Goal: Transaction & Acquisition: Purchase product/service

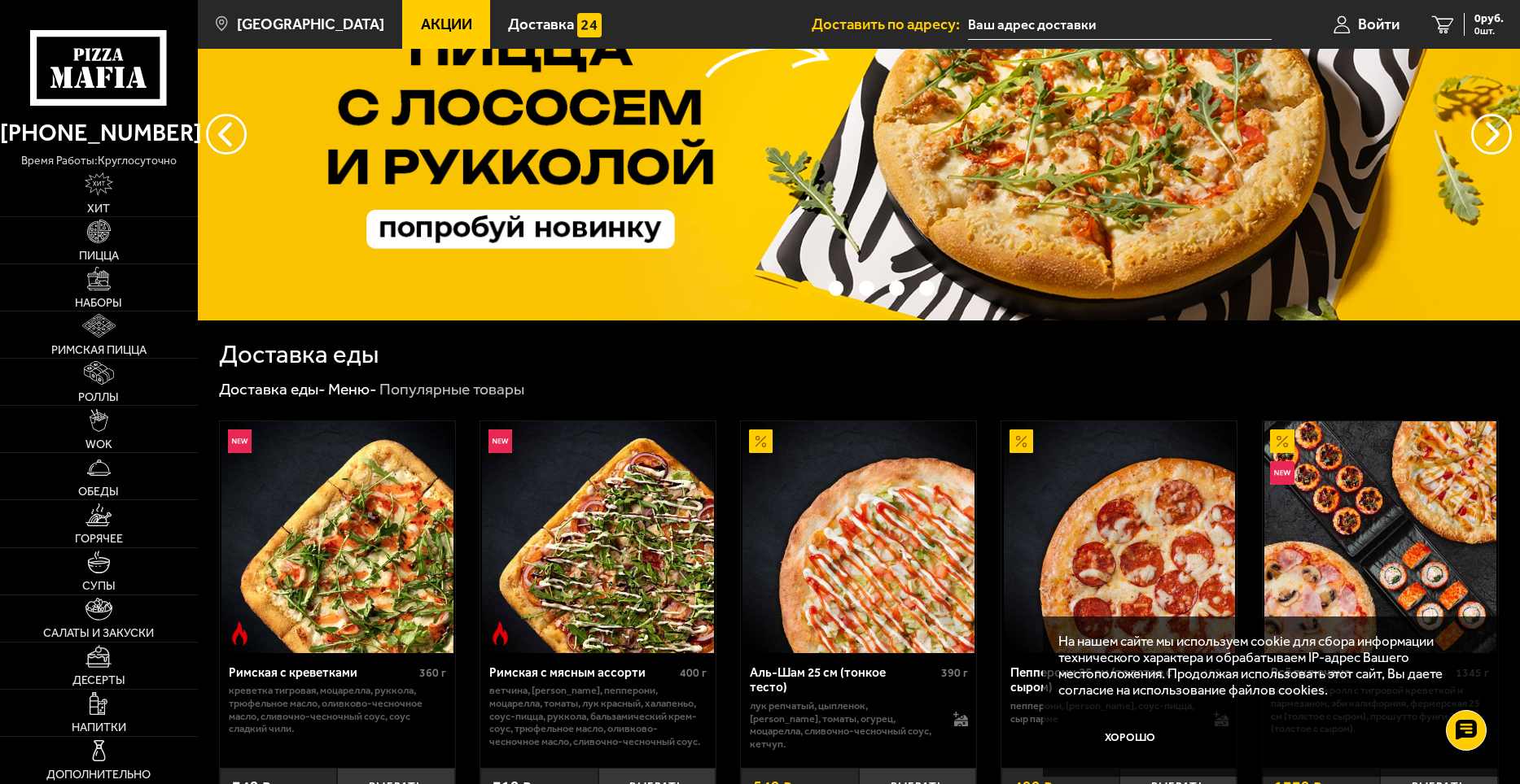
scroll to position [244, 0]
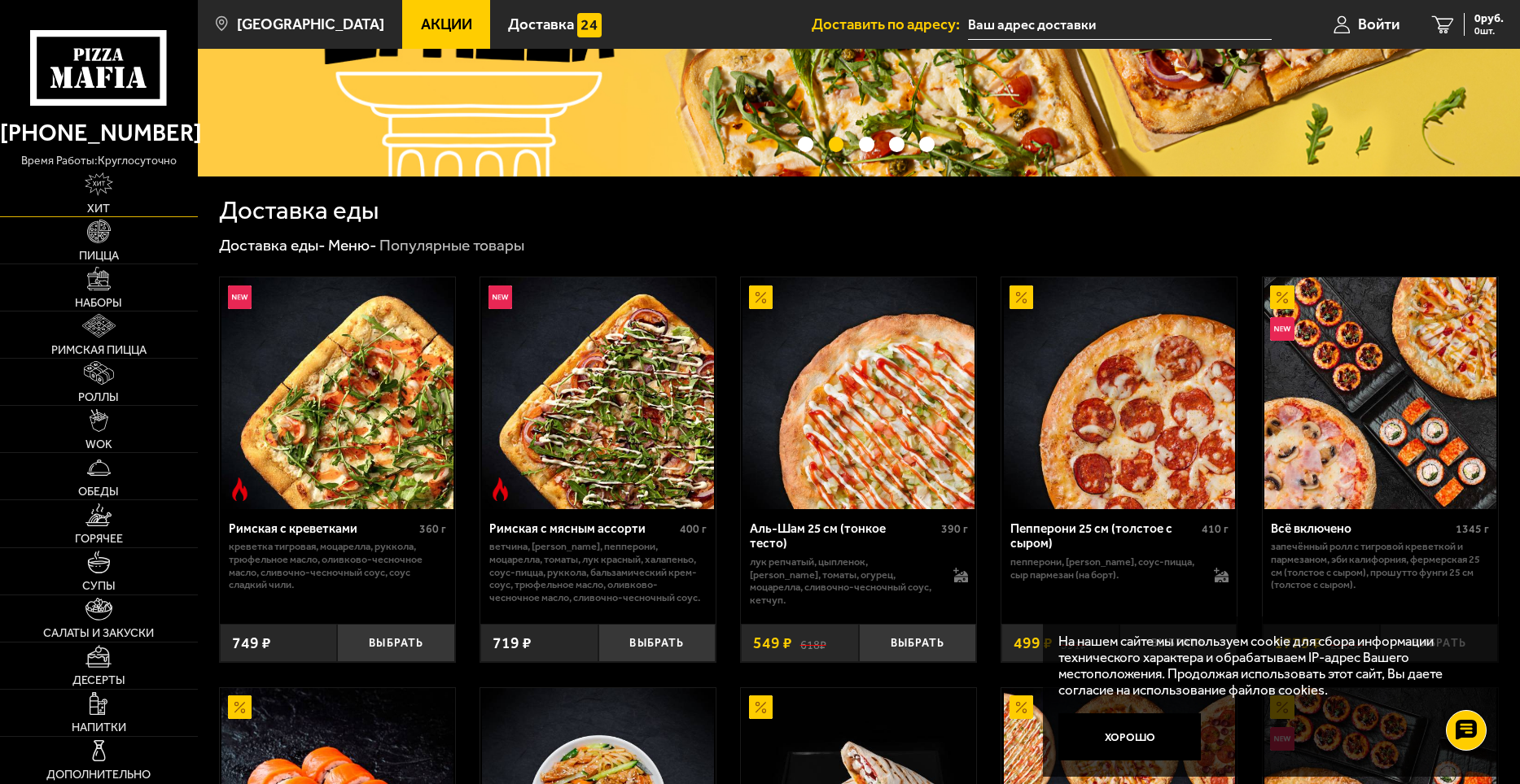
click at [103, 196] on img at bounding box center [99, 184] width 27 height 23
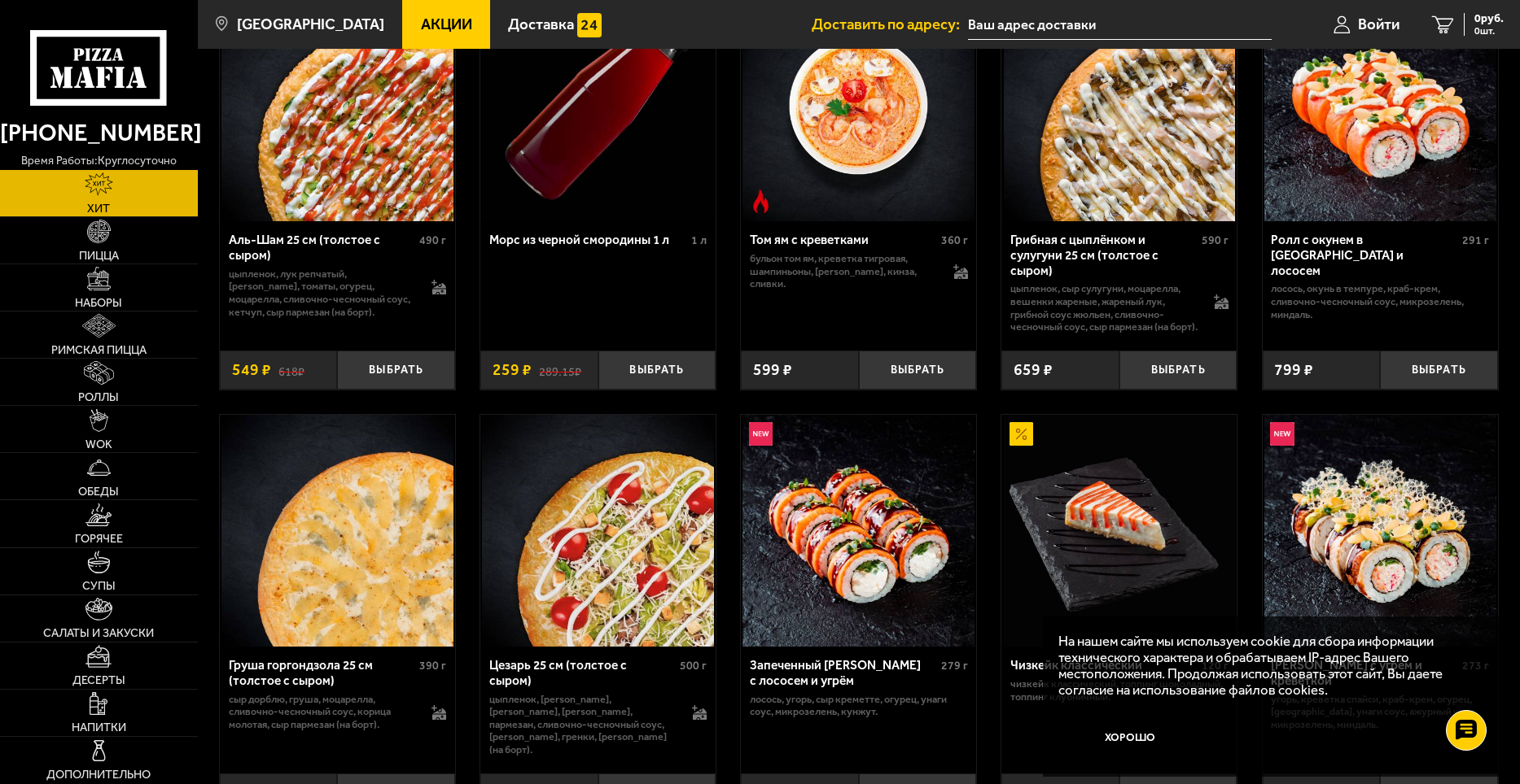
scroll to position [163, 0]
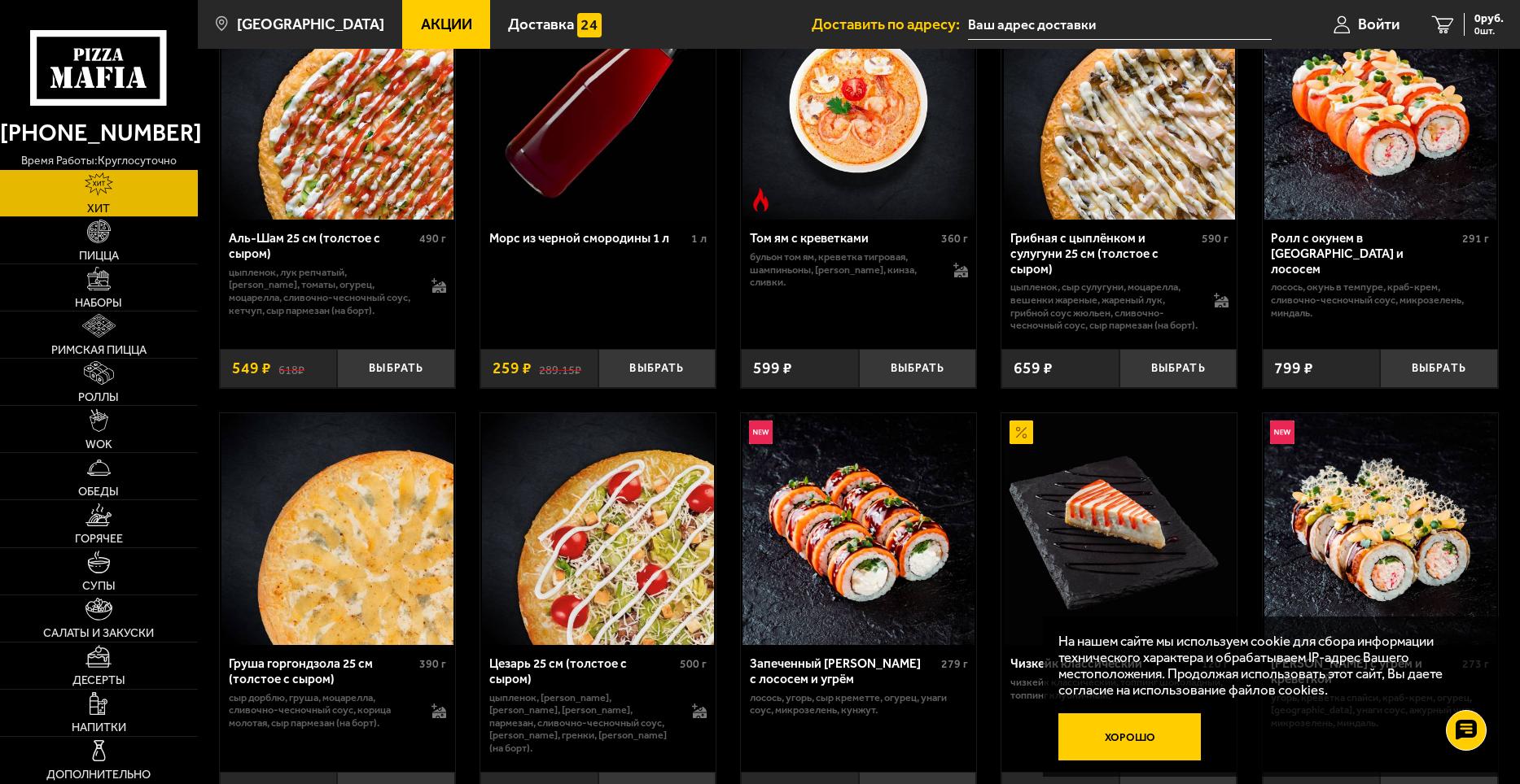
click at [1170, 744] on button "Хорошо" at bounding box center [1130, 737] width 143 height 47
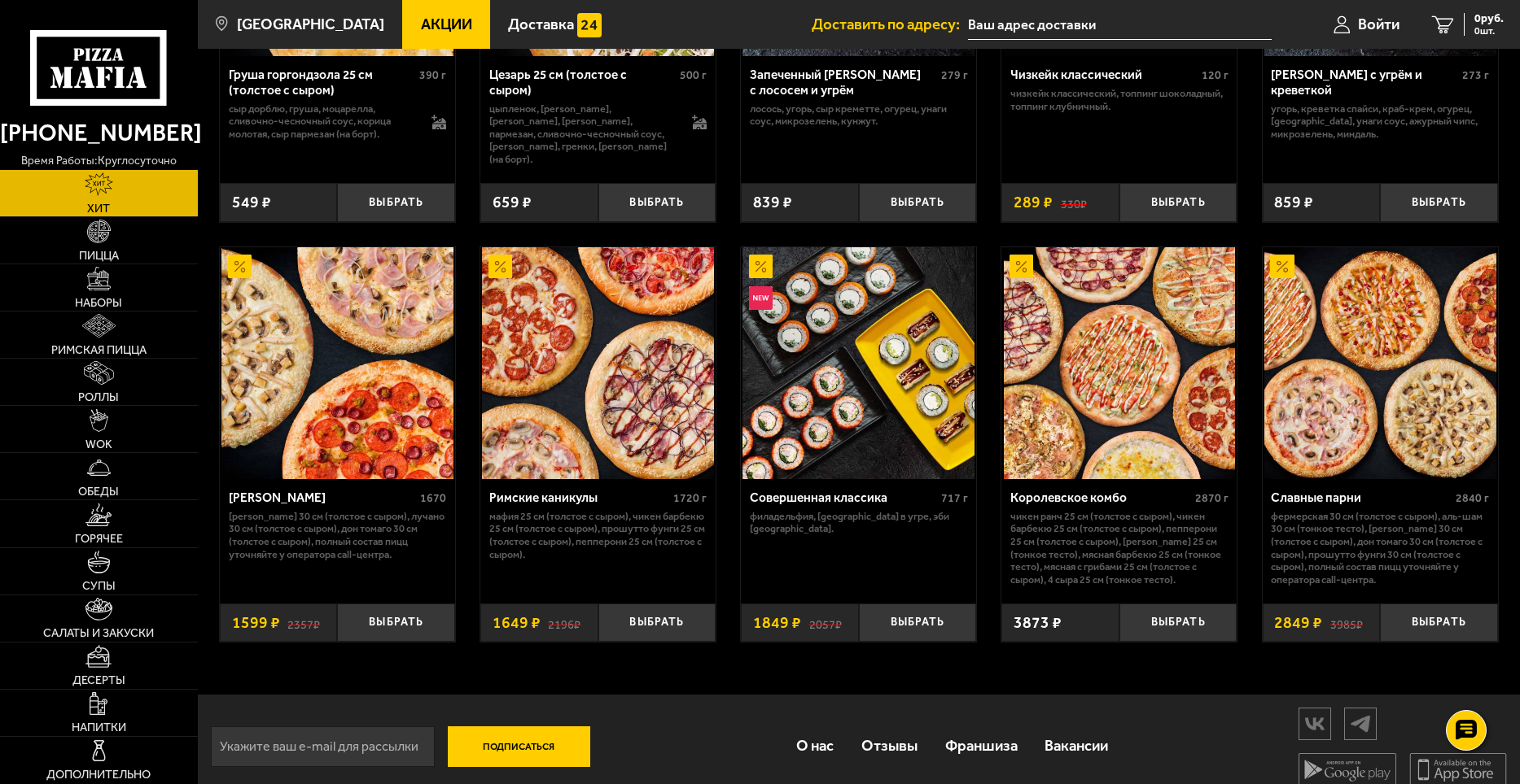
scroll to position [769, 0]
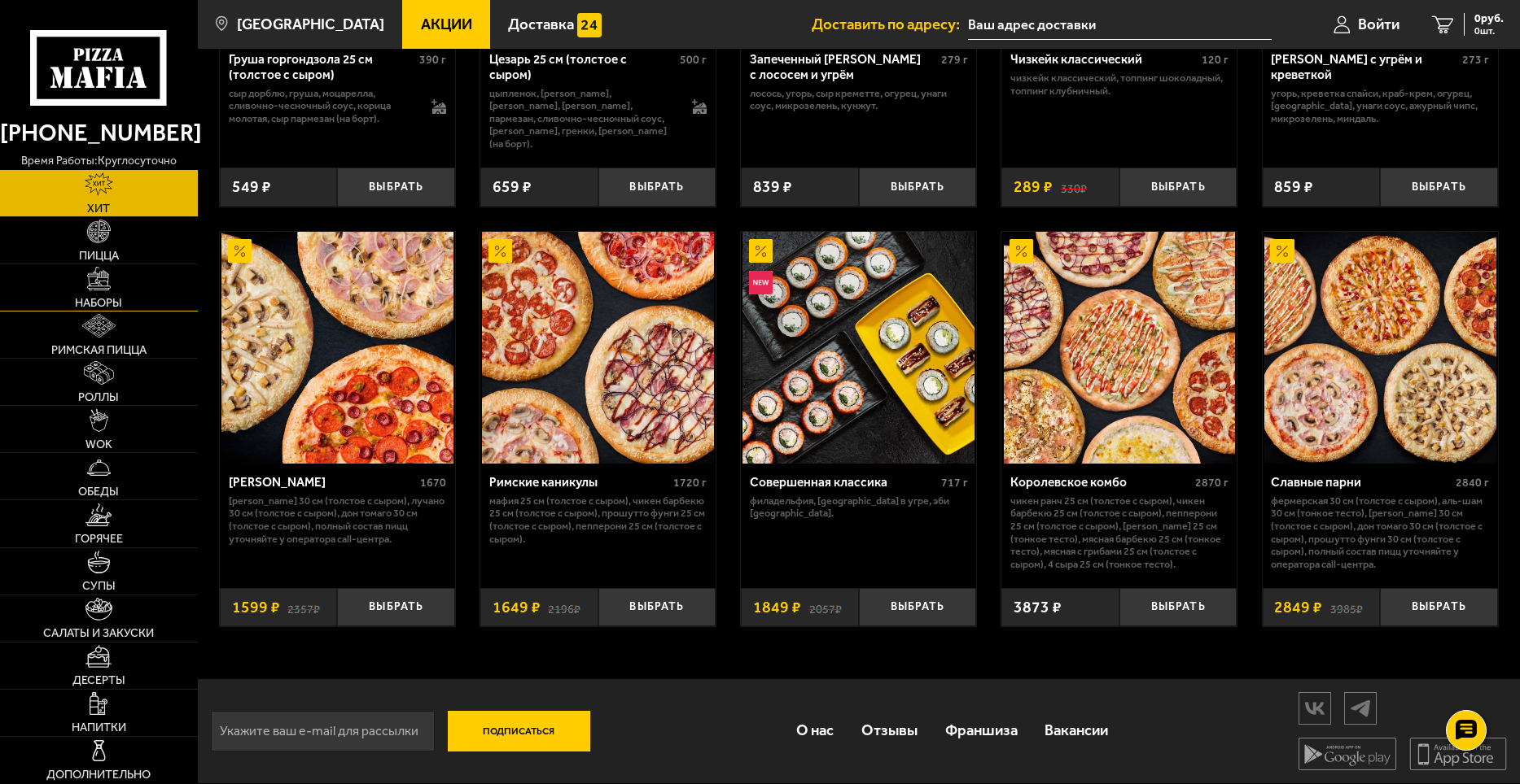
click at [107, 289] on img at bounding box center [98, 278] width 23 height 23
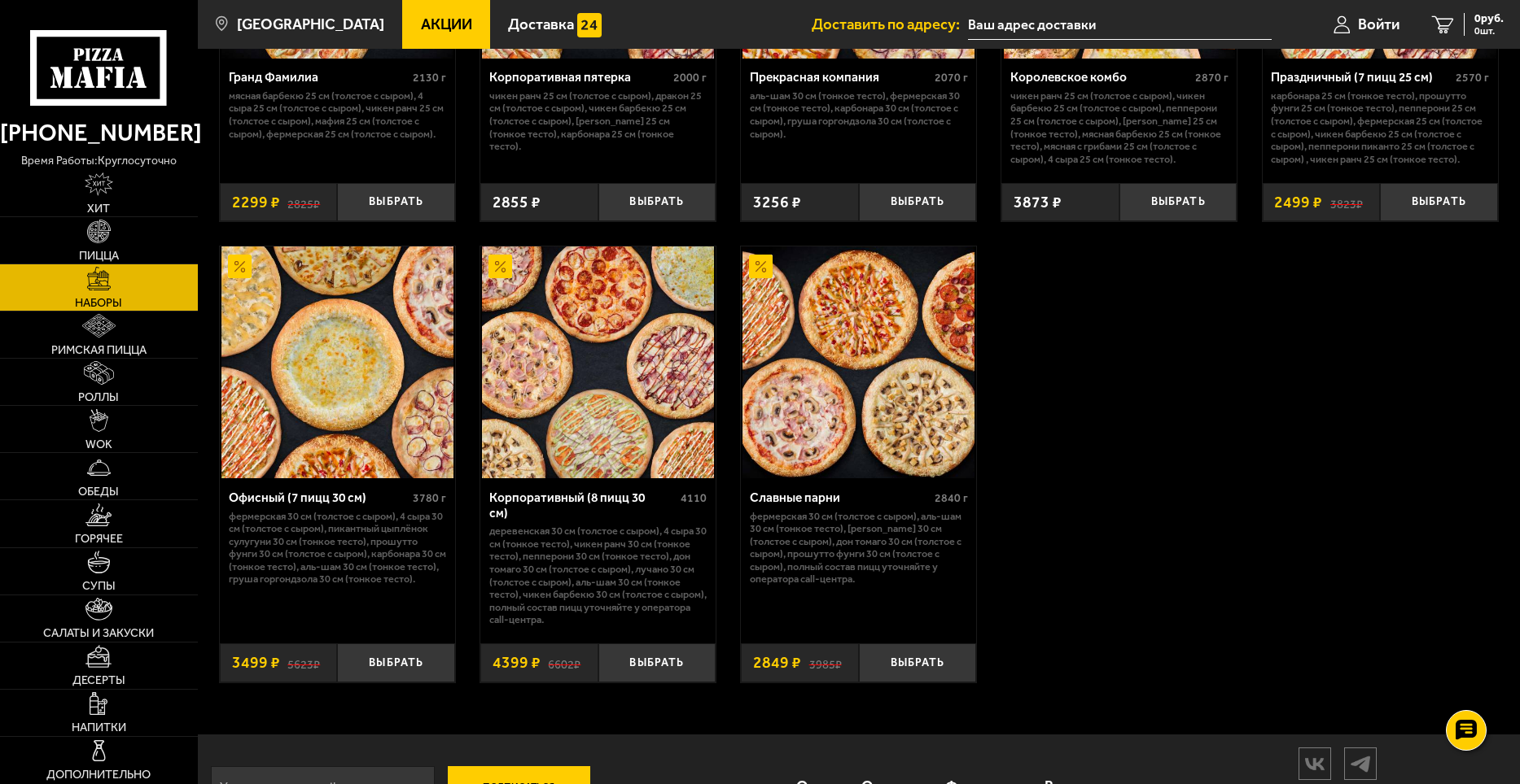
scroll to position [2412, 0]
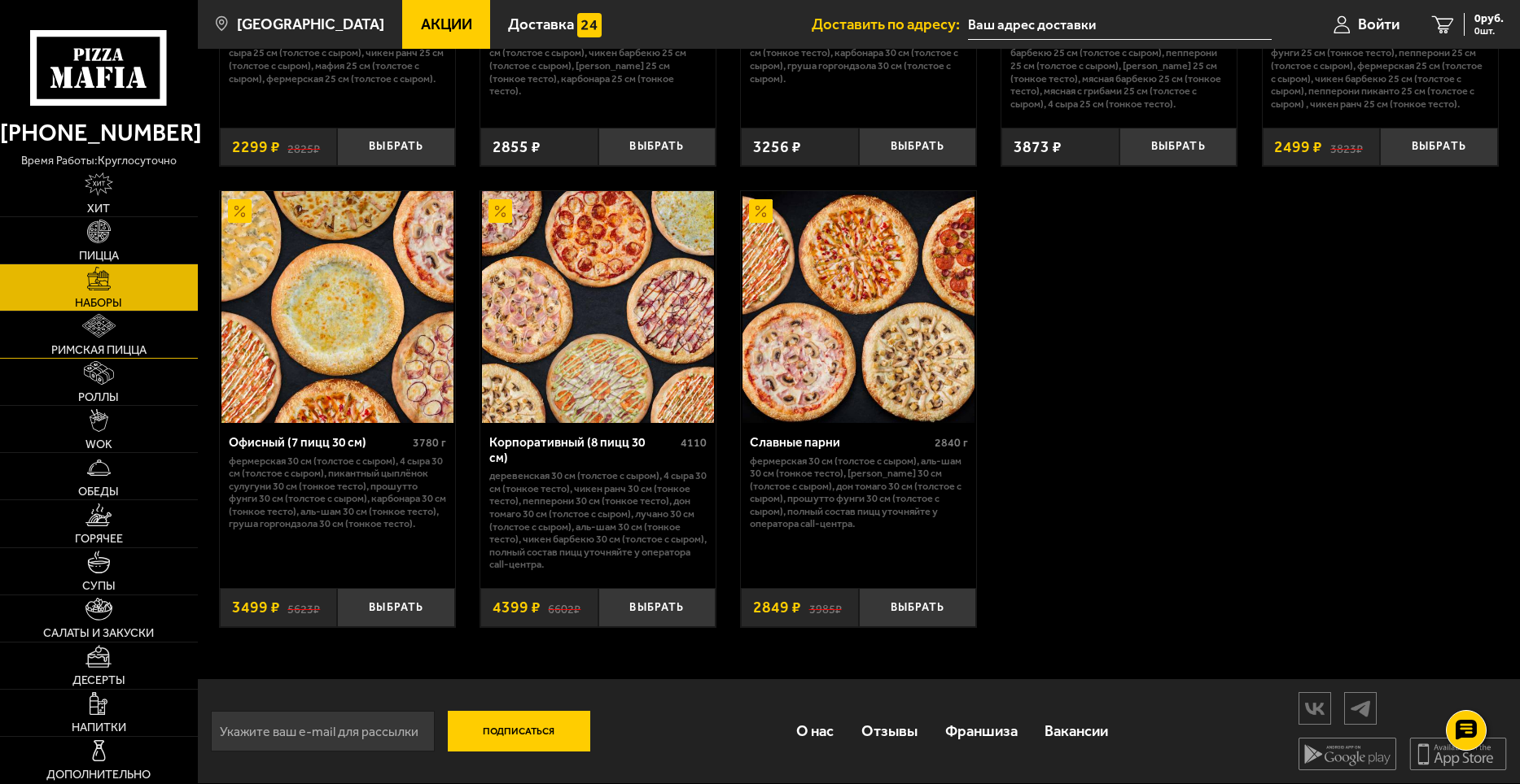
click at [101, 340] on link "Римская пицца" at bounding box center [99, 335] width 198 height 46
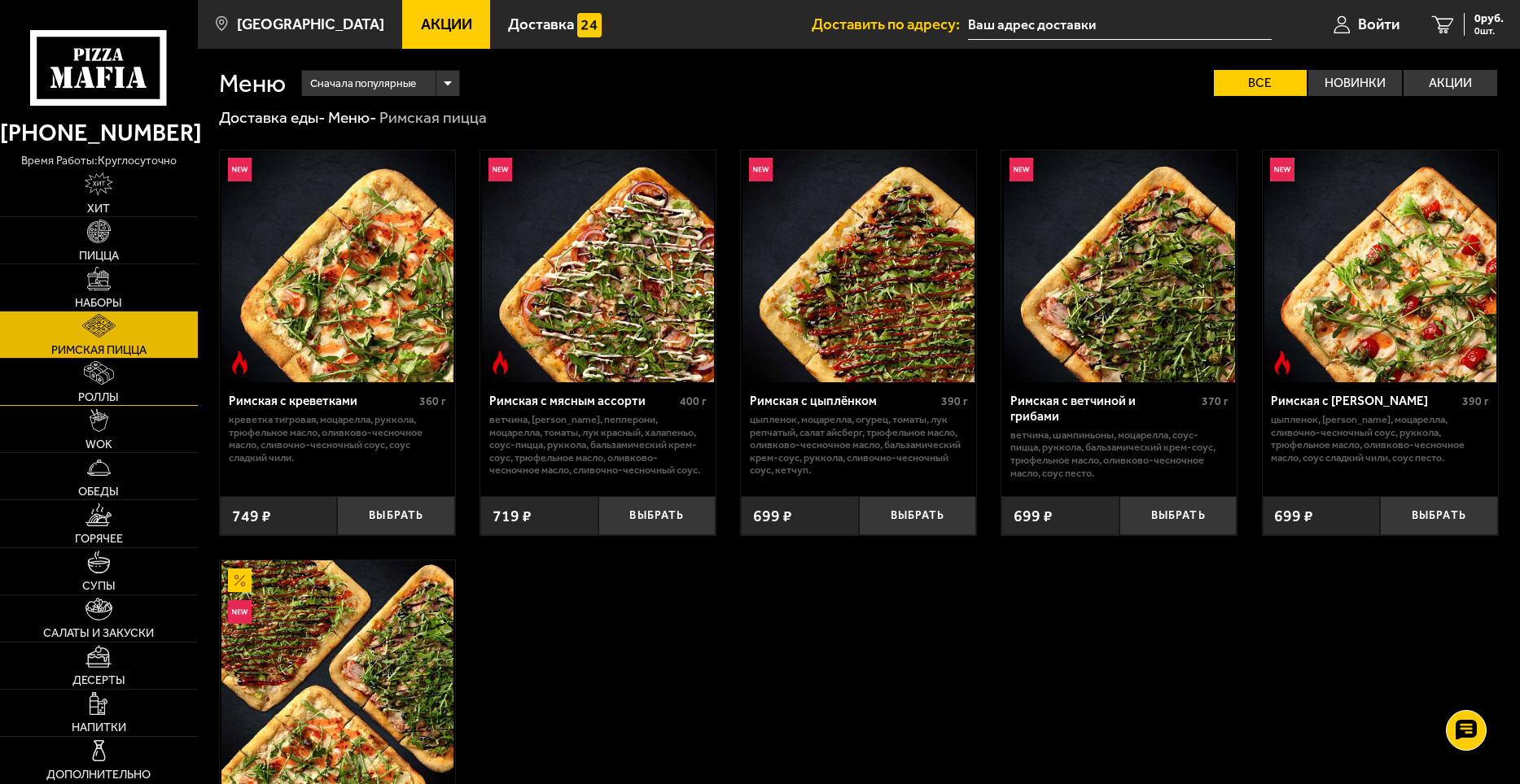
click at [113, 388] on link "Роллы" at bounding box center [99, 382] width 198 height 46
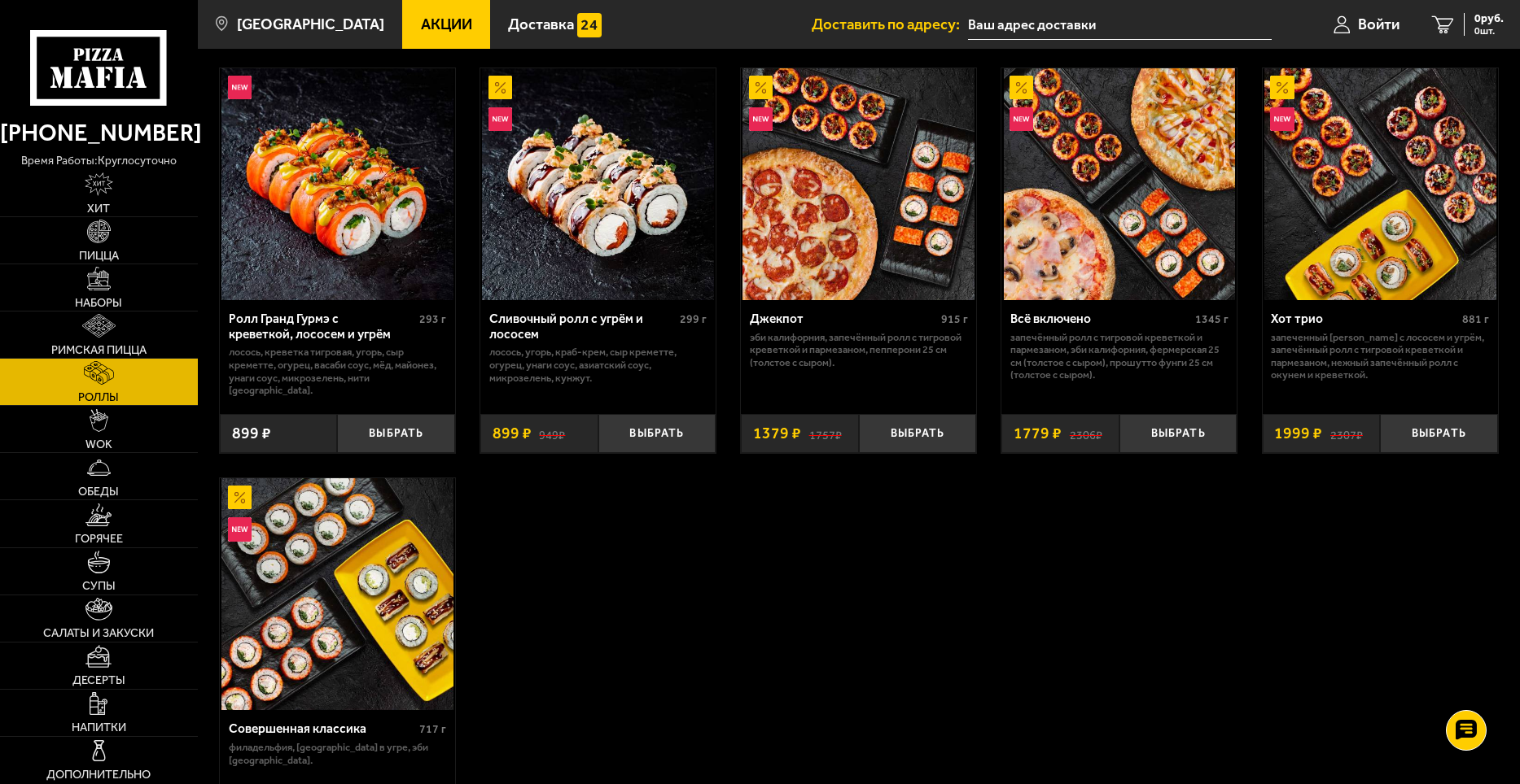
scroll to position [895, 0]
click at [102, 252] on span "Пицца" at bounding box center [99, 255] width 40 height 11
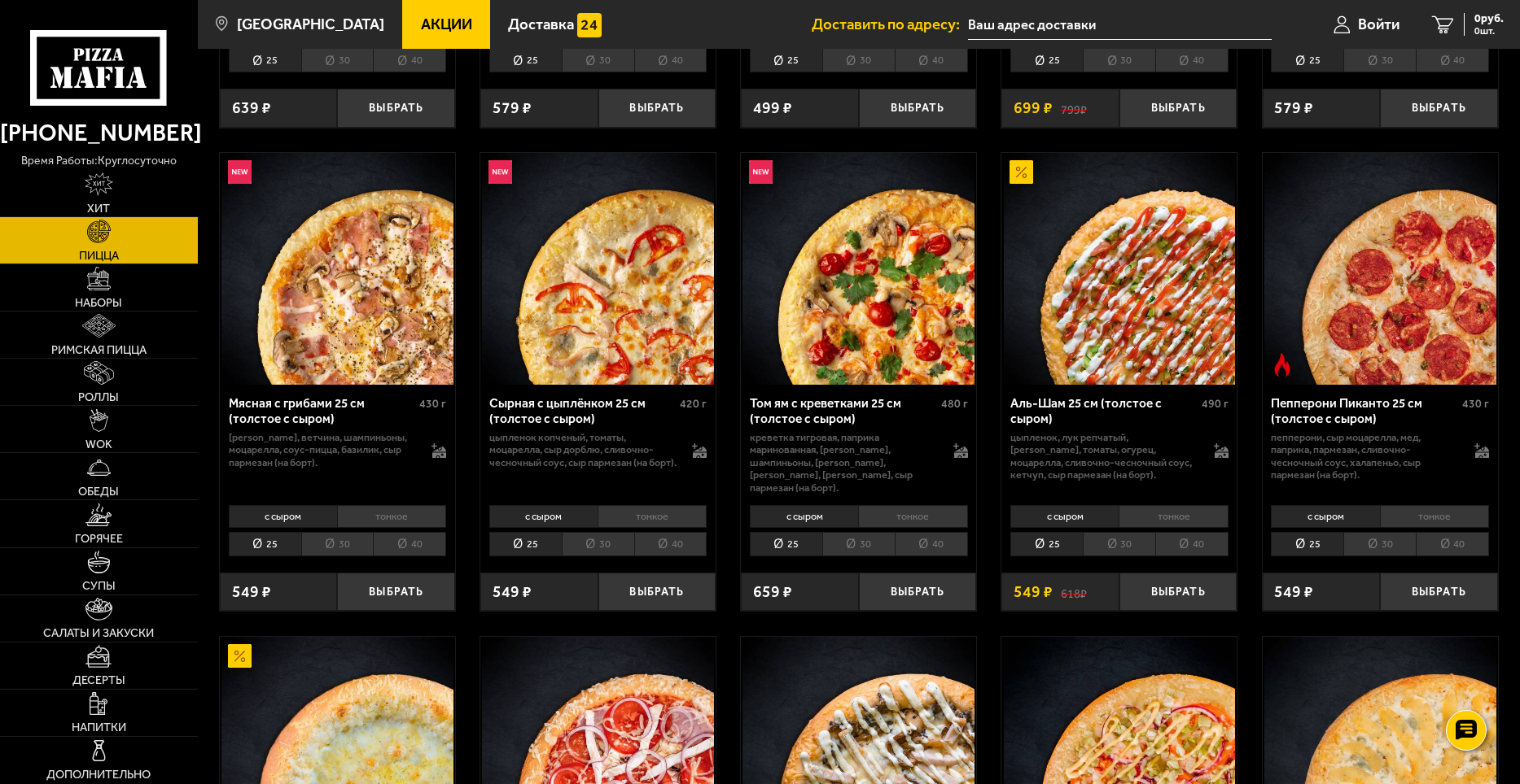
scroll to position [489, 0]
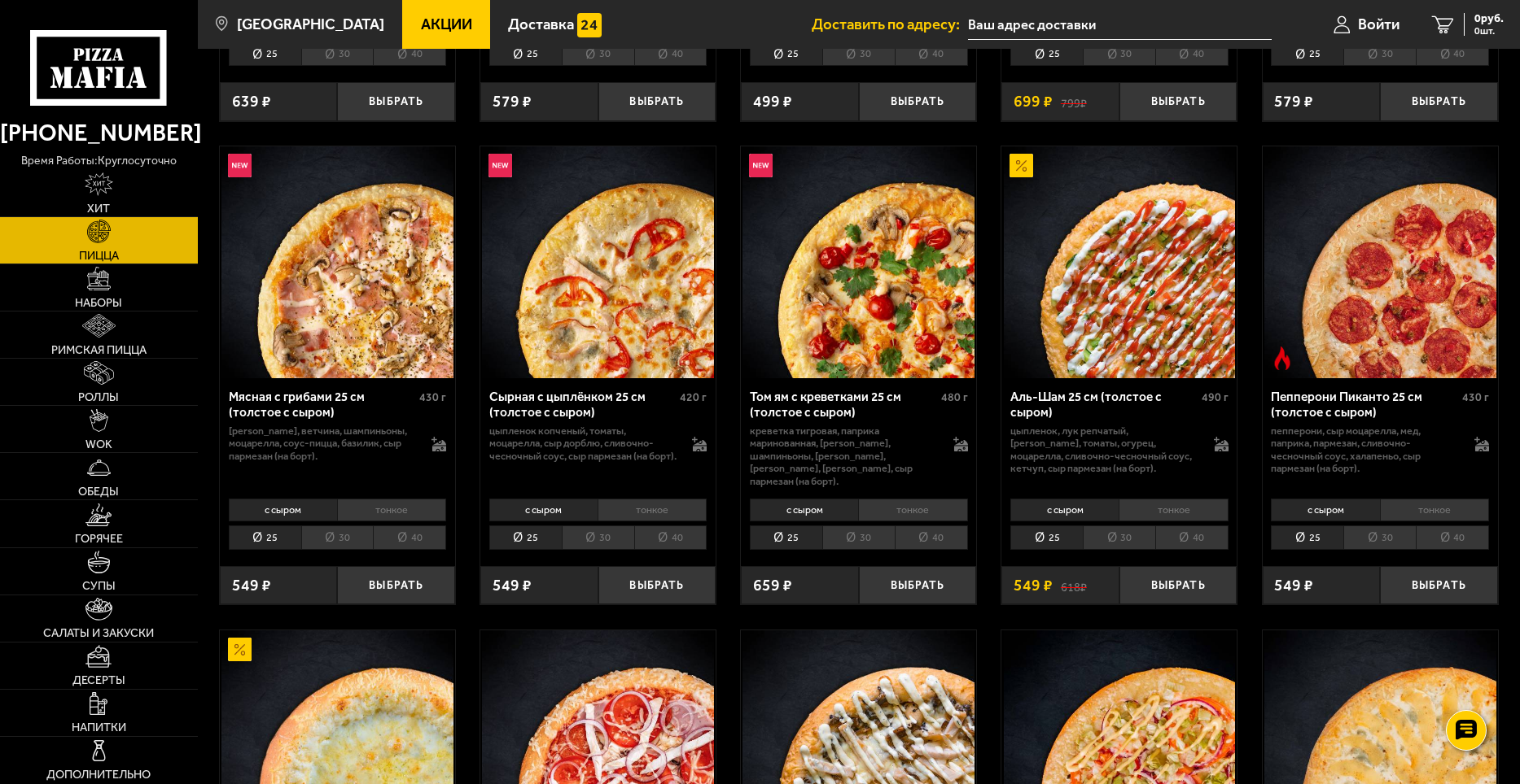
click at [1456, 499] on li "тонкое" at bounding box center [1434, 510] width 109 height 23
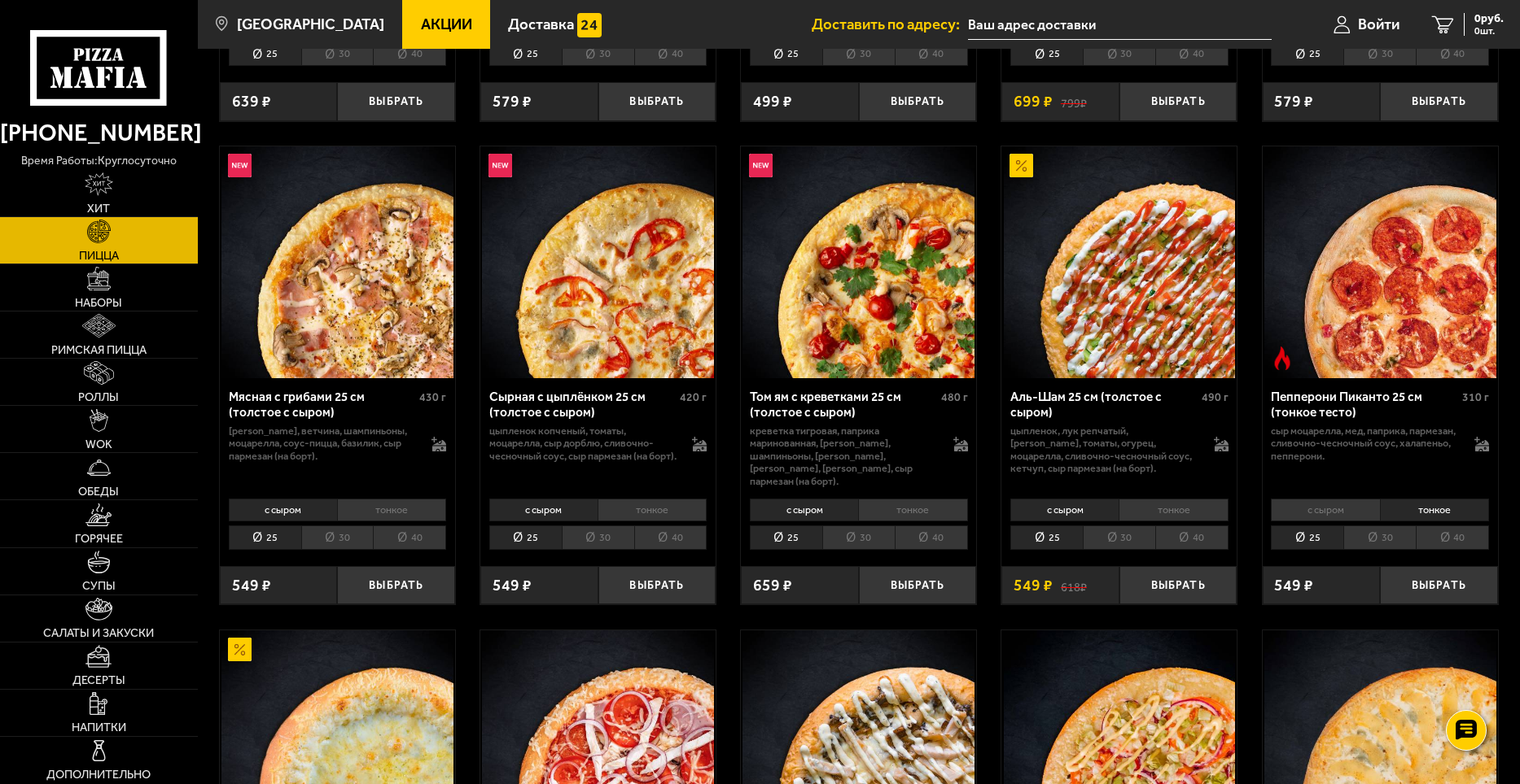
click at [920, 529] on li "40" at bounding box center [931, 538] width 73 height 25
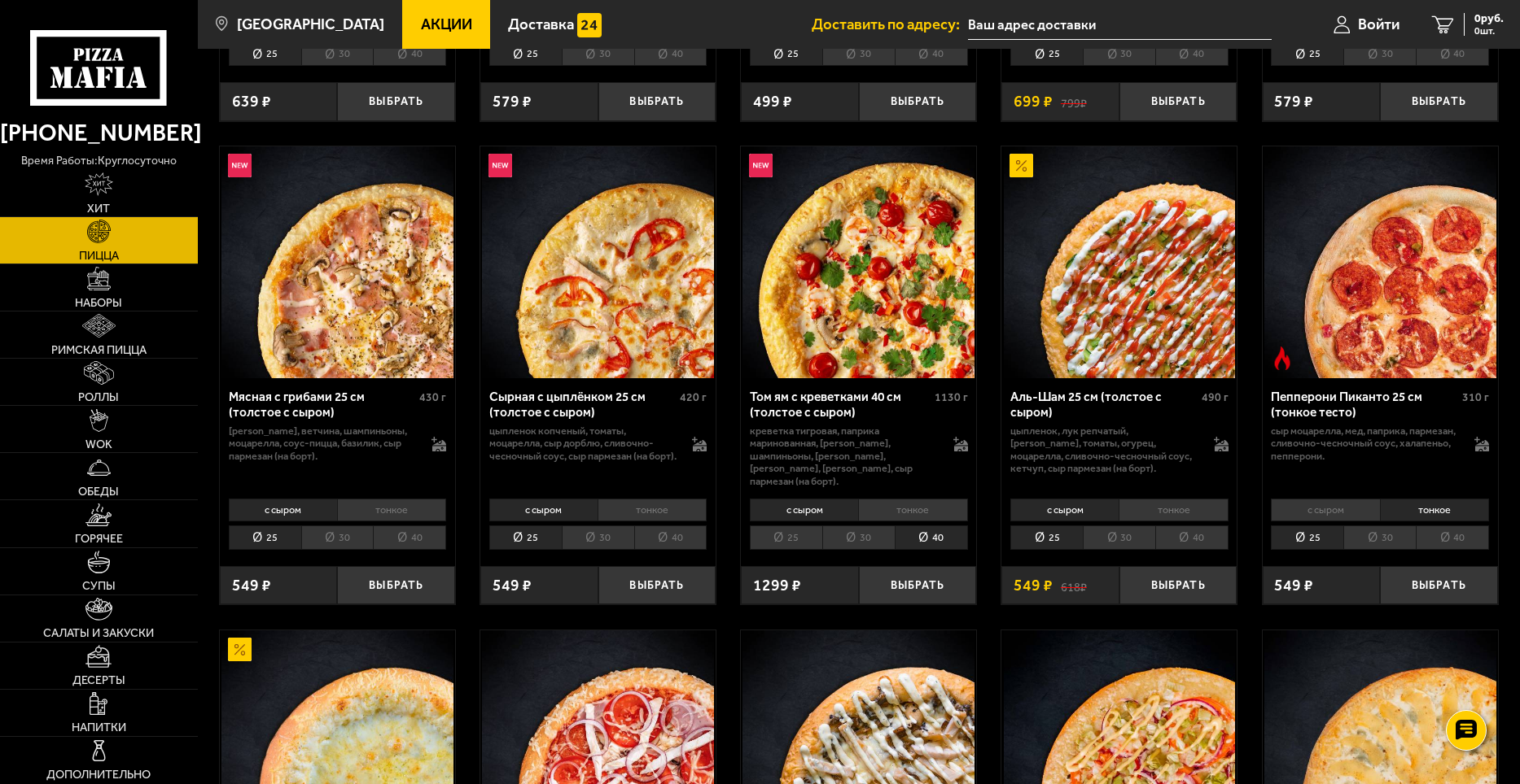
click at [1163, 499] on li "тонкое" at bounding box center [1173, 510] width 109 height 23
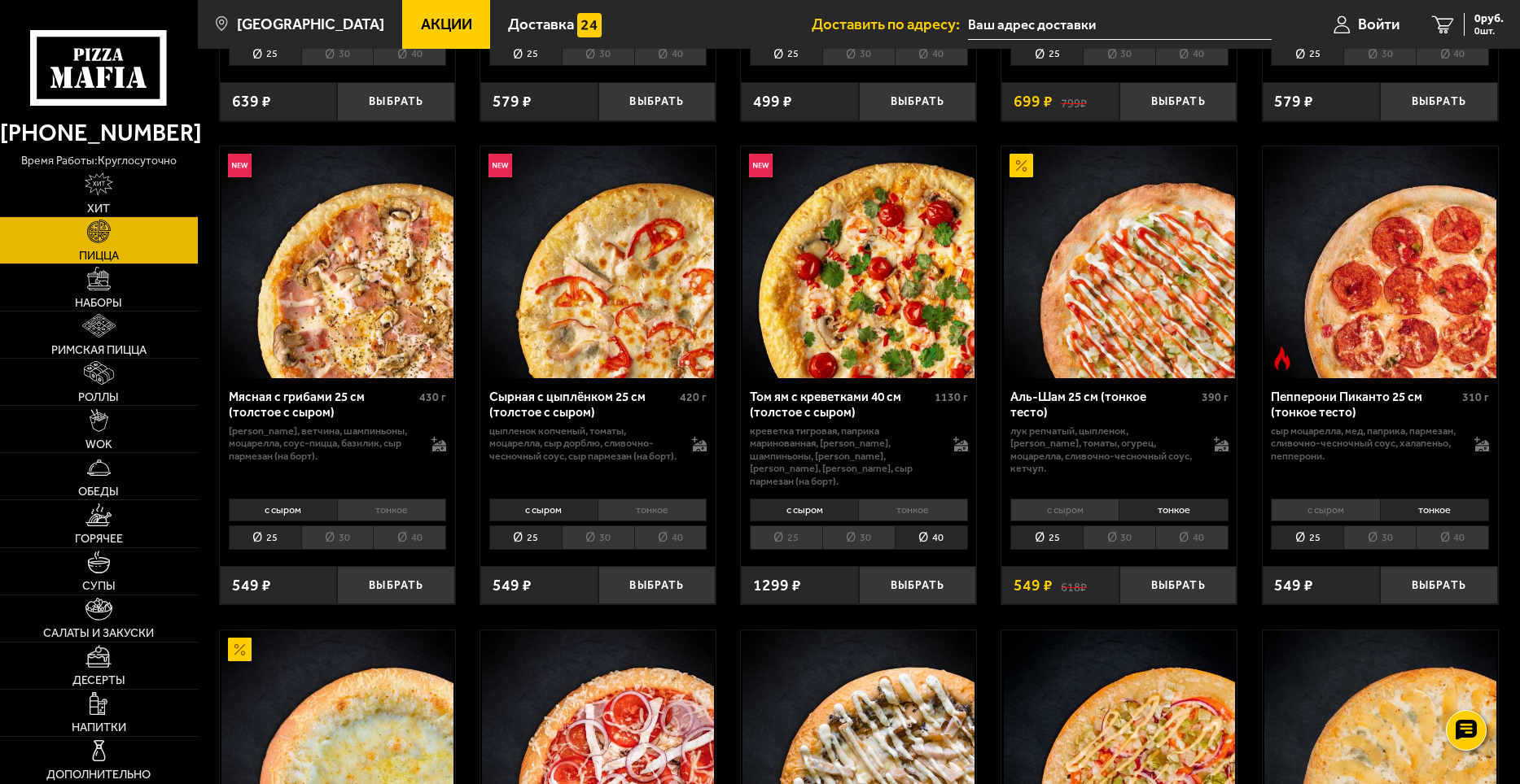
click at [1112, 526] on li "30" at bounding box center [1119, 538] width 72 height 25
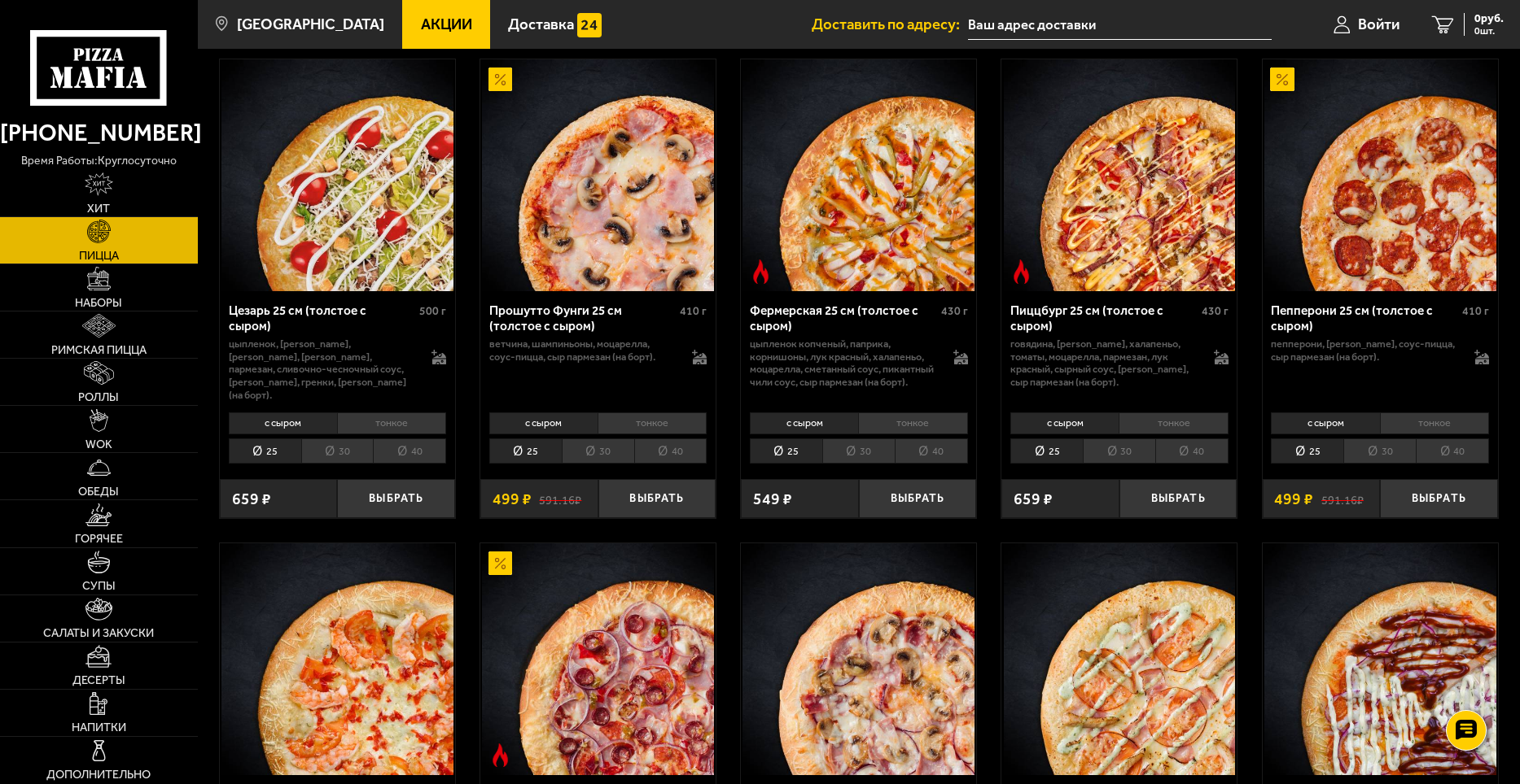
scroll to position [1546, 0]
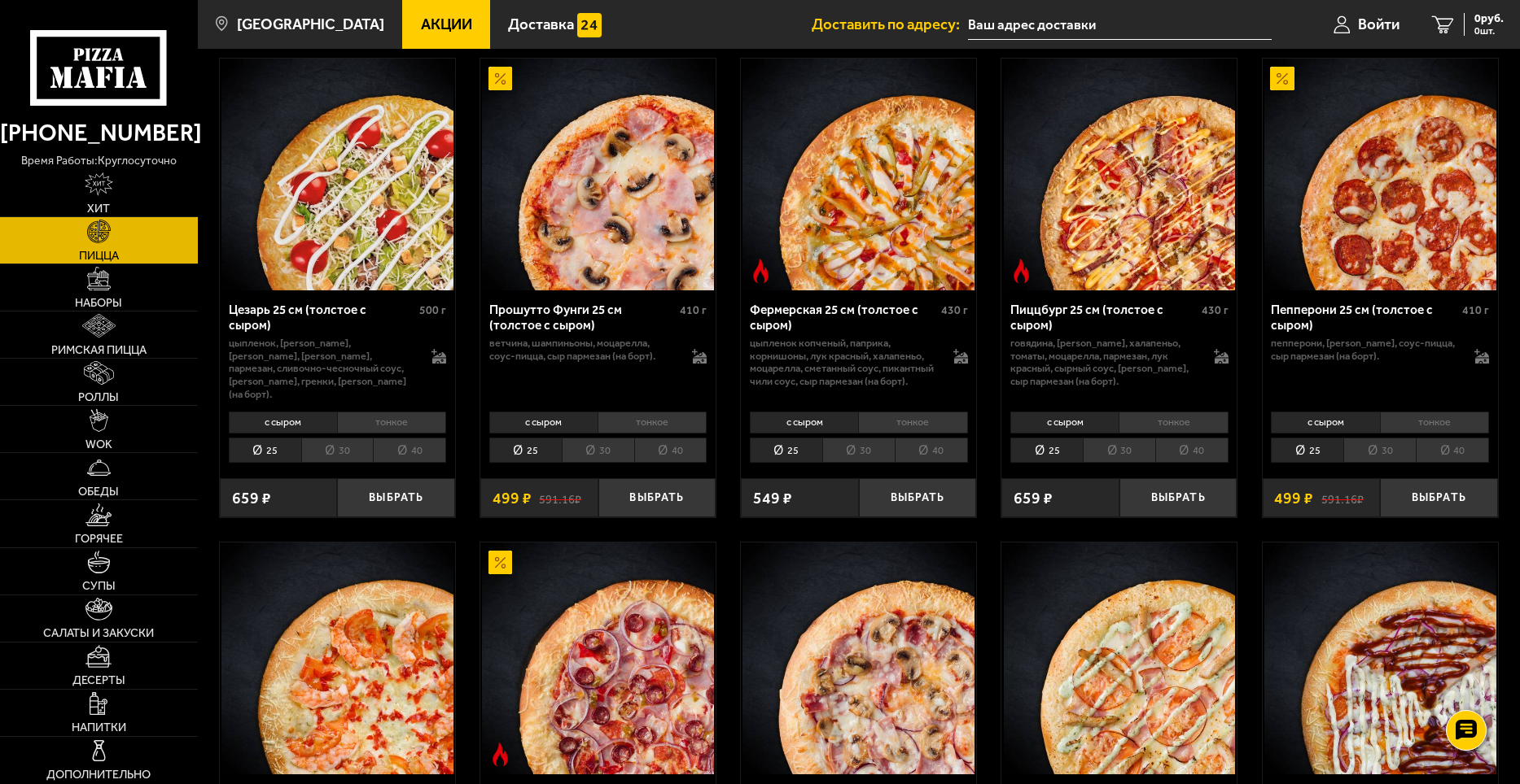
click at [1414, 428] on li "тонкое" at bounding box center [1434, 422] width 109 height 23
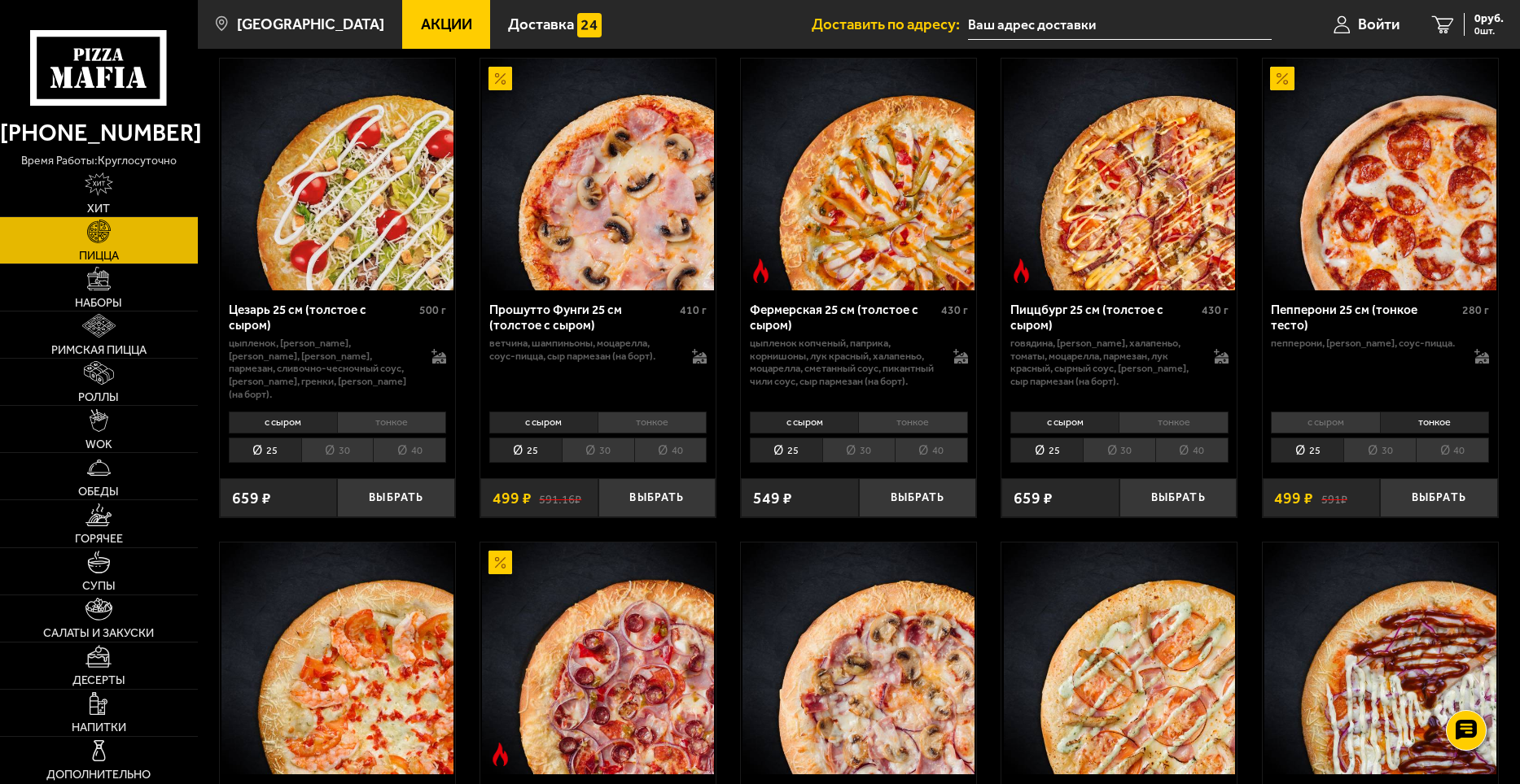
click at [1423, 449] on li "40" at bounding box center [1452, 450] width 73 height 25
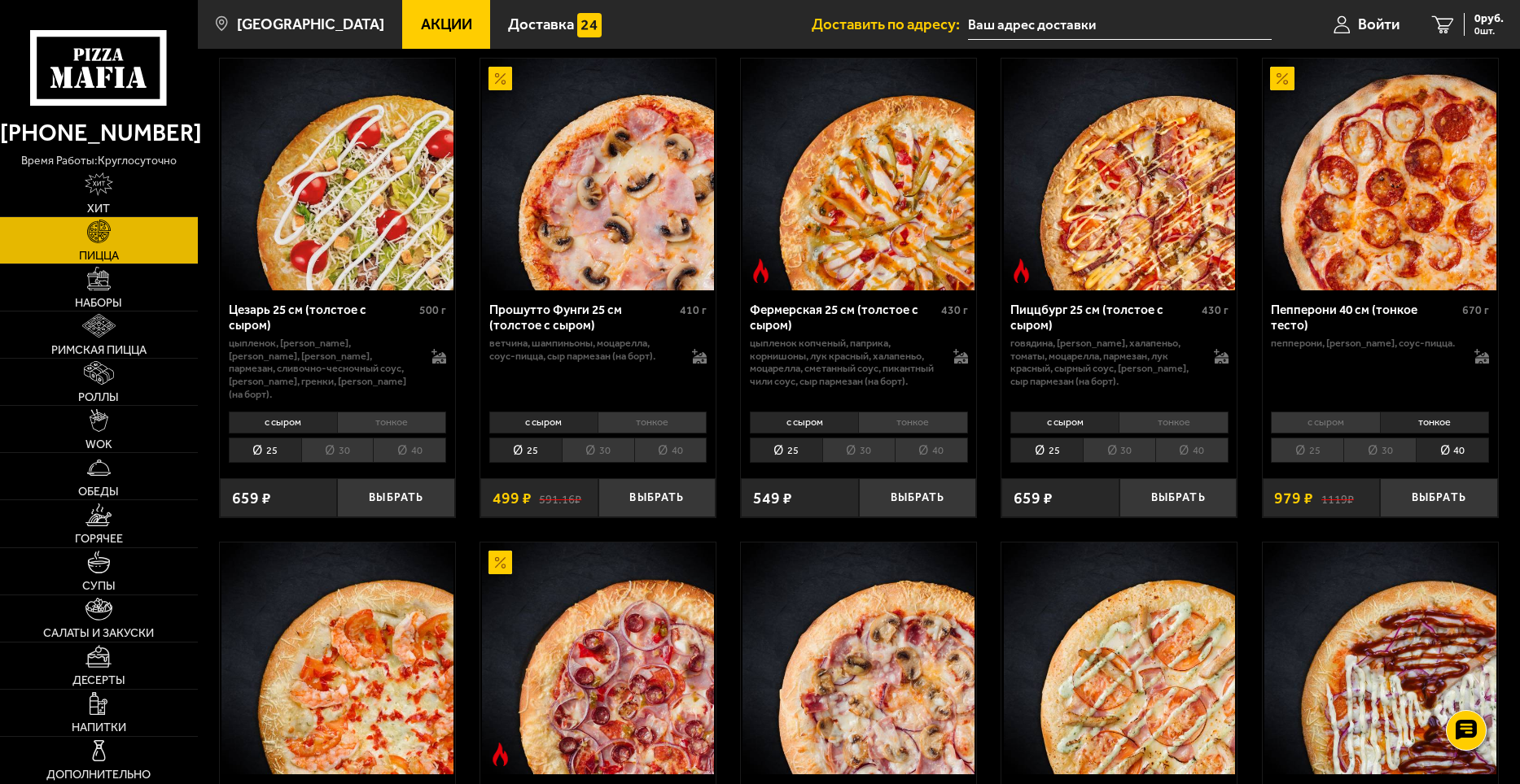
click at [1386, 447] on li "30" at bounding box center [1380, 450] width 72 height 25
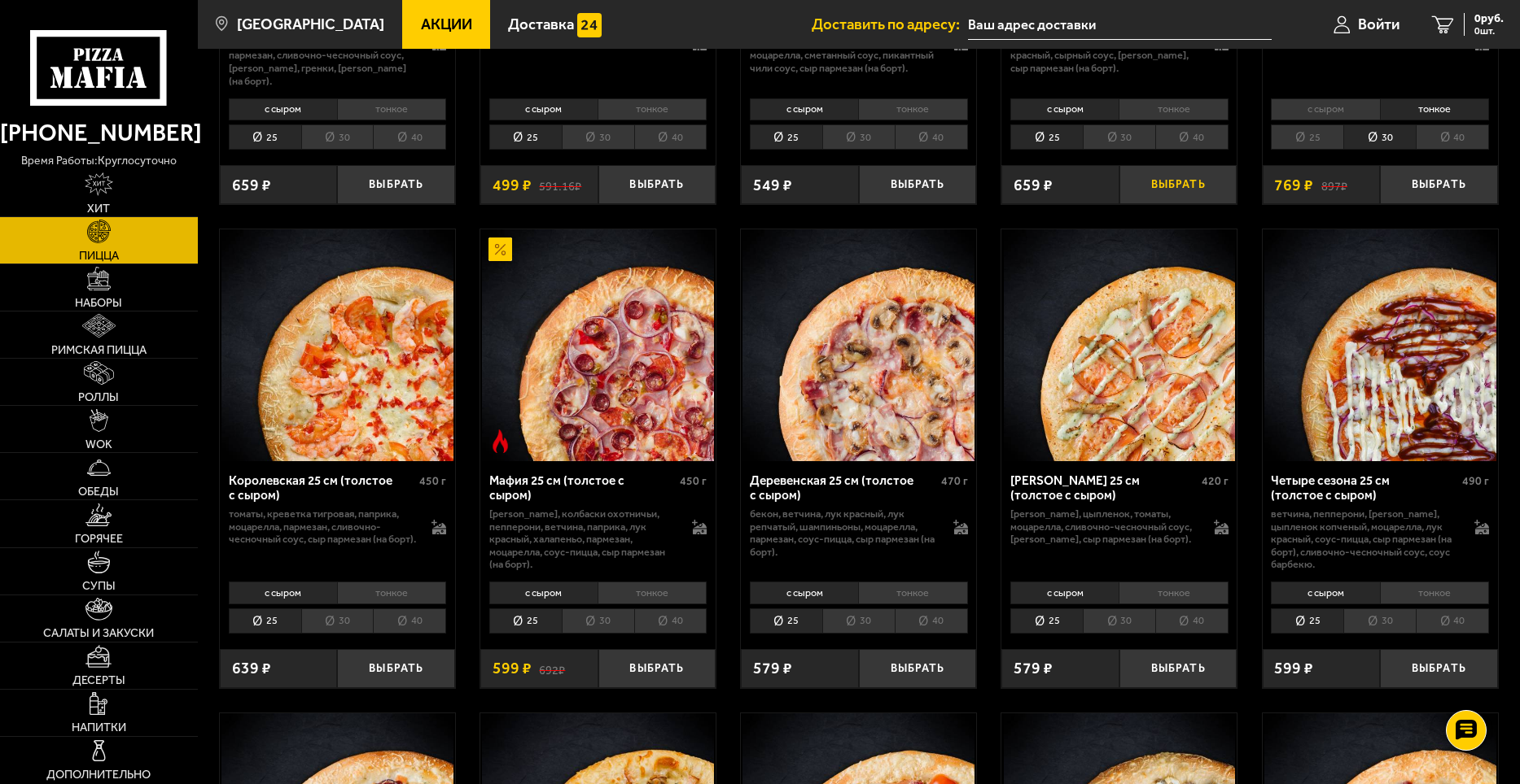
scroll to position [1872, 0]
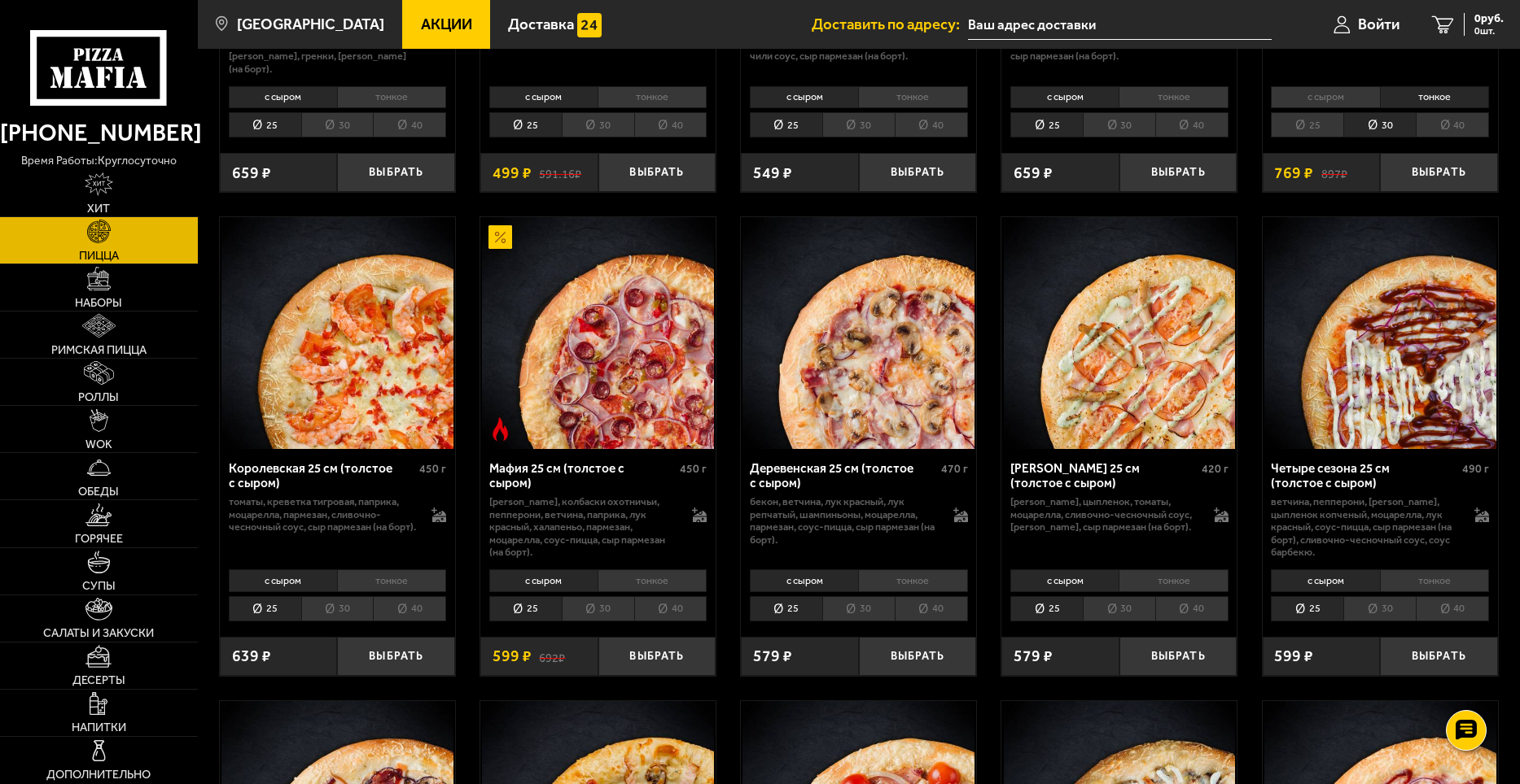
click at [409, 613] on li "40" at bounding box center [409, 609] width 73 height 25
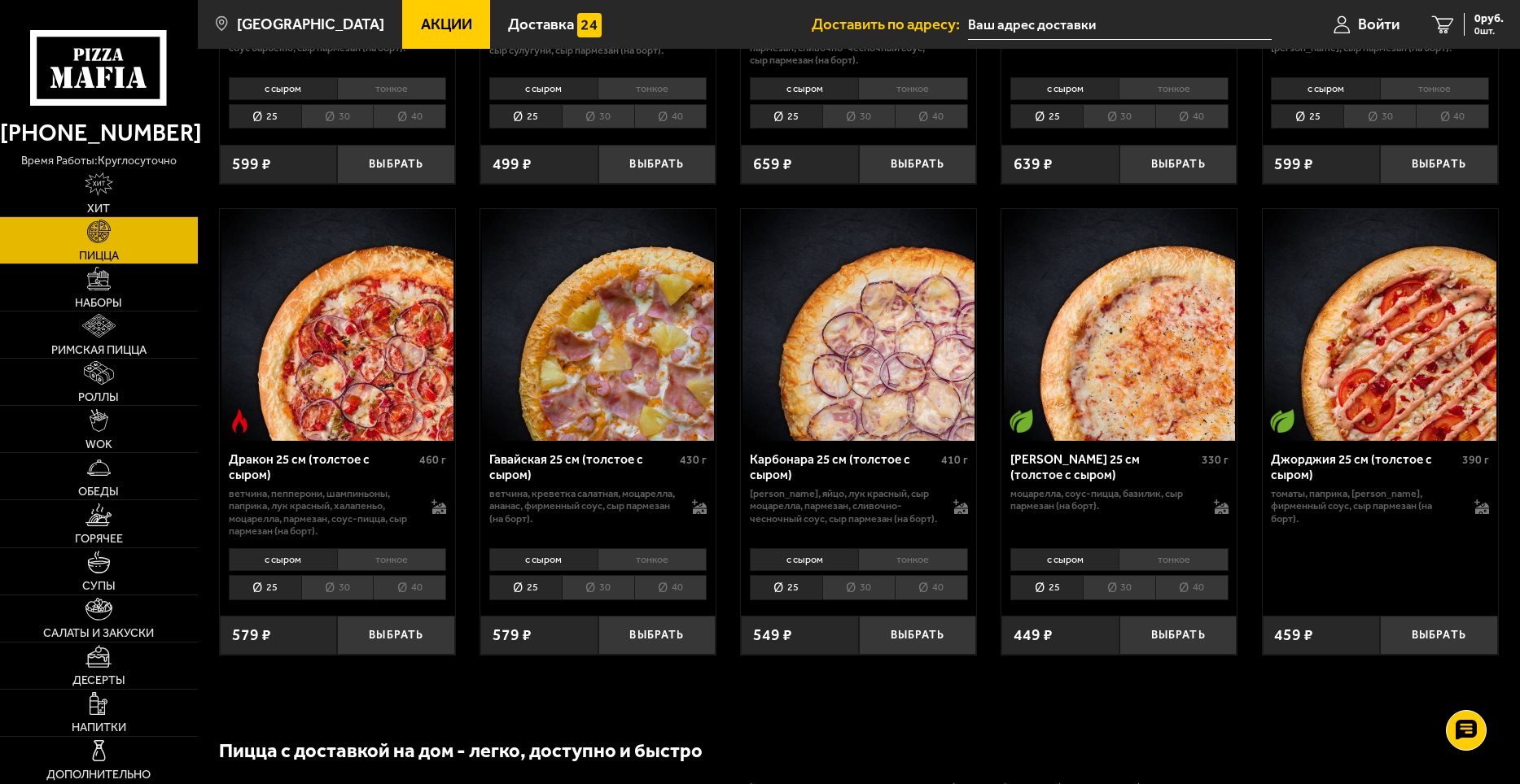
scroll to position [3174, 0]
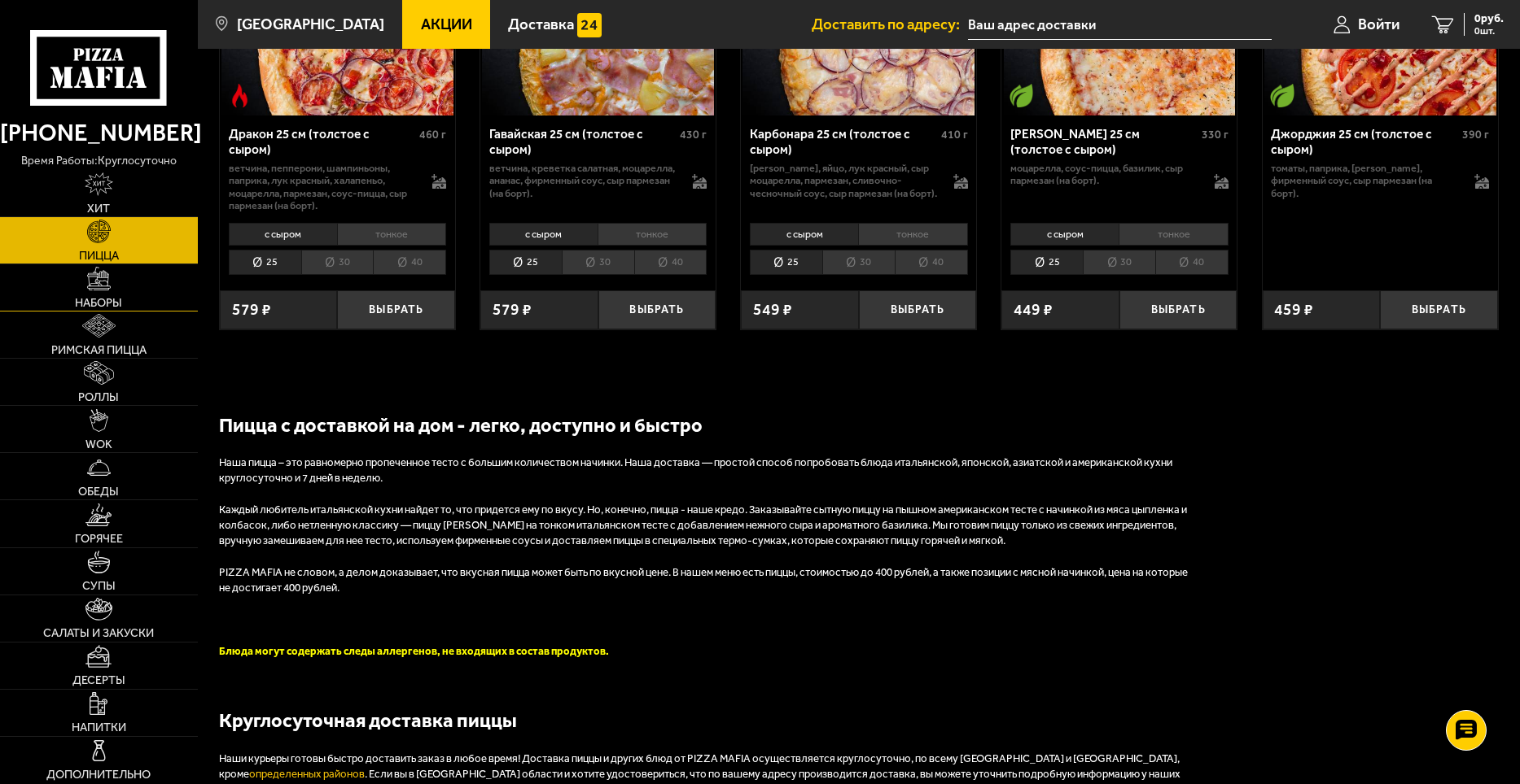
click at [68, 289] on link "Наборы" at bounding box center [99, 288] width 198 height 46
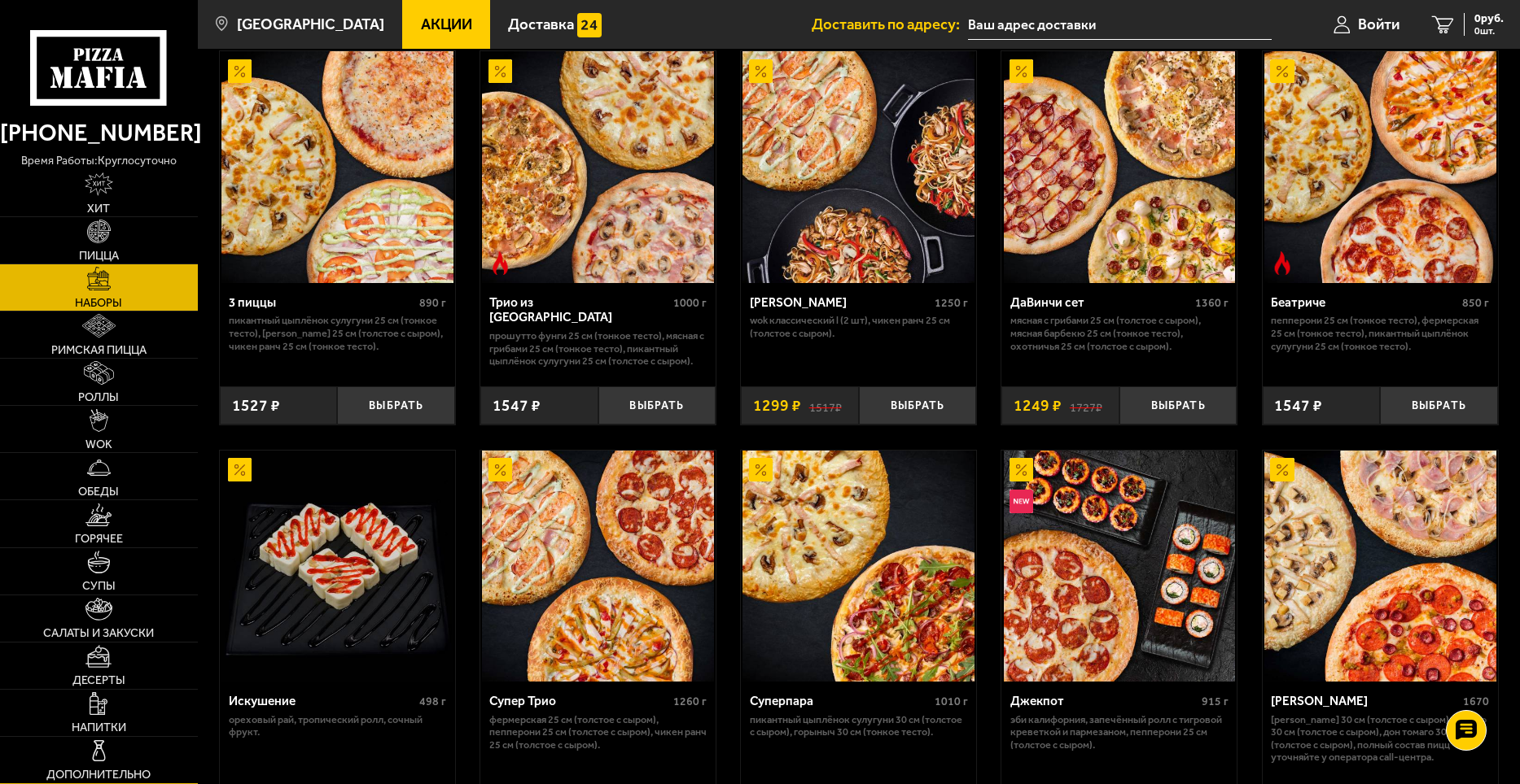
scroll to position [651, 0]
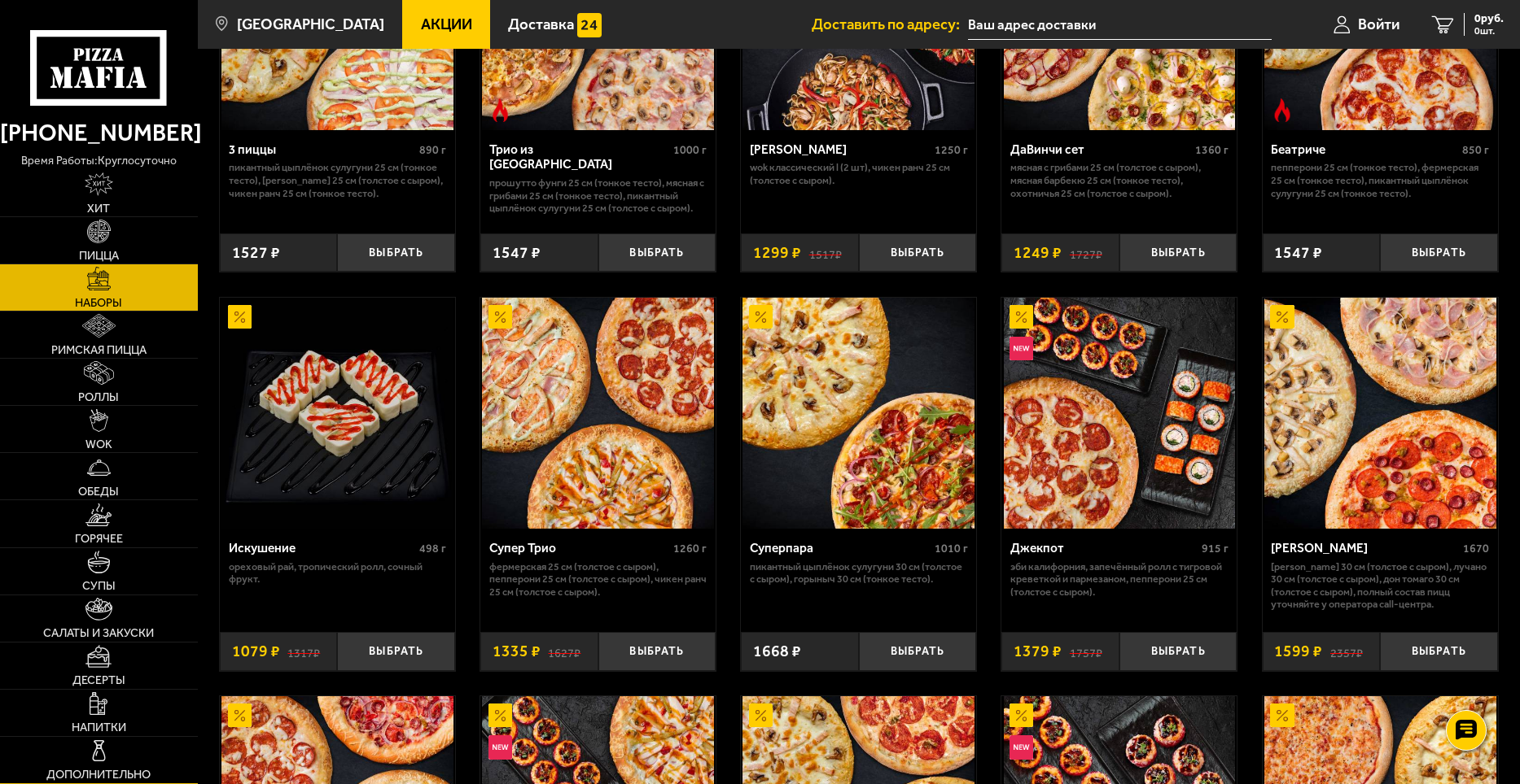
click at [71, 761] on link "Дополнительно" at bounding box center [99, 761] width 198 height 46
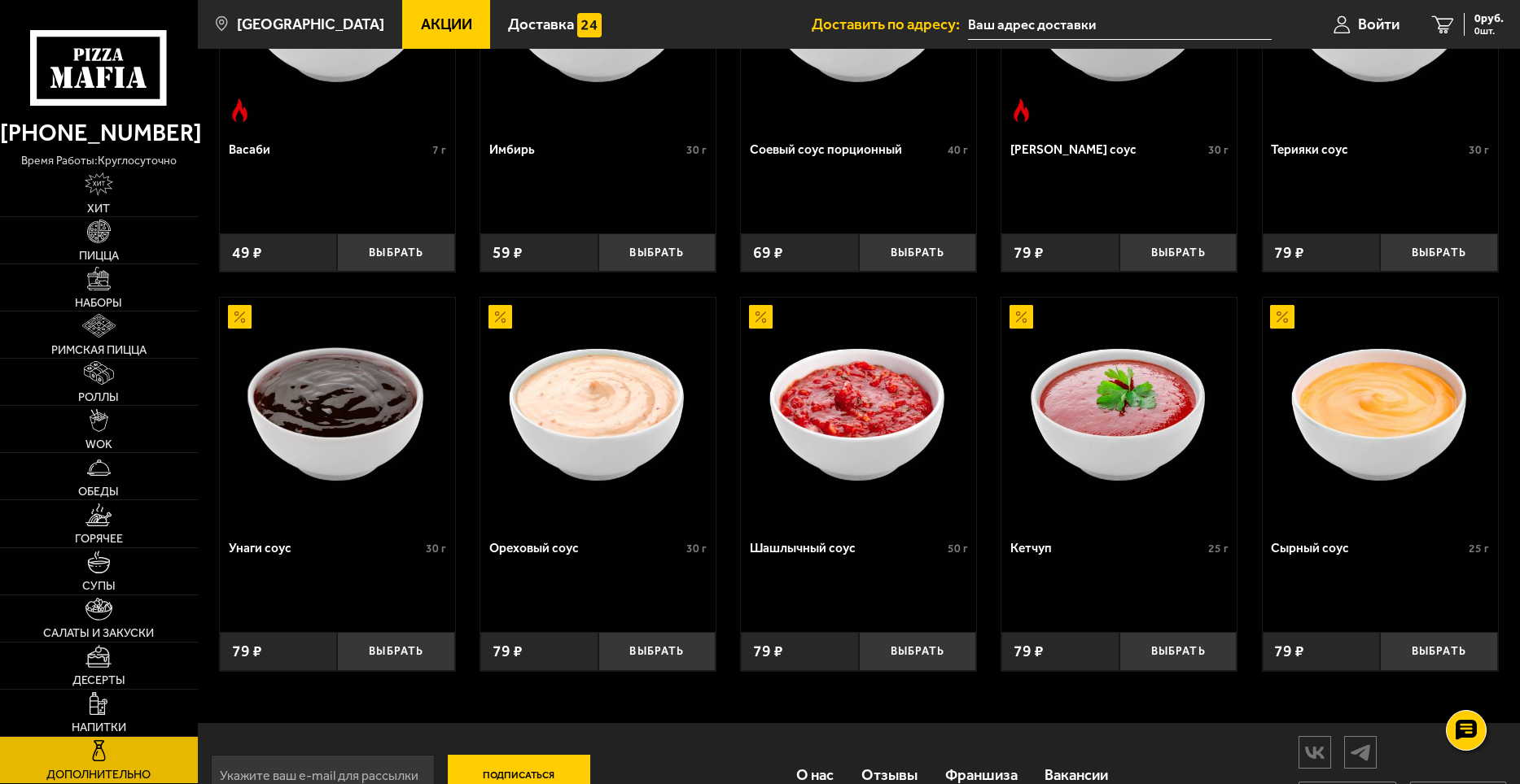
scroll to position [698, 0]
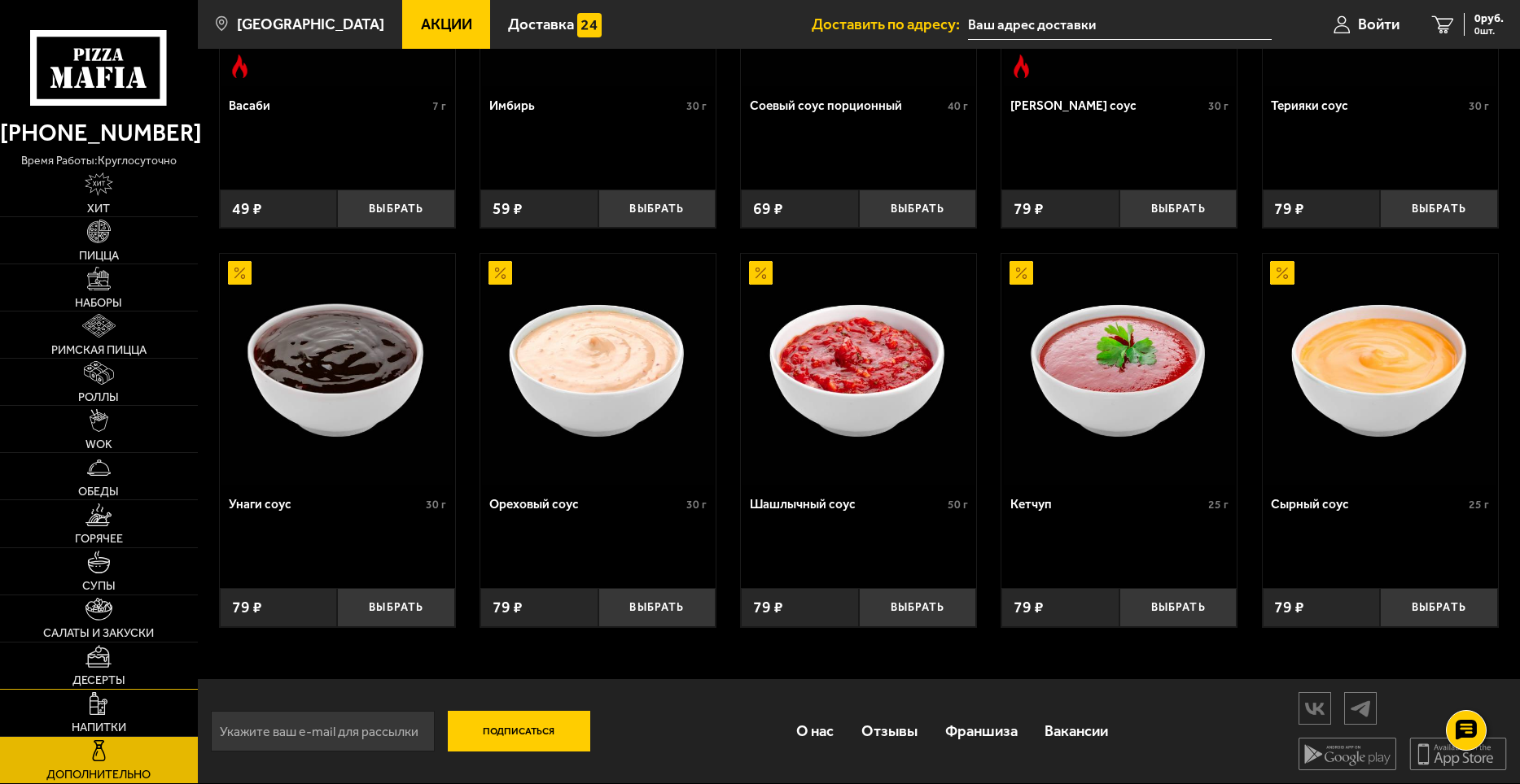
click at [115, 672] on link "Десерты" at bounding box center [99, 666] width 198 height 46
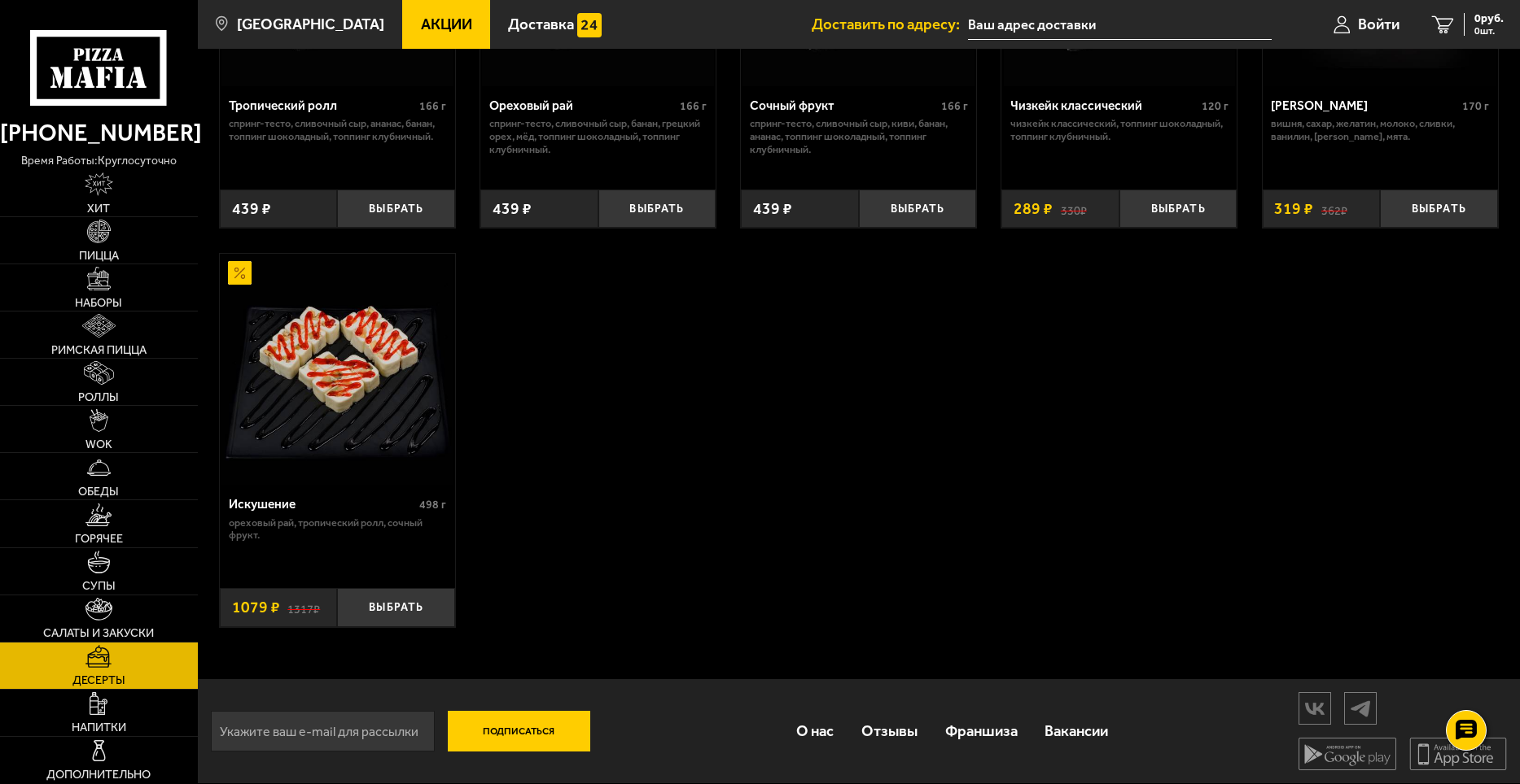
scroll to position [698, 0]
click at [158, 611] on link "Салаты и закуски" at bounding box center [99, 619] width 198 height 46
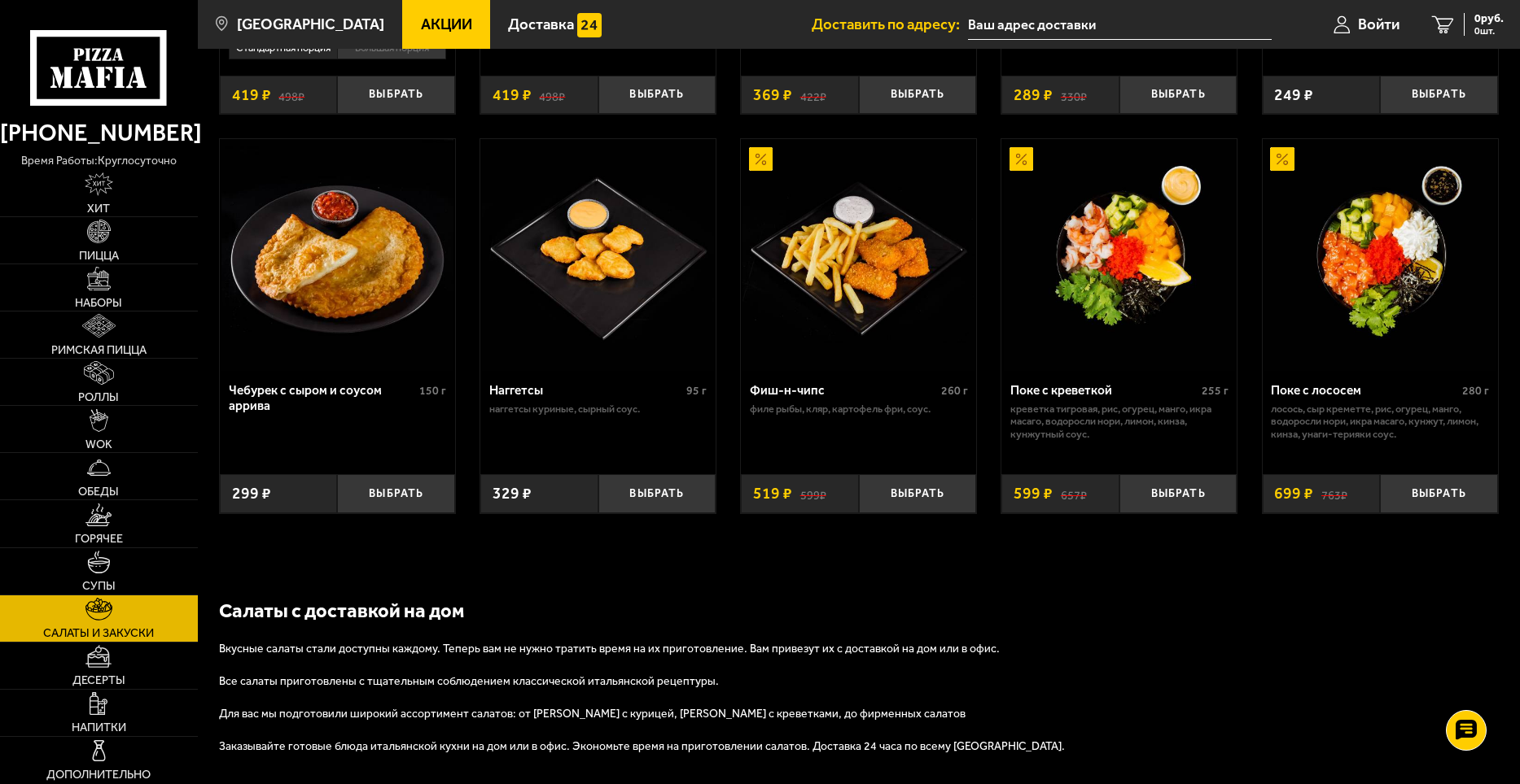
scroll to position [1009, 0]
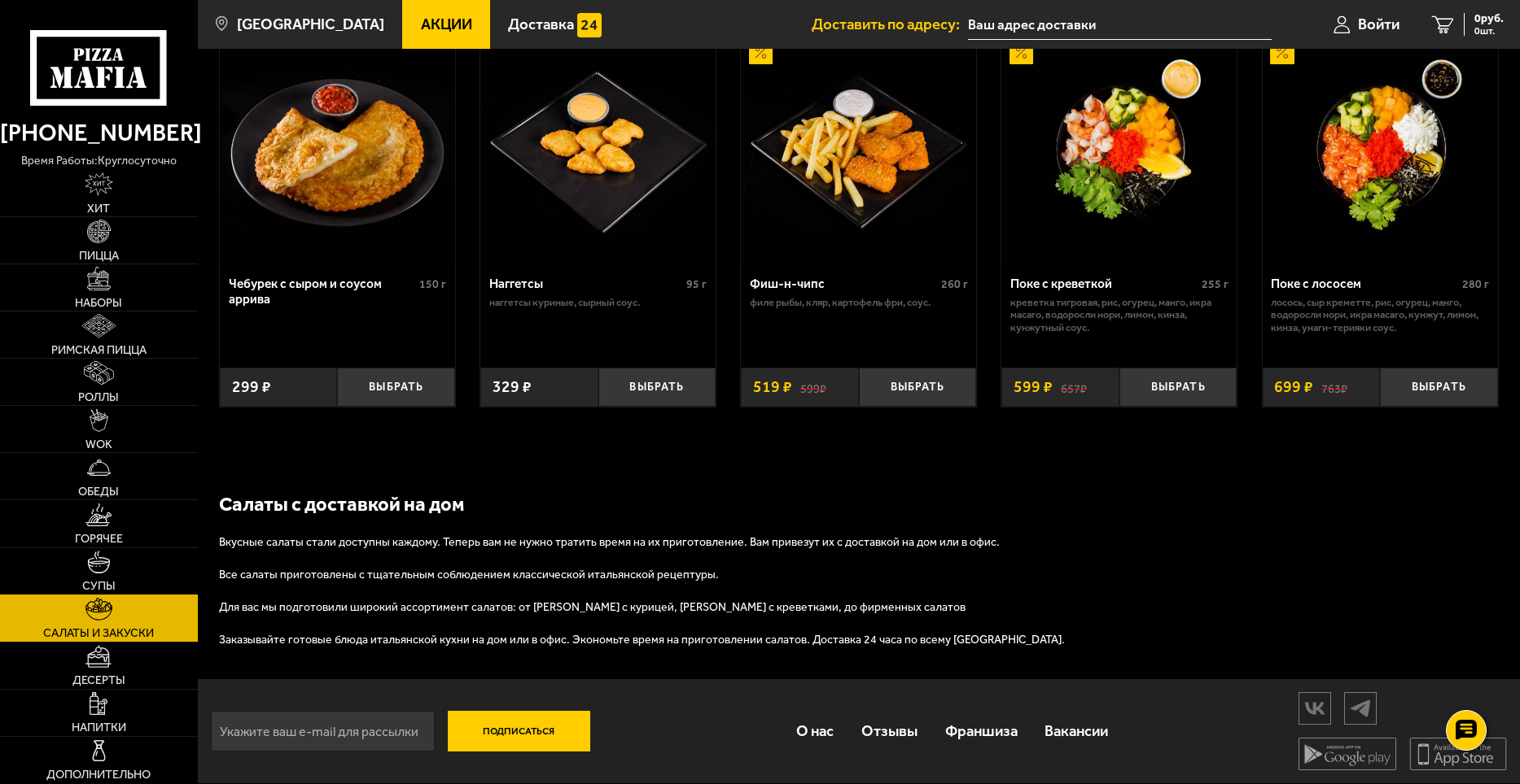
click at [49, 553] on link "Супы" at bounding box center [99, 572] width 198 height 46
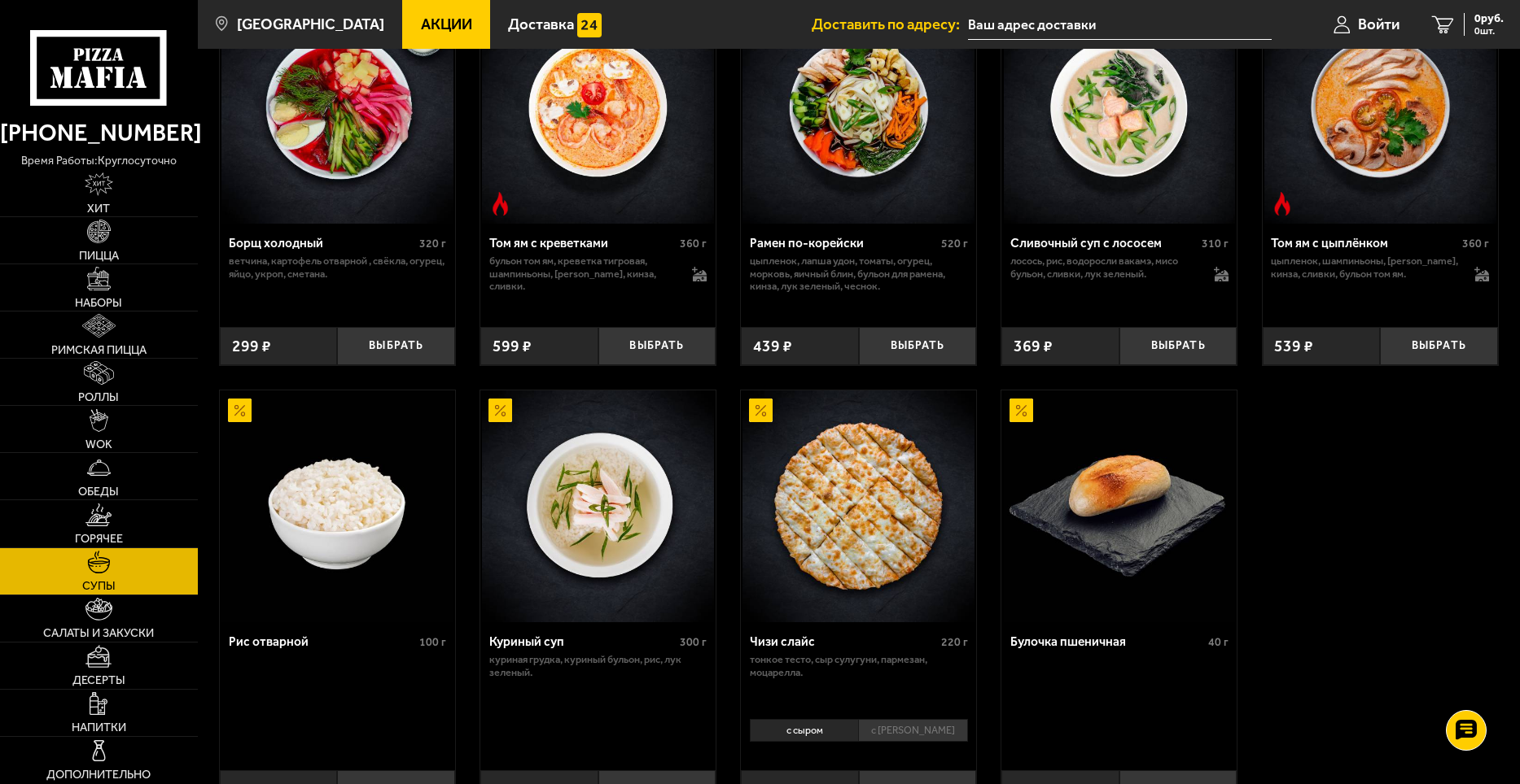
scroll to position [489, 0]
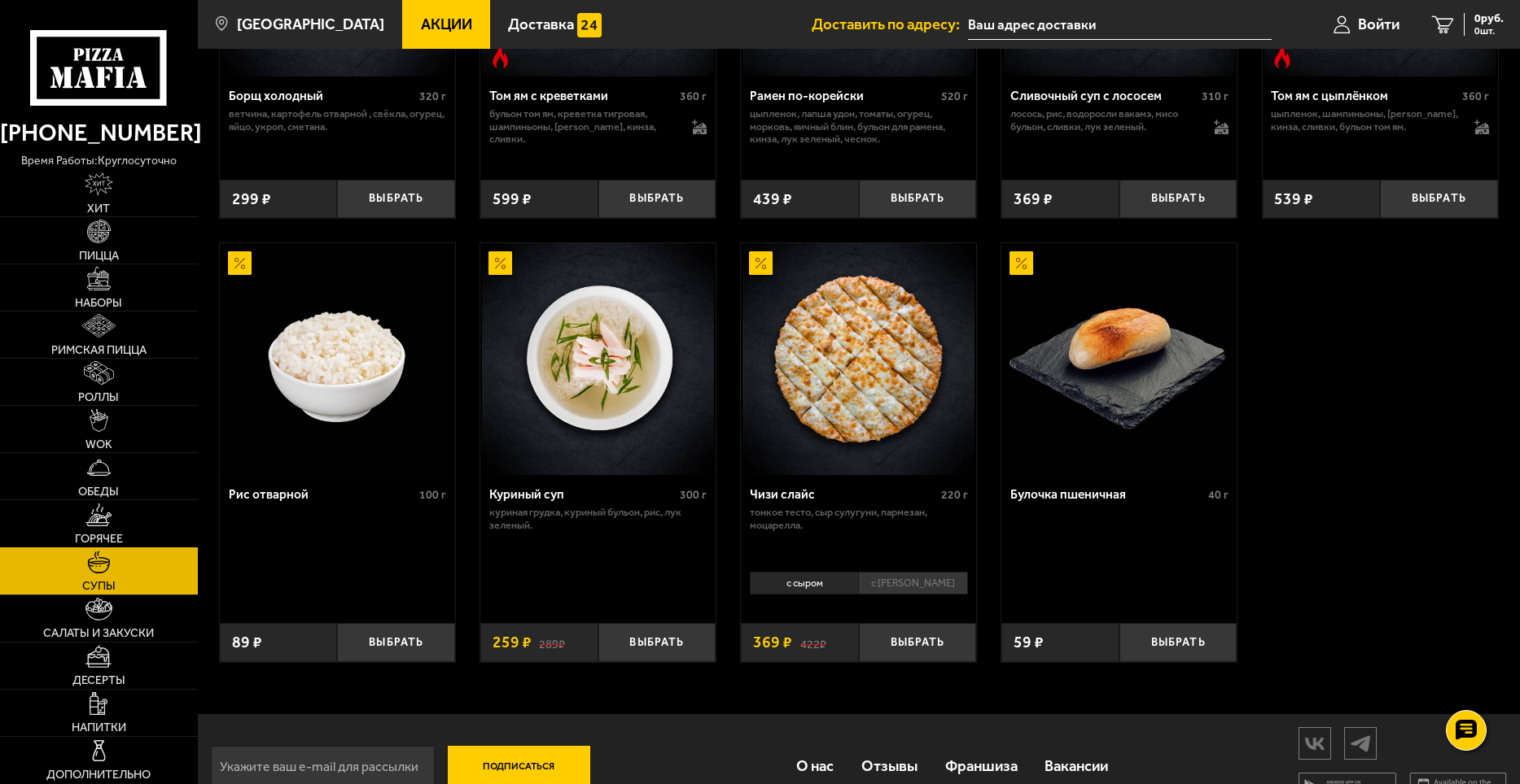
click at [83, 528] on link "Горячее" at bounding box center [99, 524] width 198 height 46
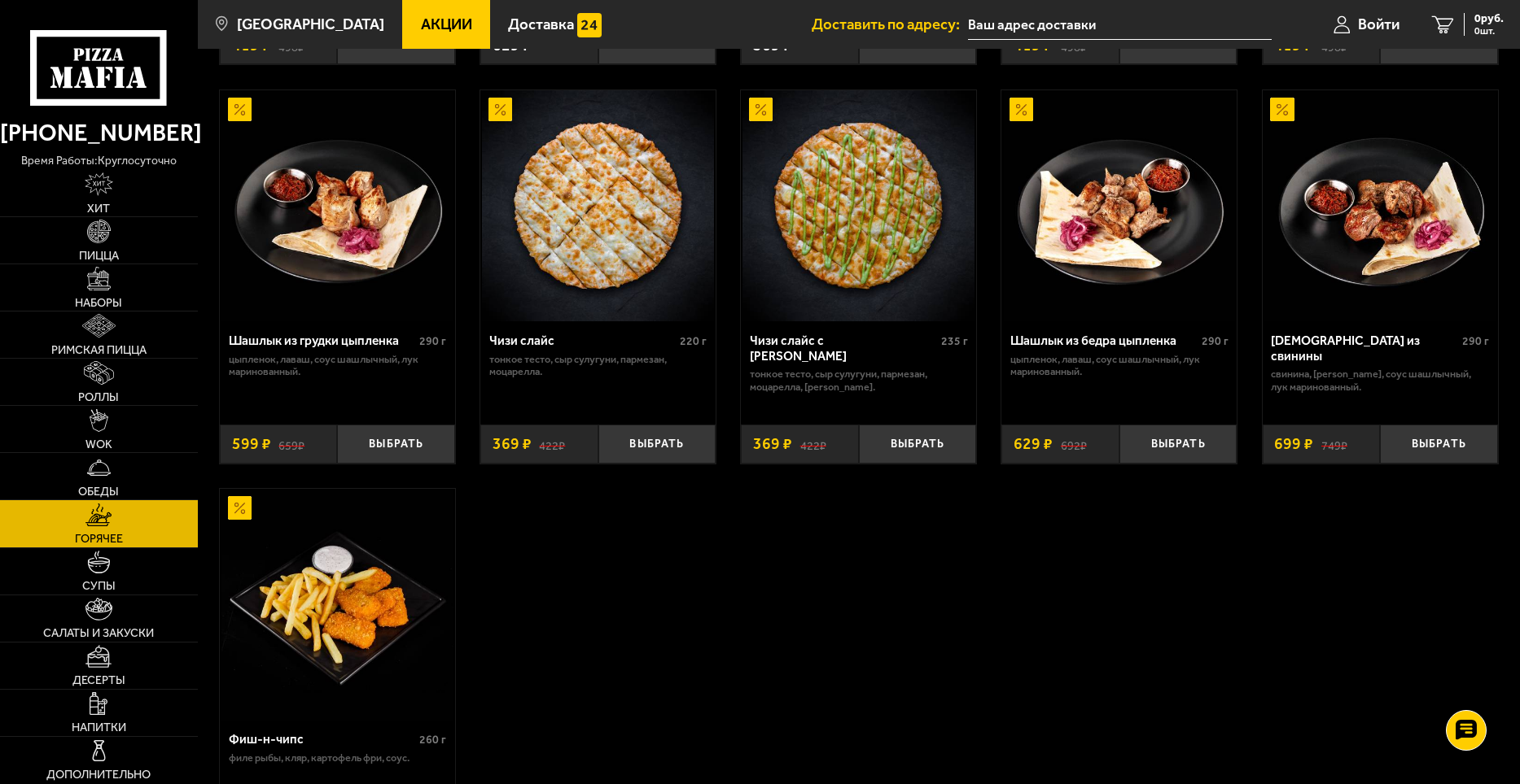
scroll to position [814, 0]
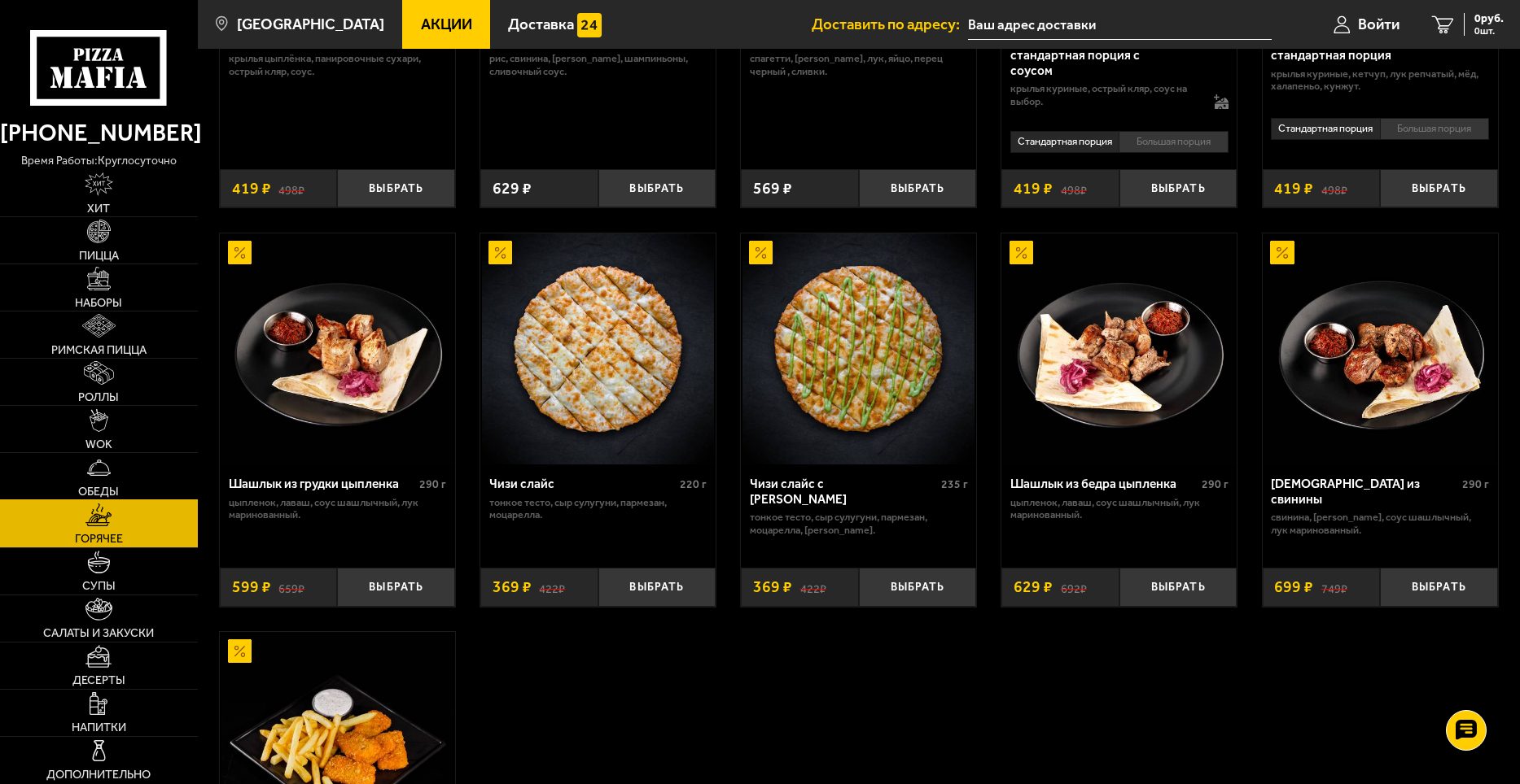
click at [160, 484] on link "Обеды" at bounding box center [99, 477] width 198 height 46
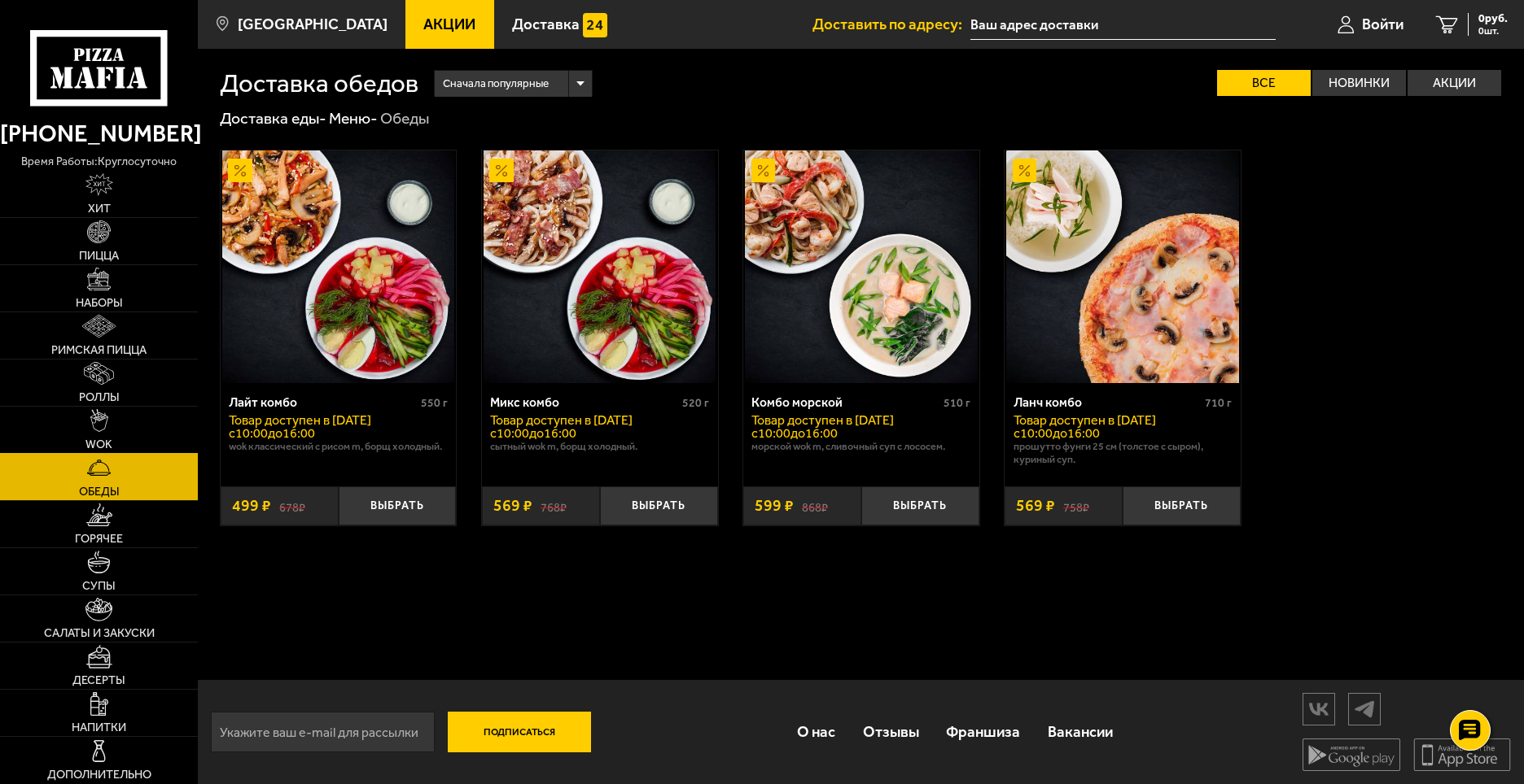
click at [88, 422] on link "WOK" at bounding box center [99, 430] width 198 height 46
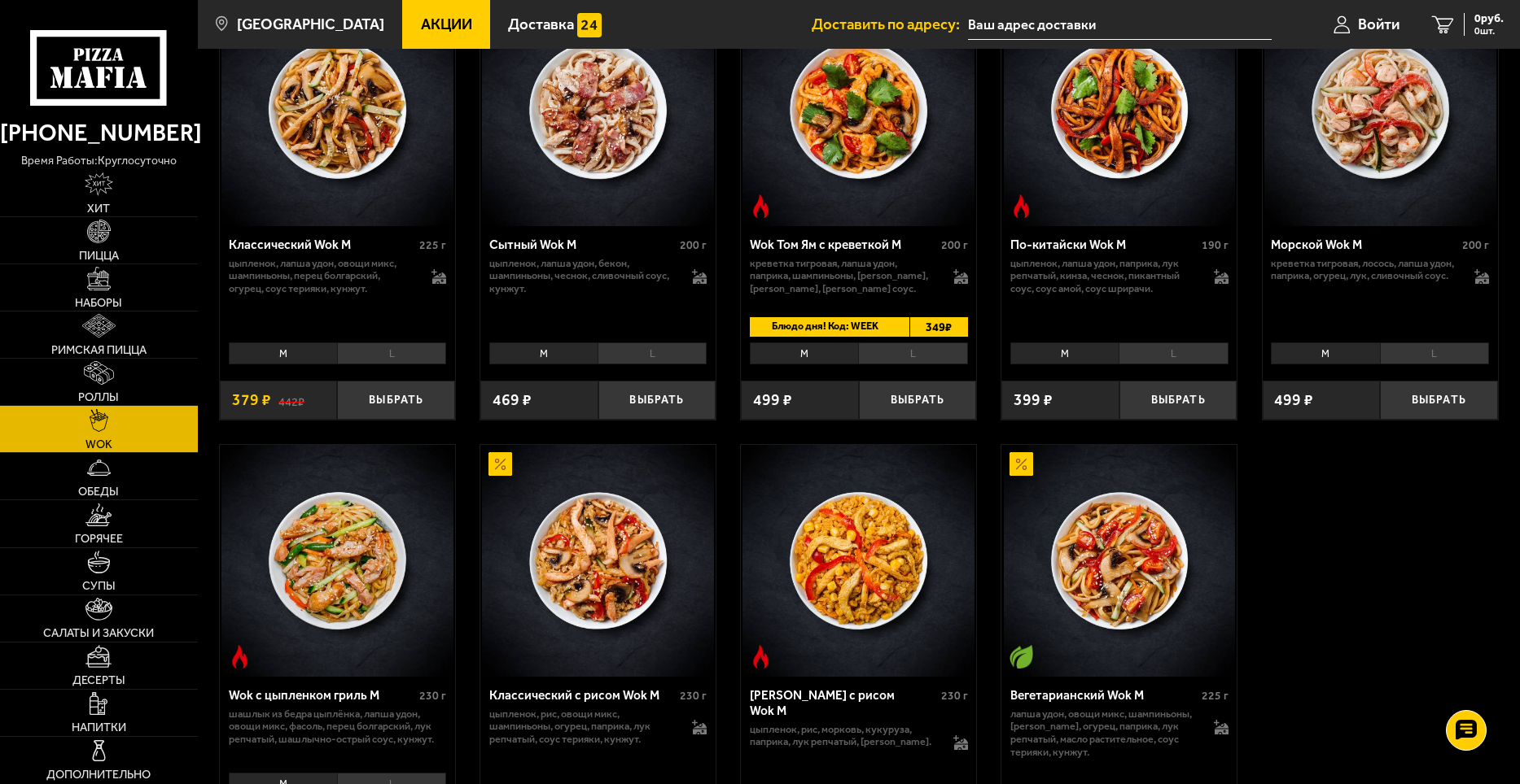
scroll to position [732, 0]
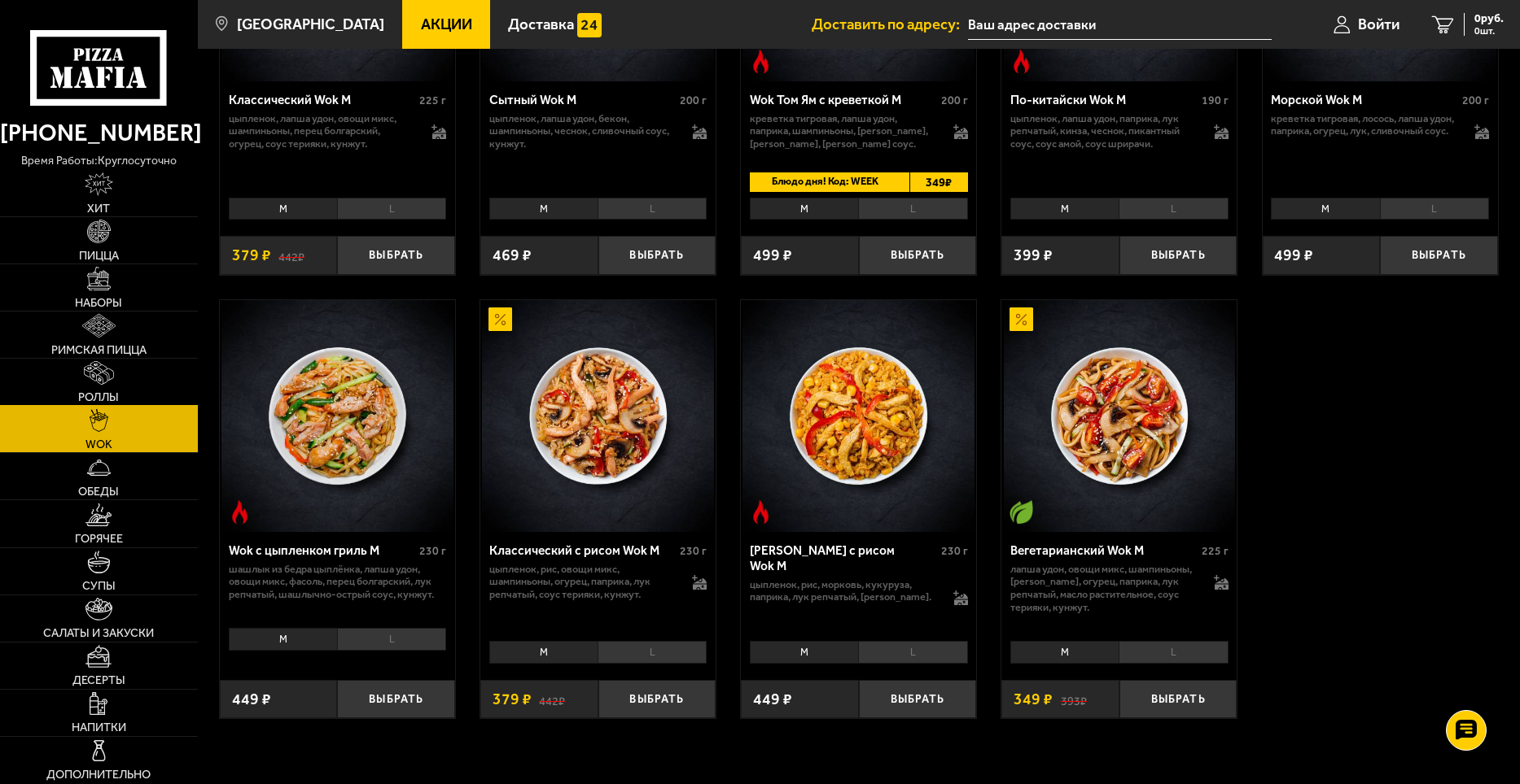
click at [70, 396] on link "Роллы" at bounding box center [99, 382] width 198 height 46
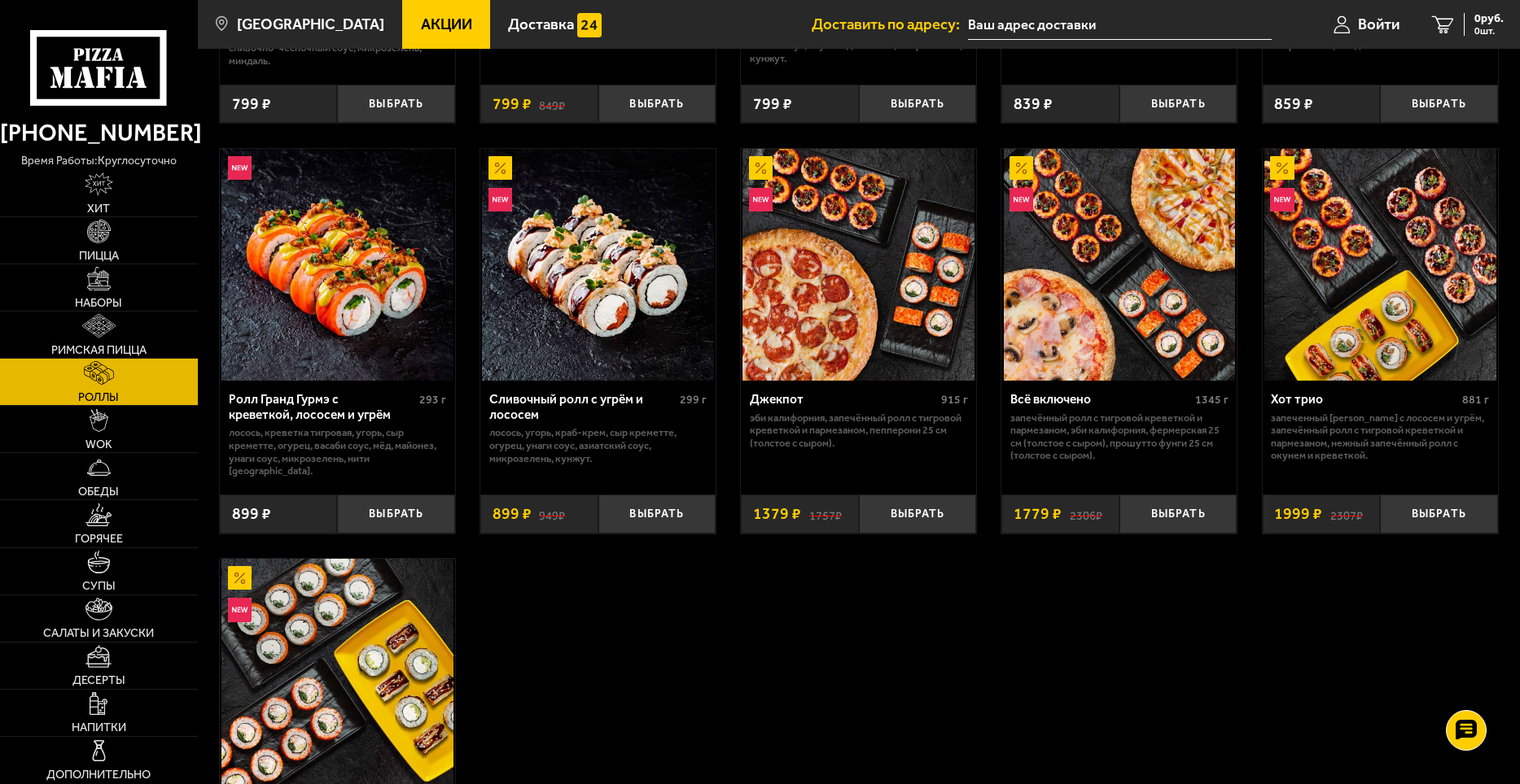
scroll to position [976, 0]
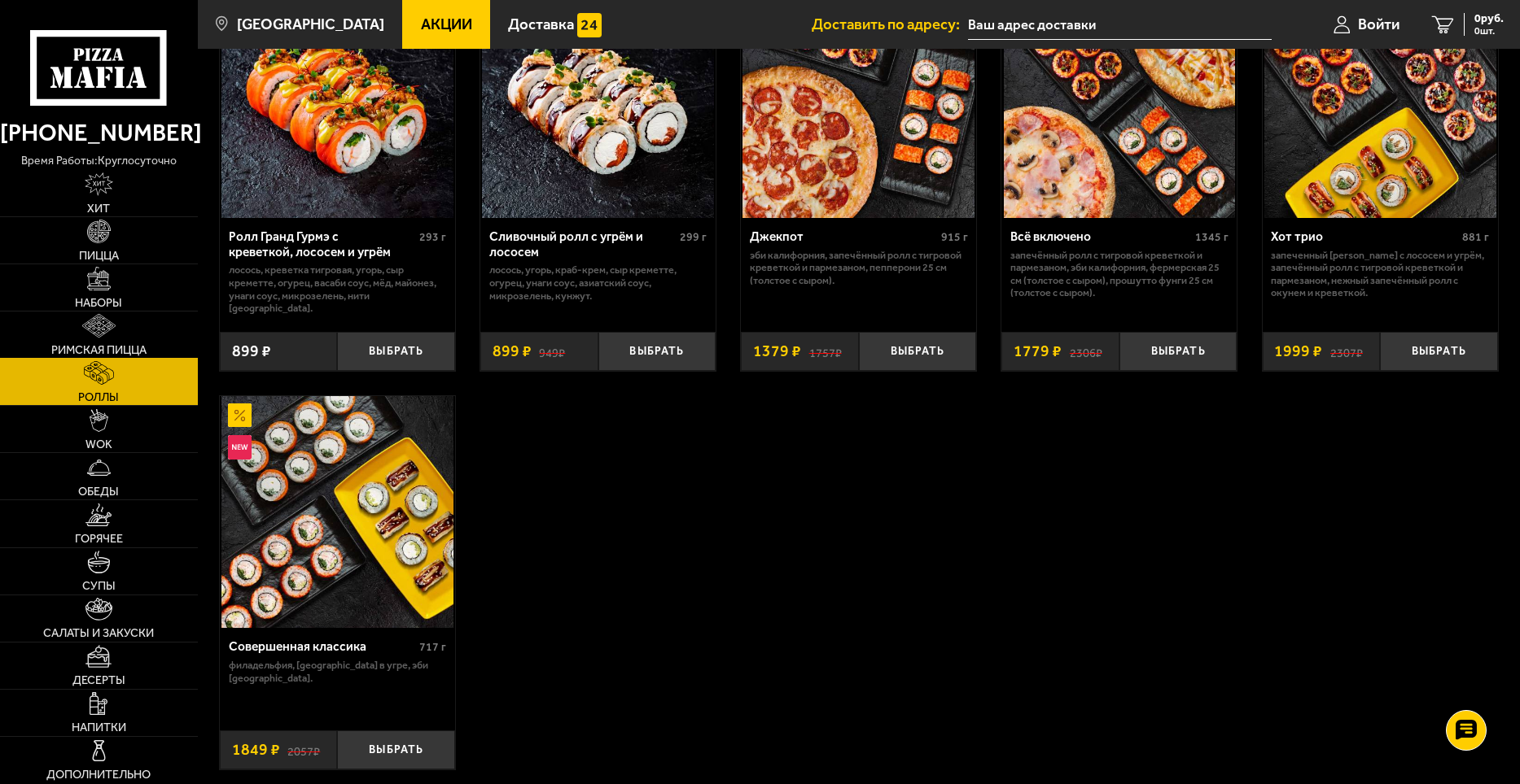
click at [87, 337] on img at bounding box center [99, 325] width 34 height 23
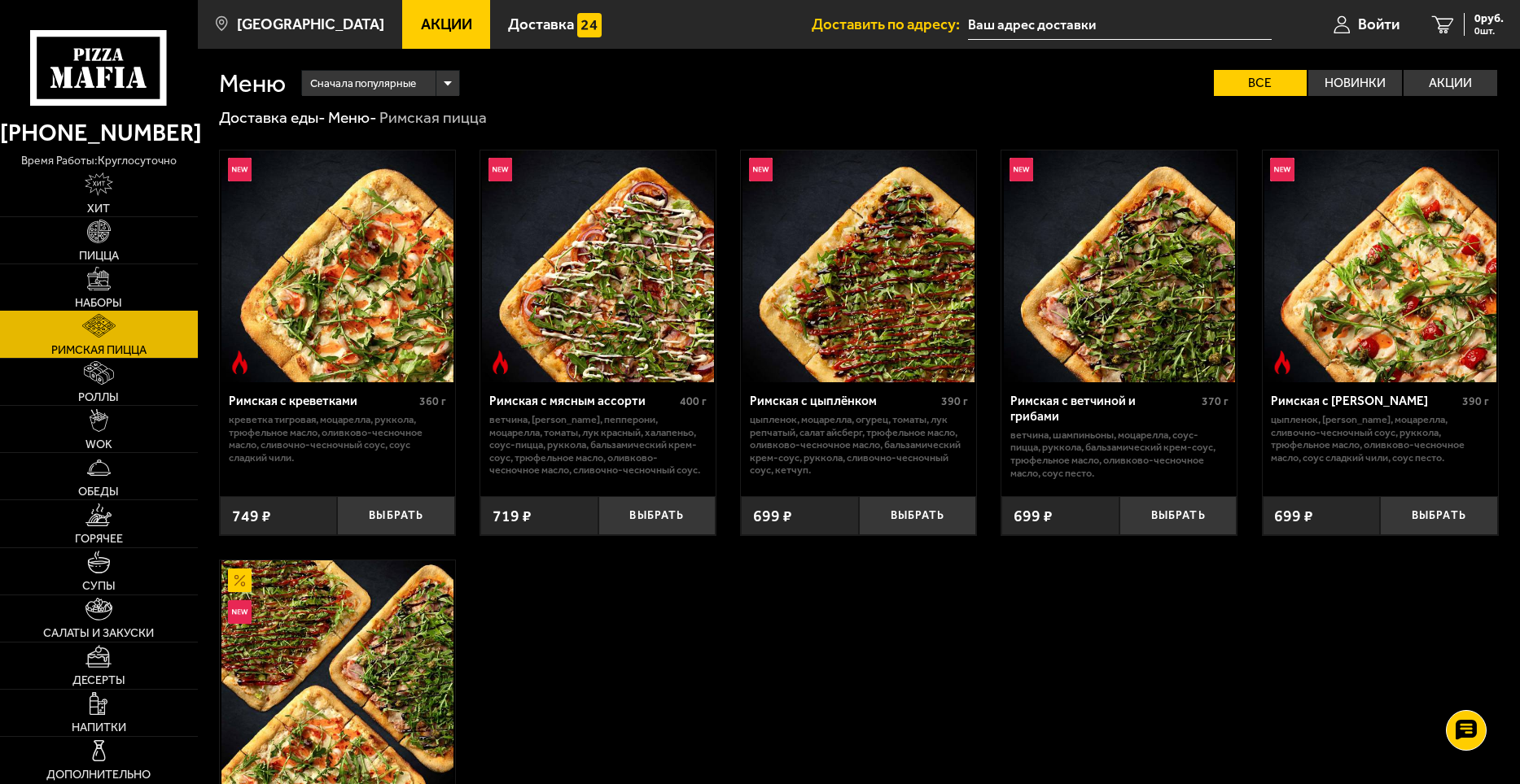
click at [95, 307] on span "Наборы" at bounding box center [98, 302] width 47 height 11
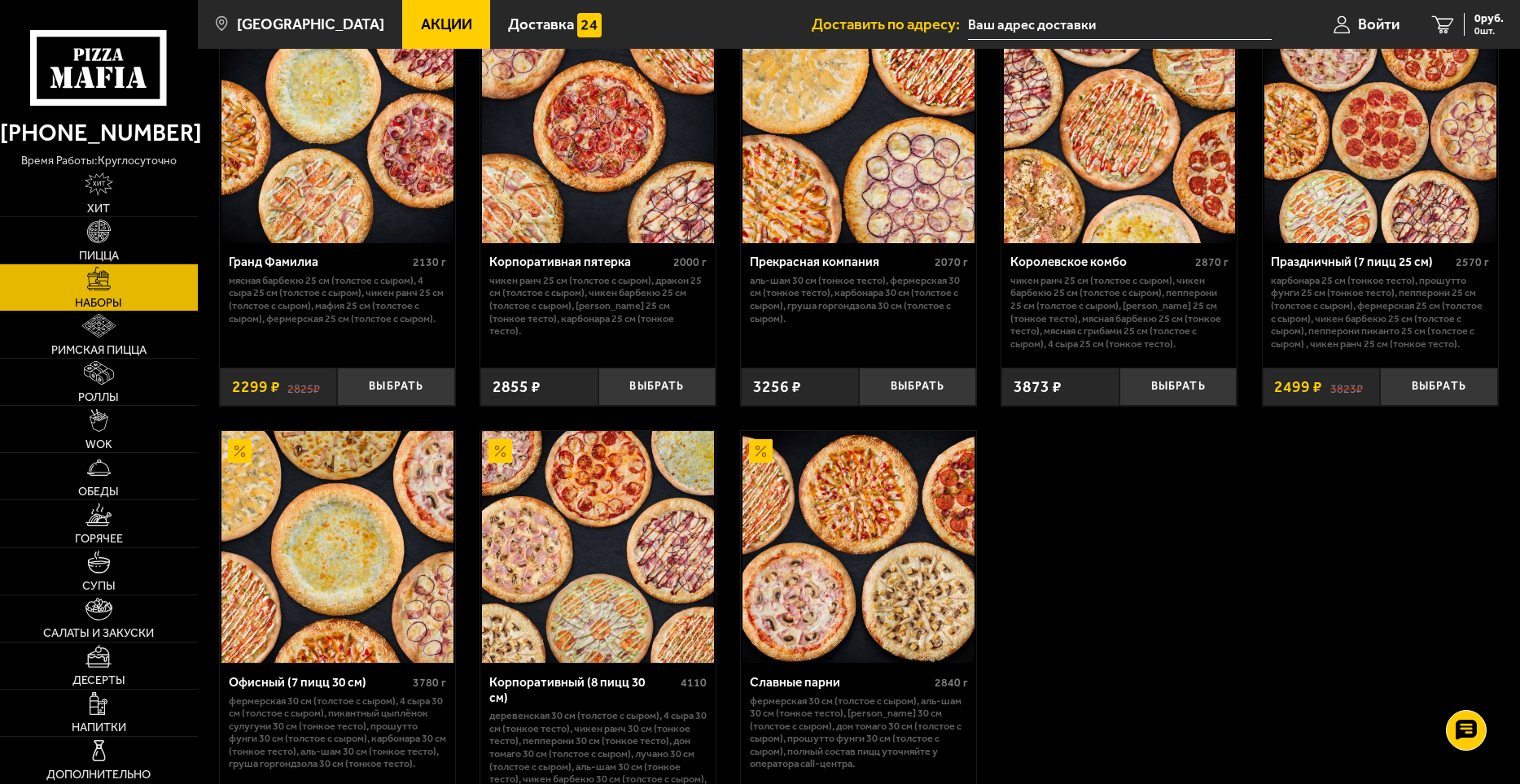
scroll to position [2087, 0]
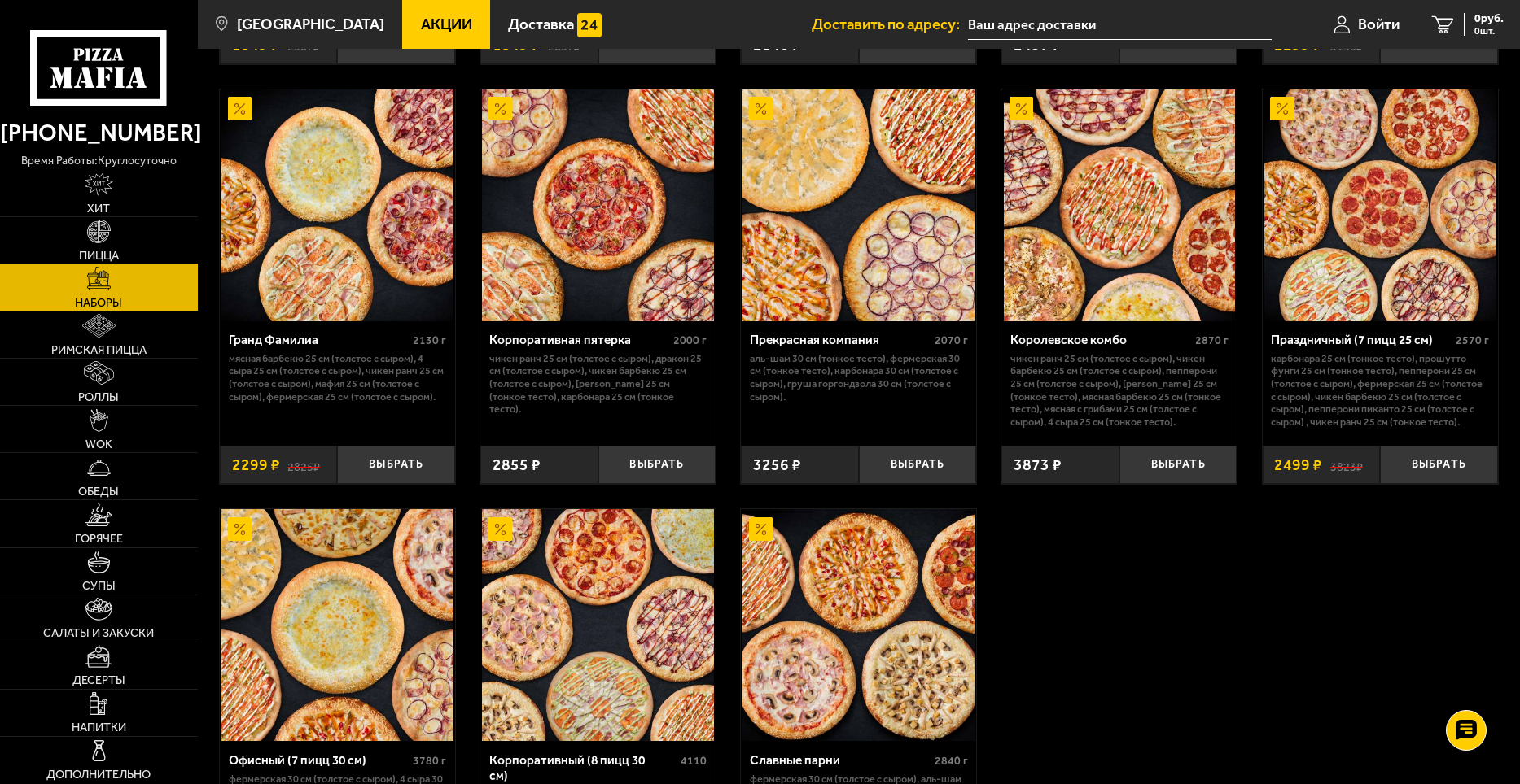
click at [111, 243] on link "Пицца" at bounding box center [99, 240] width 198 height 46
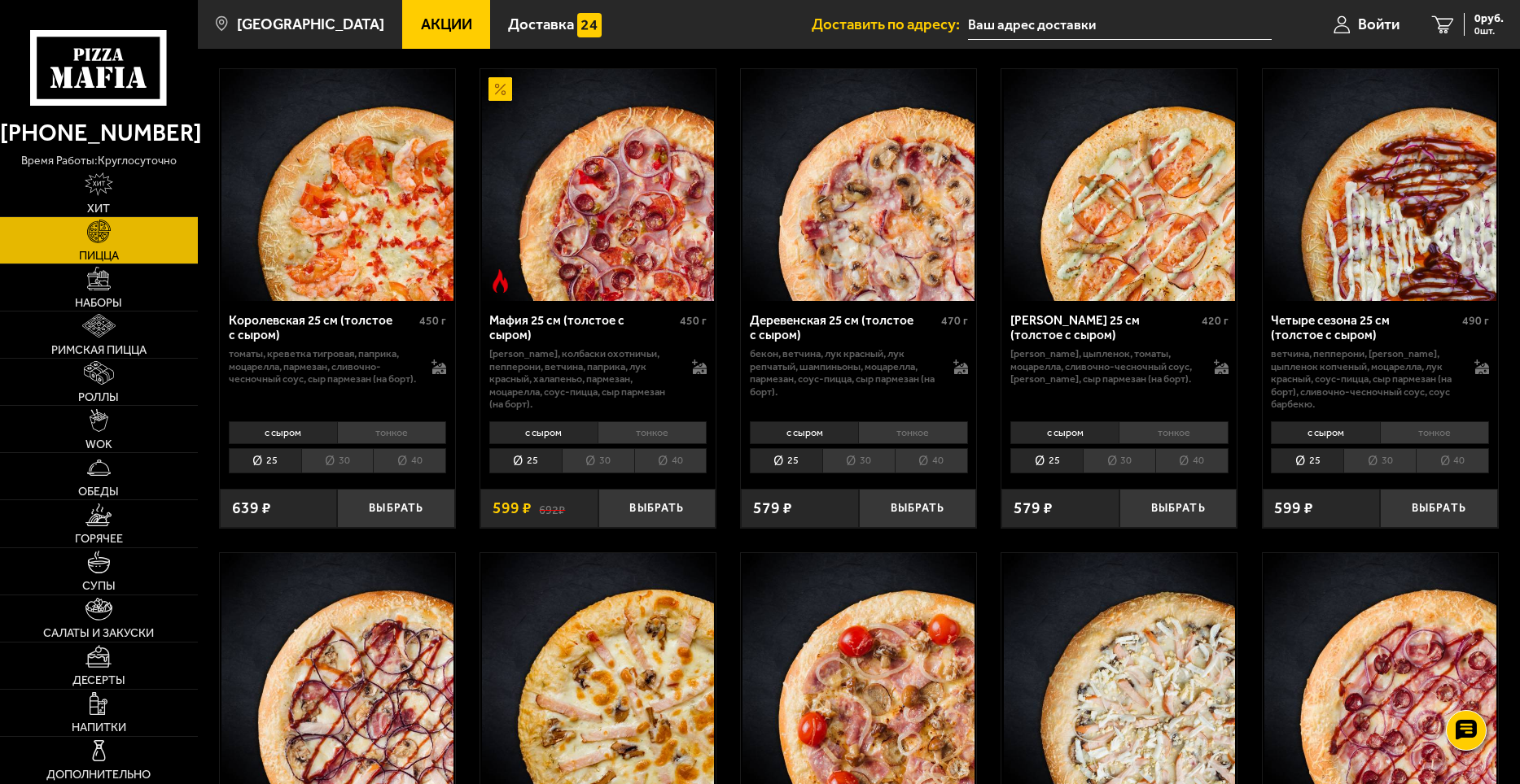
scroll to position [1996, 0]
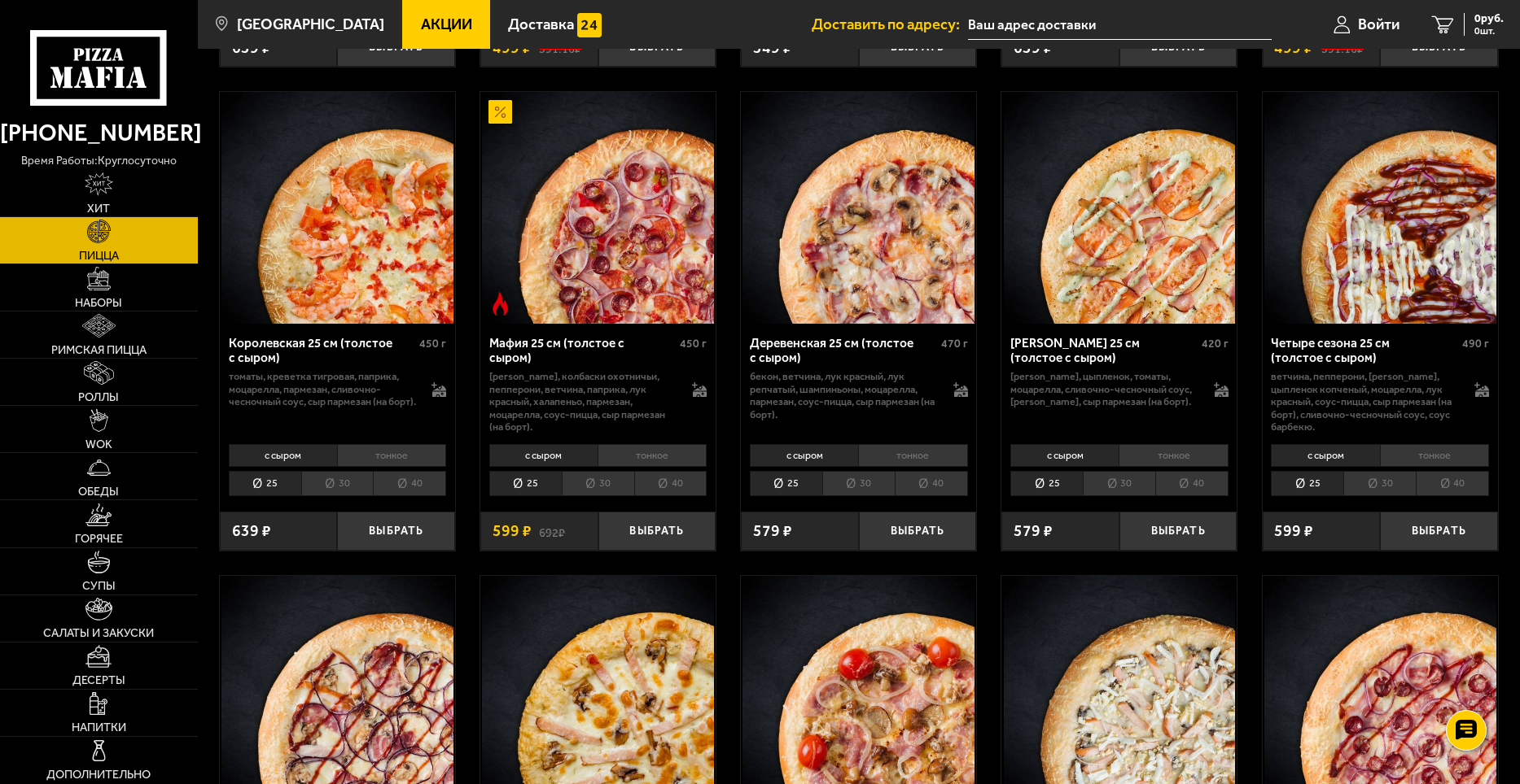
click at [343, 483] on li "30" at bounding box center [338, 483] width 72 height 25
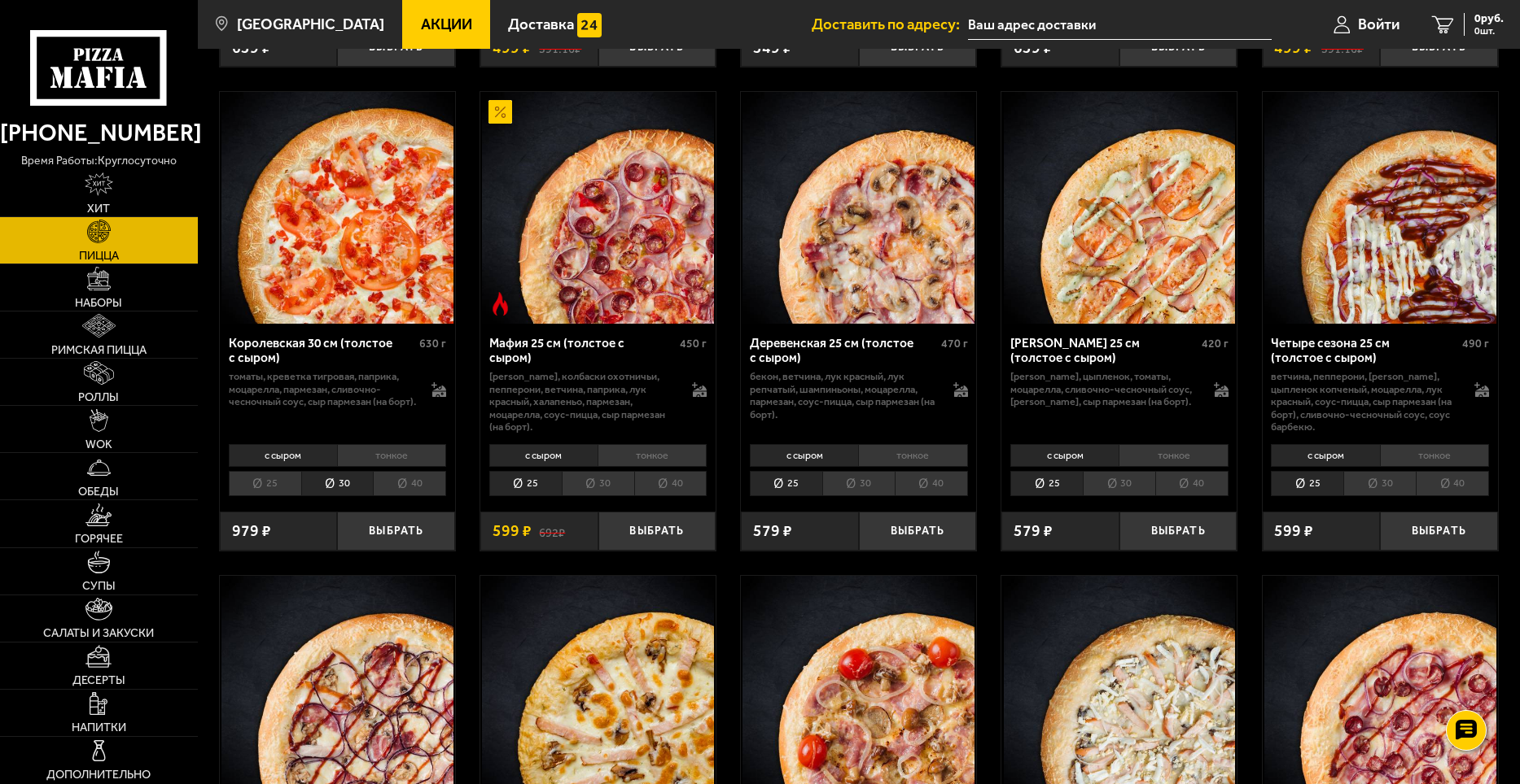
click at [411, 467] on li "тонкое" at bounding box center [391, 455] width 109 height 23
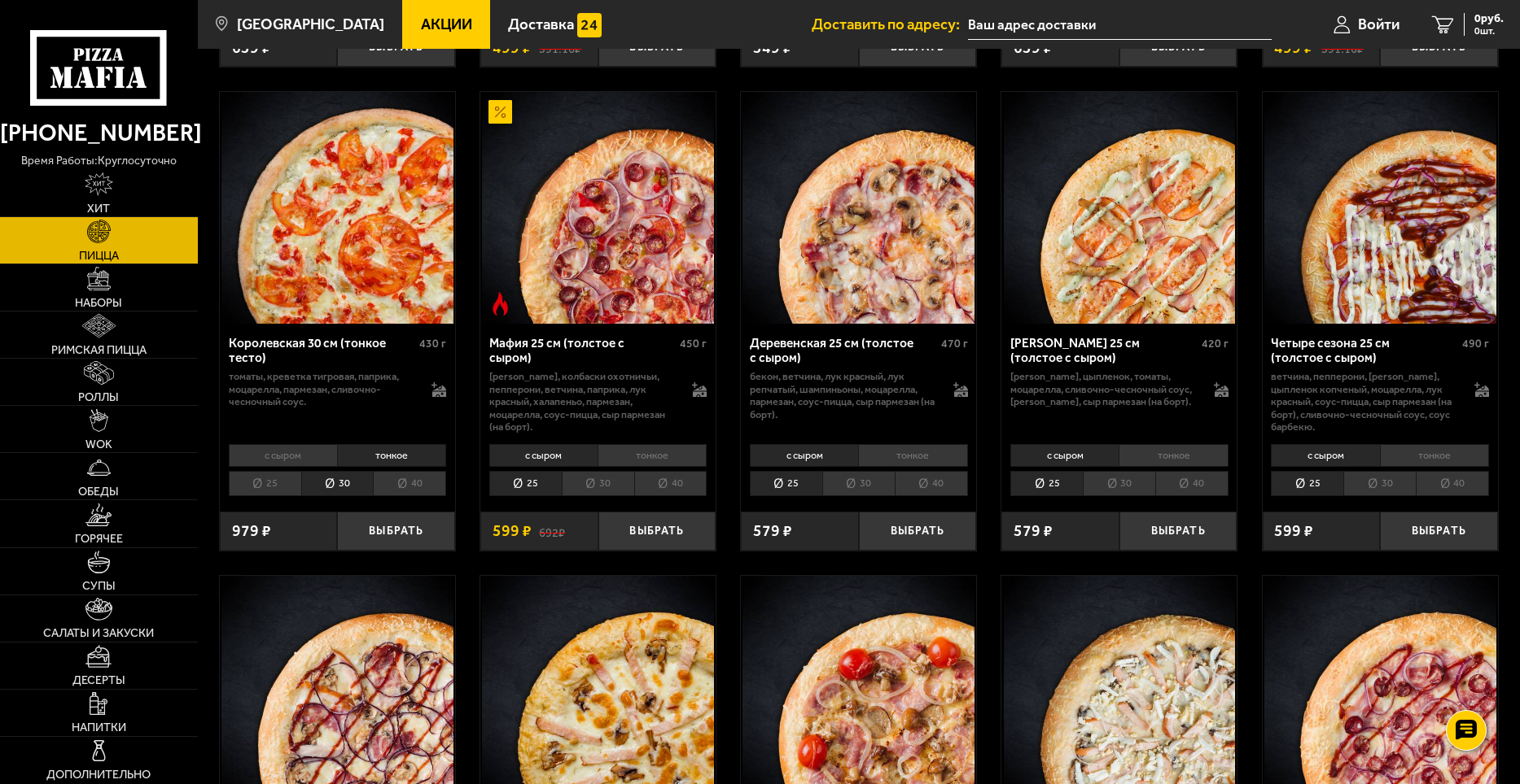
click at [259, 459] on li "с сыром" at bounding box center [283, 455] width 108 height 23
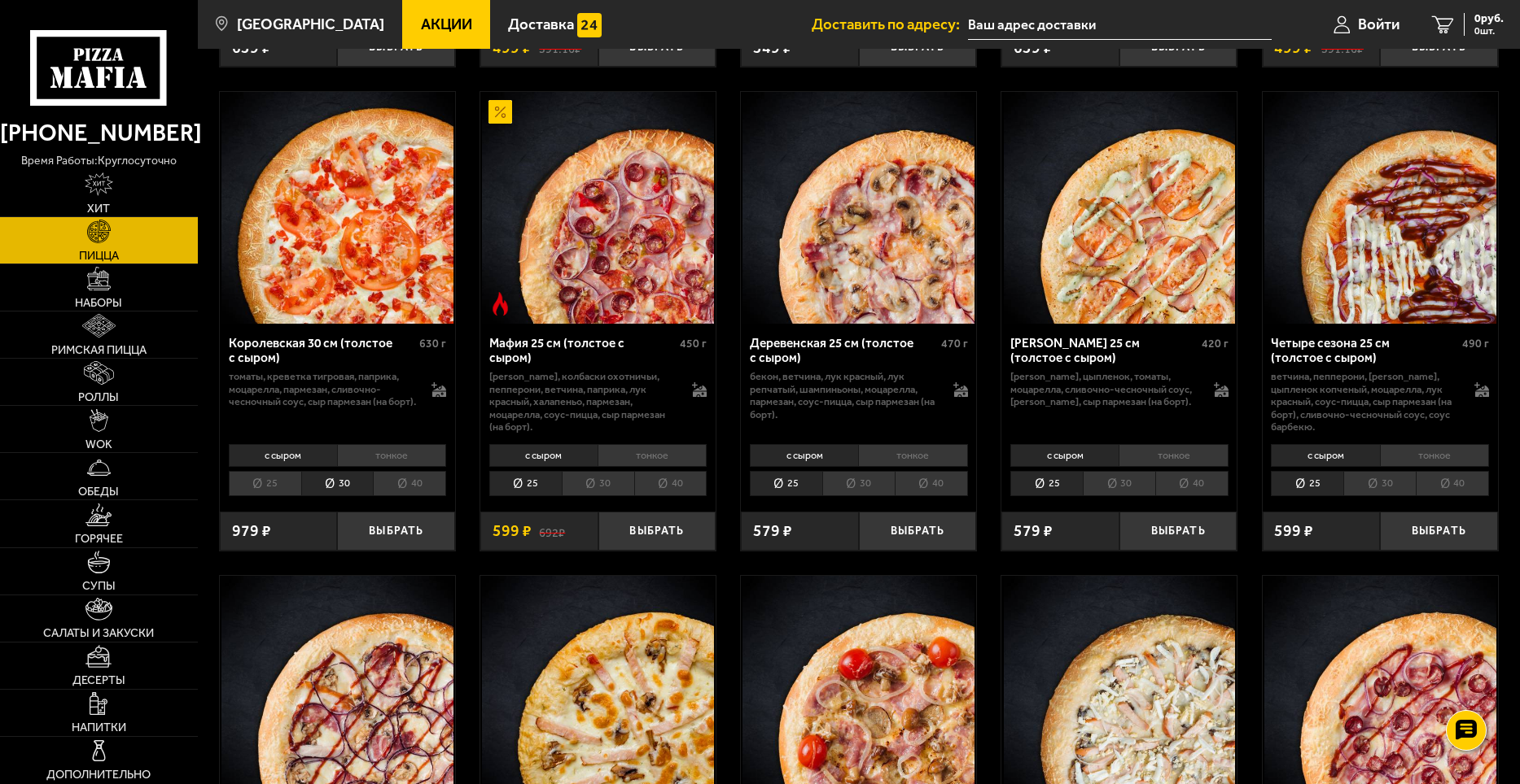
click at [381, 462] on li "тонкое" at bounding box center [391, 455] width 109 height 23
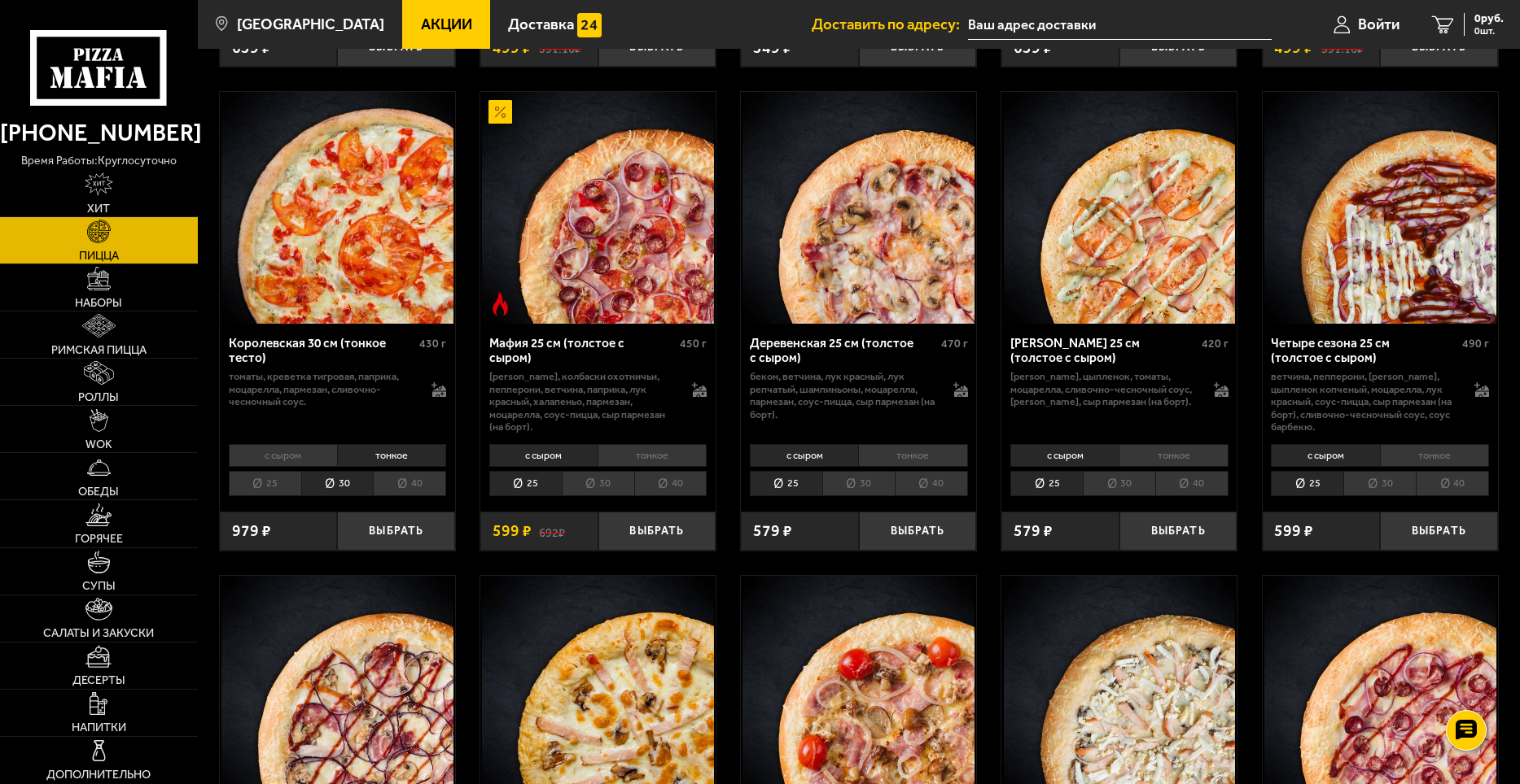
click at [403, 484] on li "40" at bounding box center [409, 483] width 73 height 25
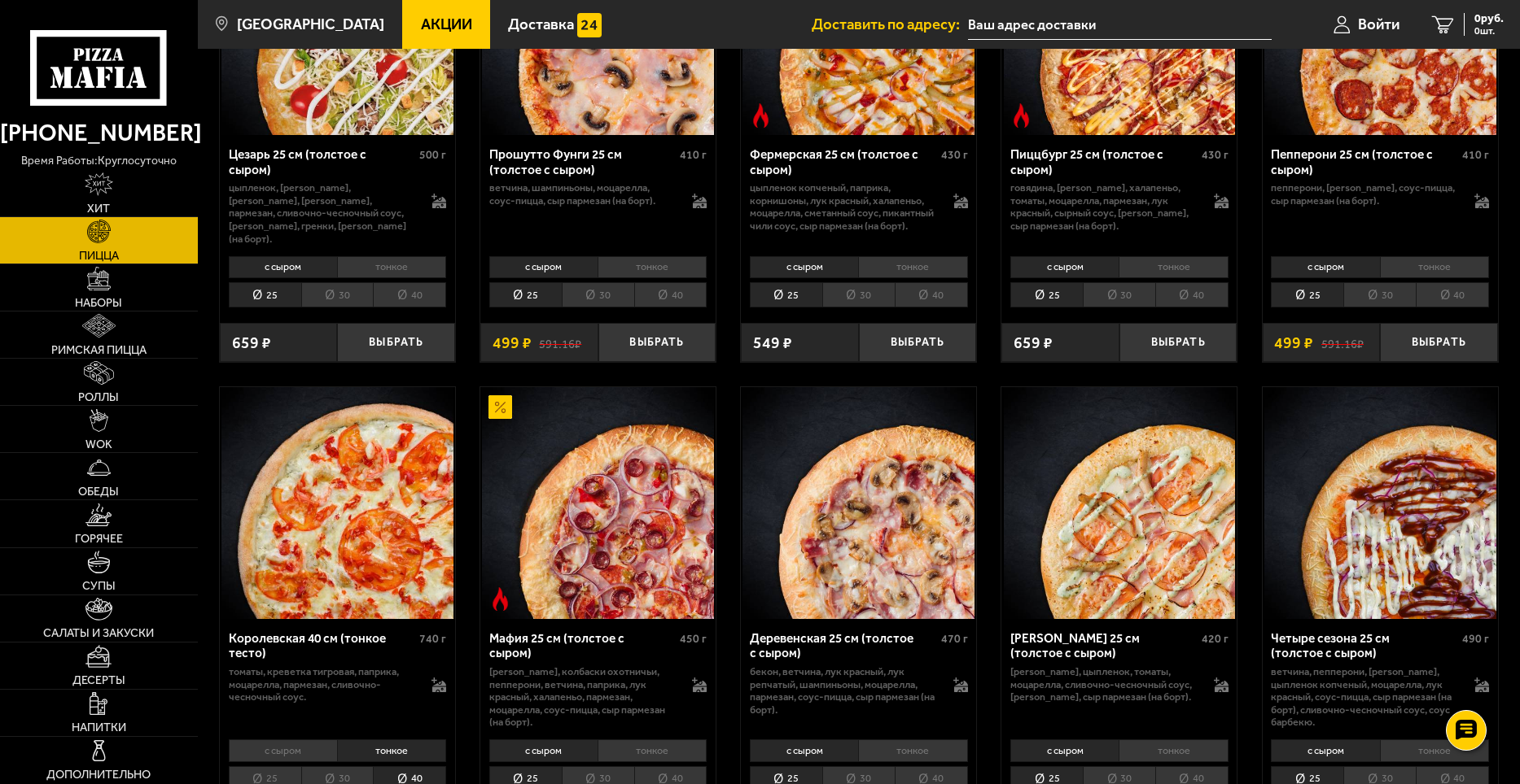
scroll to position [1671, 0]
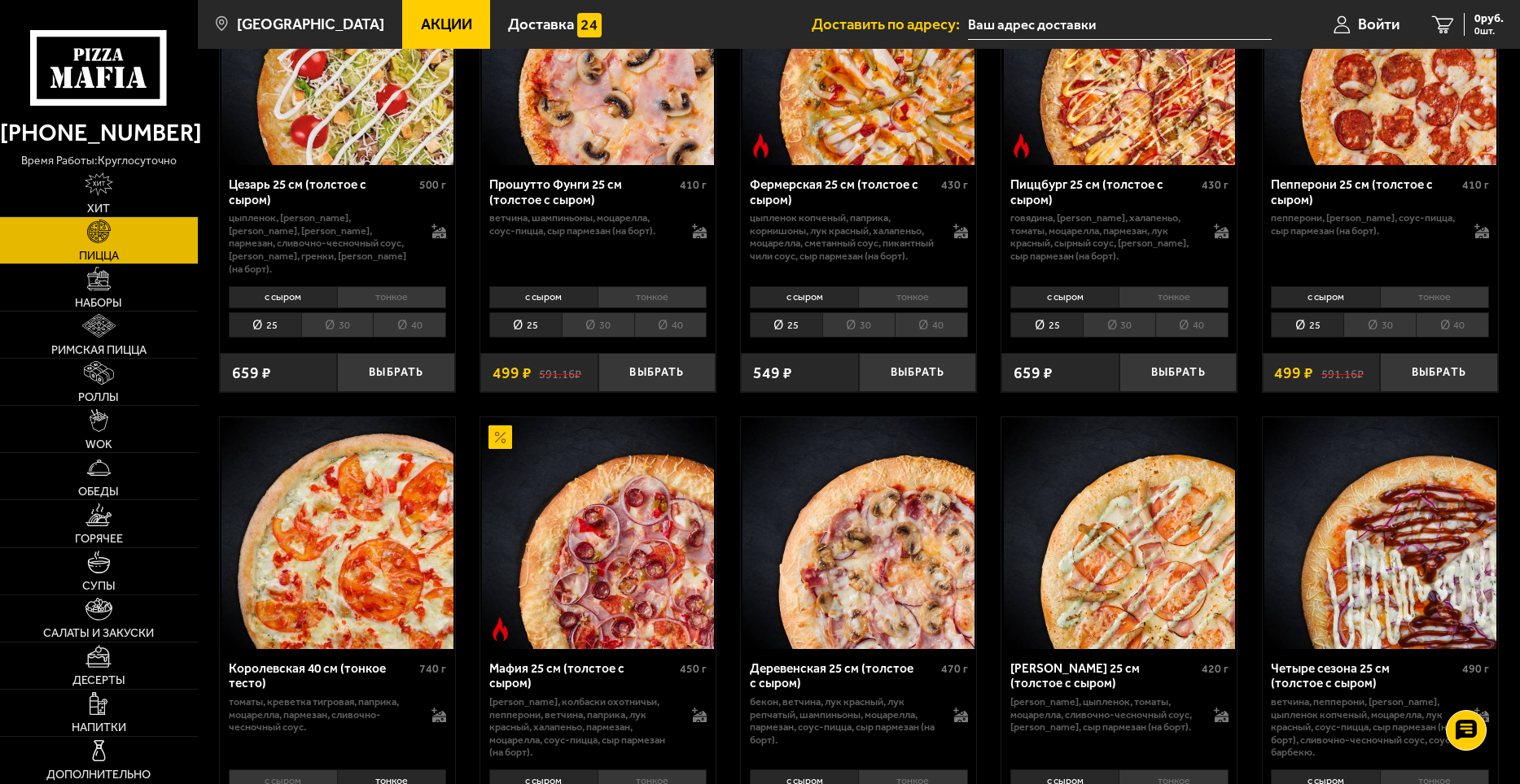
click at [1389, 325] on li "30" at bounding box center [1380, 325] width 72 height 25
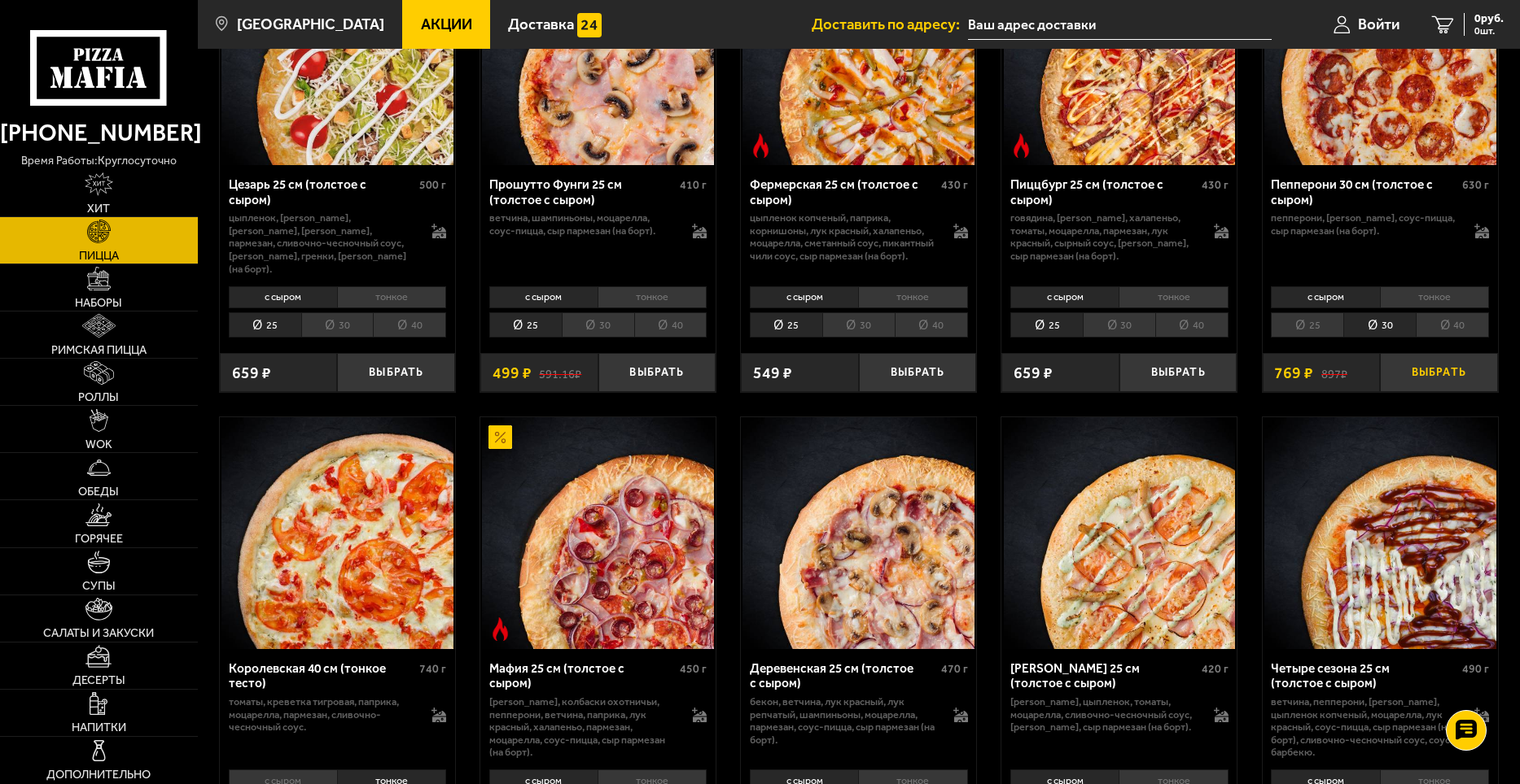
click at [1447, 380] on button "Выбрать" at bounding box center [1438, 372] width 118 height 39
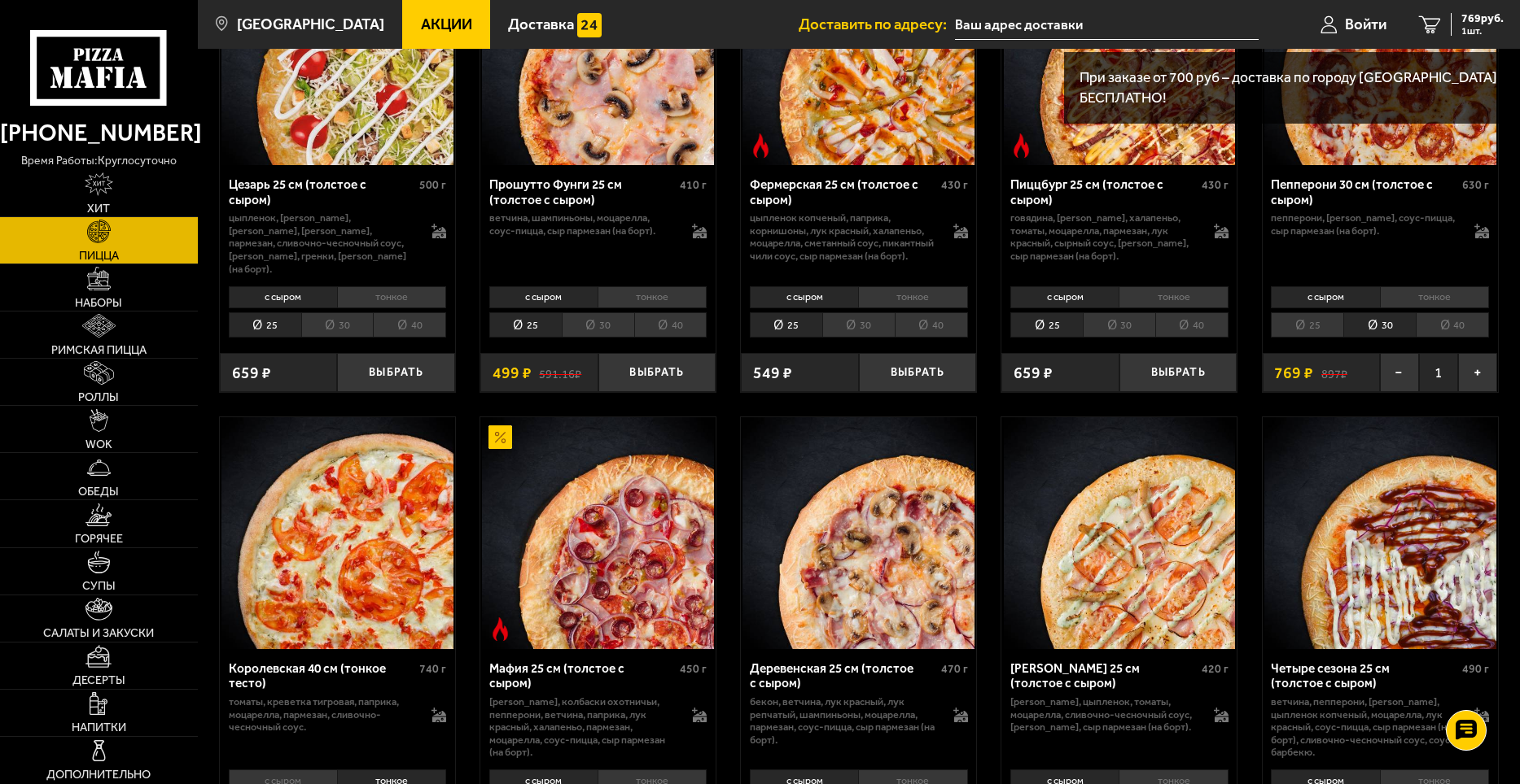
click at [1037, 19] on input "text" at bounding box center [1107, 24] width 303 height 30
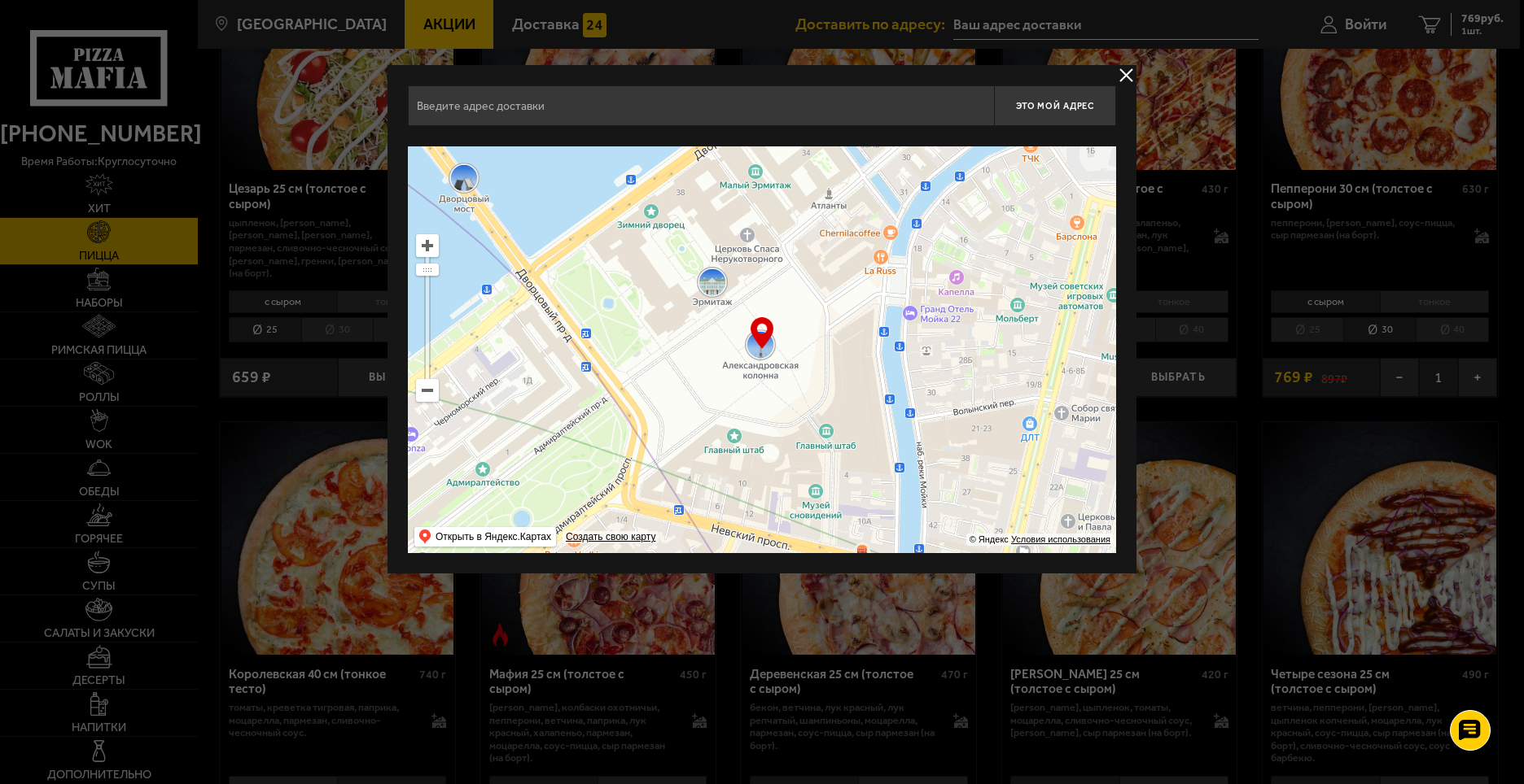
click at [507, 117] on input "text" at bounding box center [701, 105] width 586 height 40
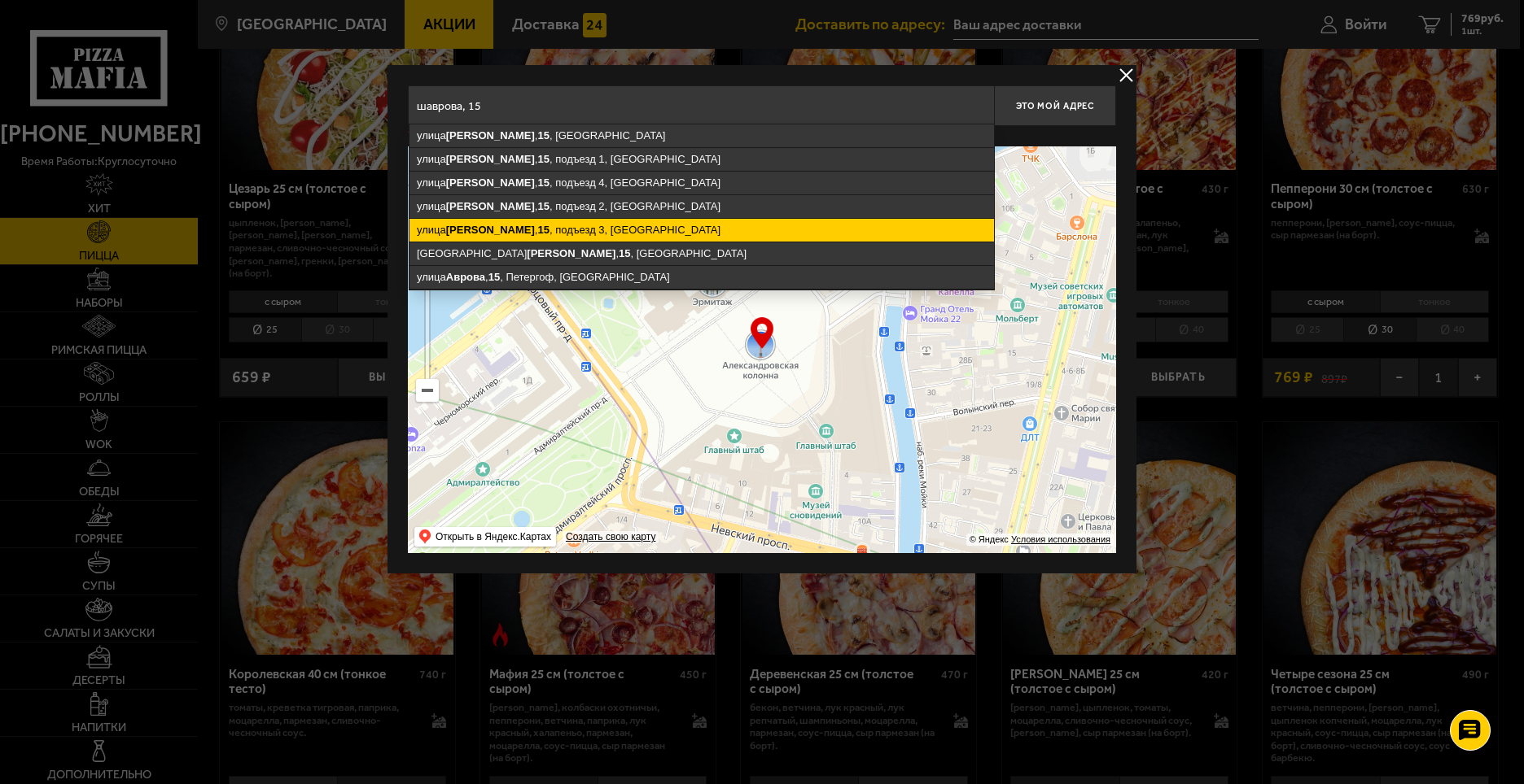
click at [622, 220] on ymaps "[STREET_ADDRESS][PERSON_NAME]" at bounding box center [702, 230] width 584 height 23
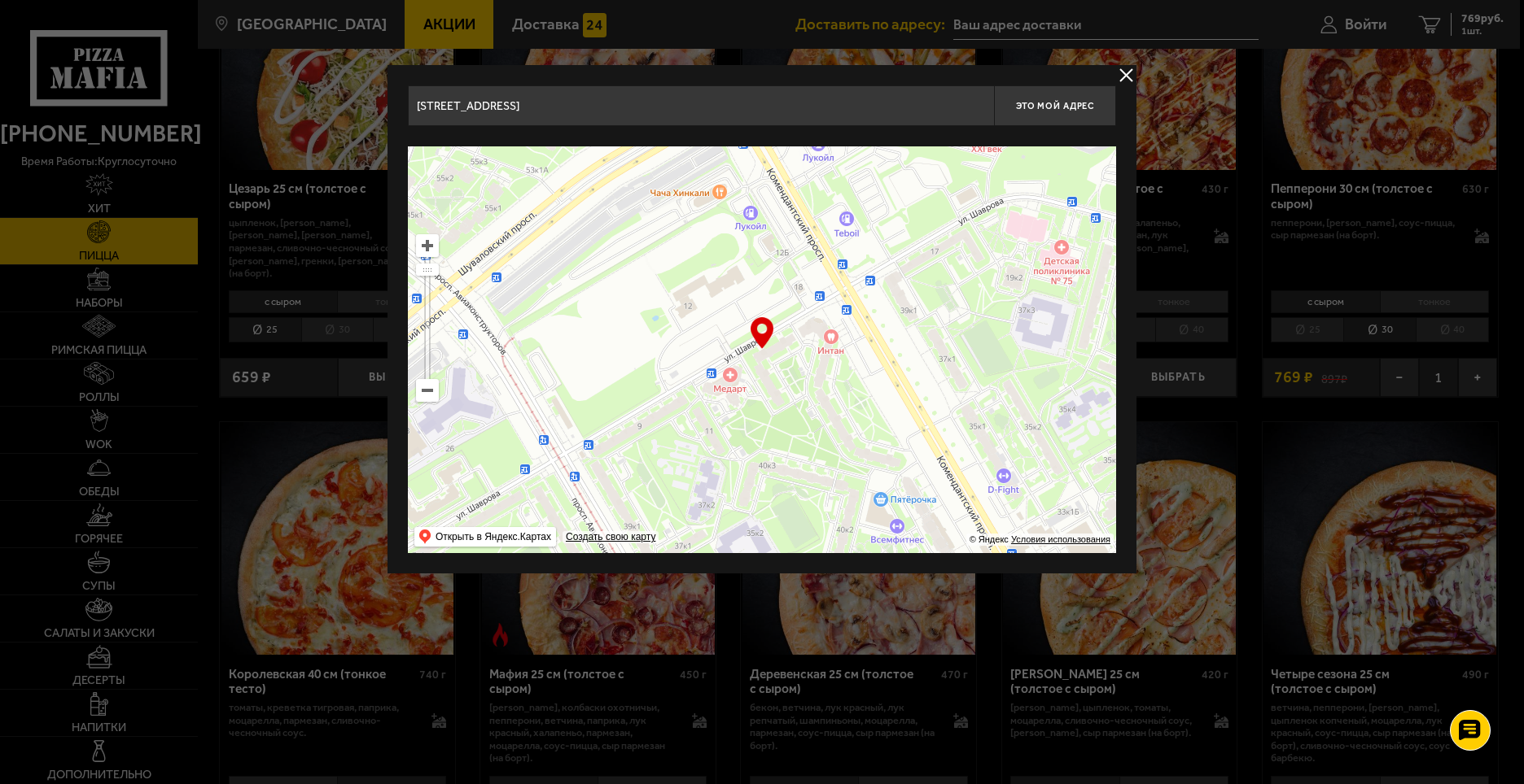
click at [668, 107] on input "[STREET_ADDRESS]" at bounding box center [701, 105] width 586 height 40
click at [783, 356] on ymaps at bounding box center [762, 350] width 708 height 407
click at [765, 341] on div "… © Яндекс Условия использования Открыть в Яндекс.Картах Создать свою карту" at bounding box center [762, 350] width 708 height 407
click at [762, 334] on div "… © Яндекс Условия использования Открыть в Яндекс.Картах Создать свою карту" at bounding box center [762, 350] width 708 height 407
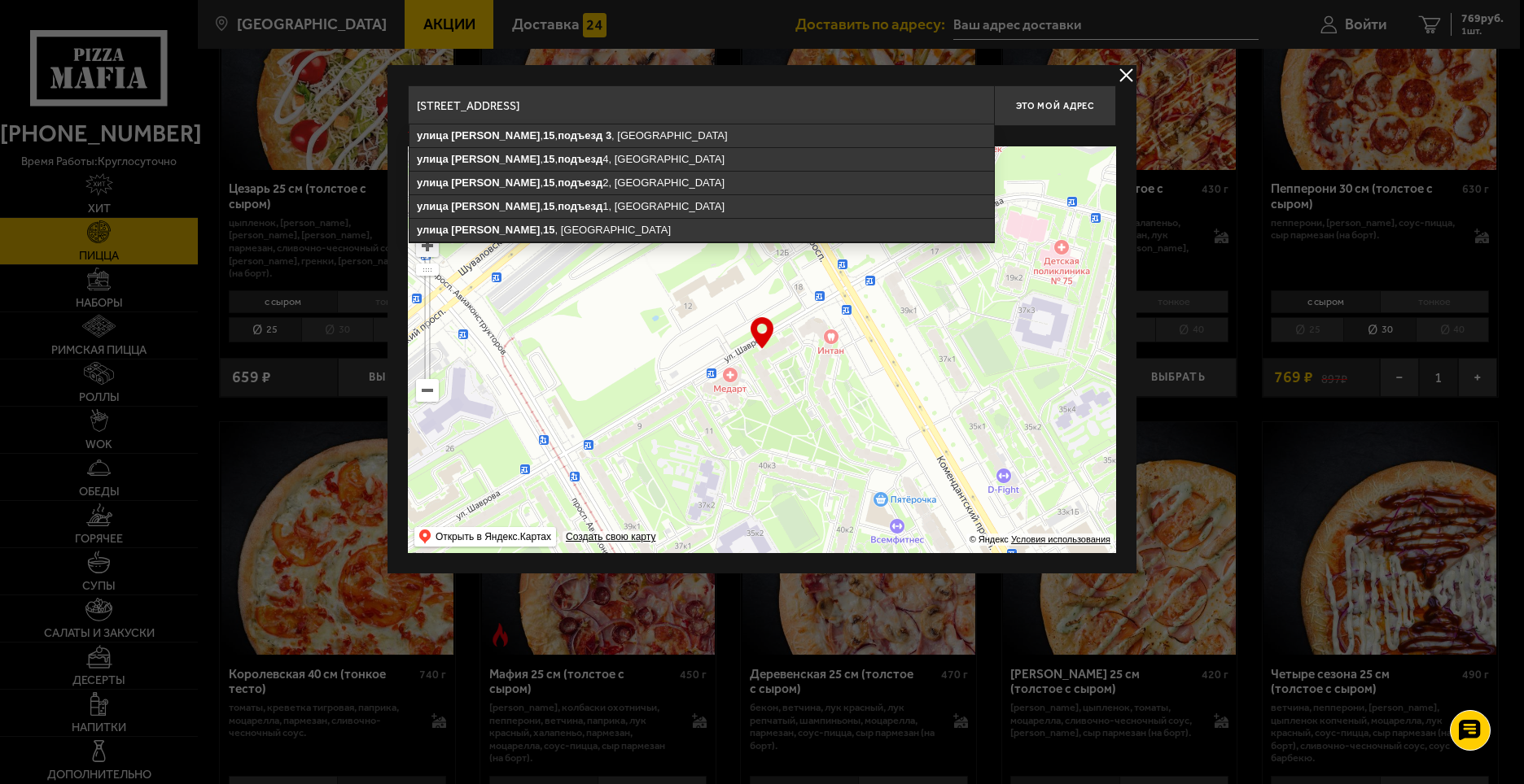
click at [733, 106] on input "[STREET_ADDRESS]" at bounding box center [701, 105] width 586 height 40
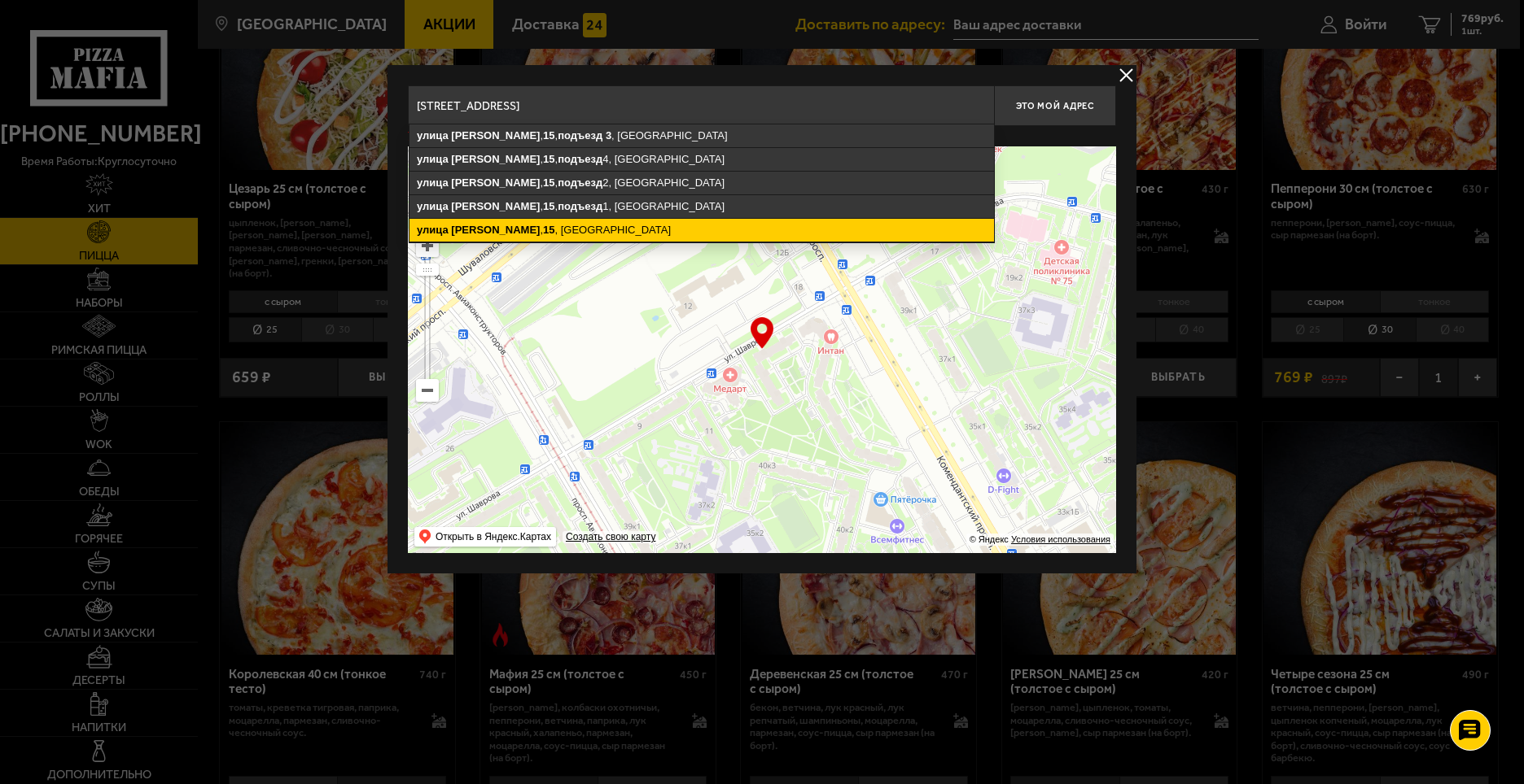
click at [659, 228] on ymaps "[STREET_ADDRESS]" at bounding box center [702, 230] width 584 height 23
type input "[STREET_ADDRESS]"
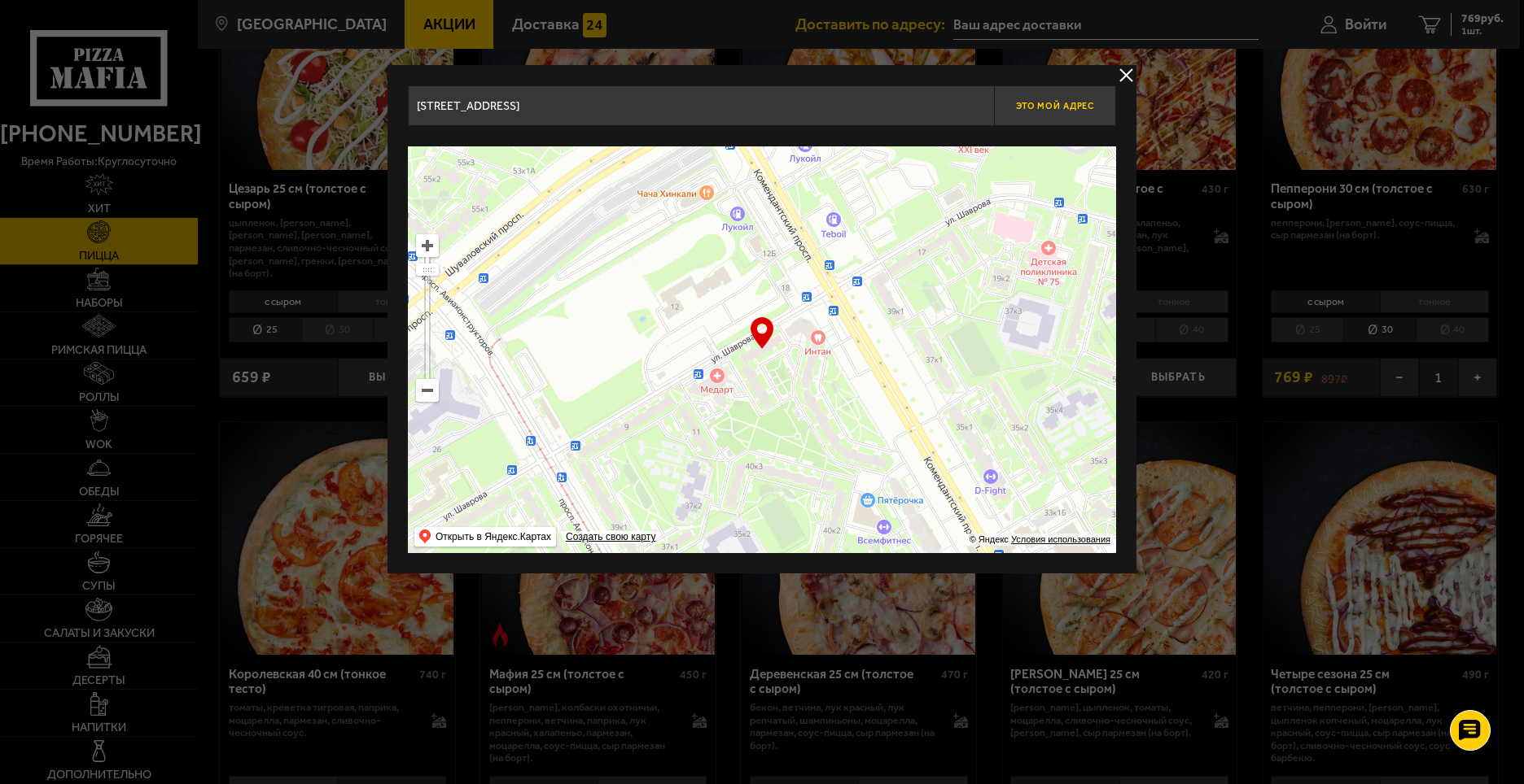
click at [1041, 108] on span "Это мой адрес" at bounding box center [1055, 106] width 78 height 10
type input "[STREET_ADDRESS][PERSON_NAME]"
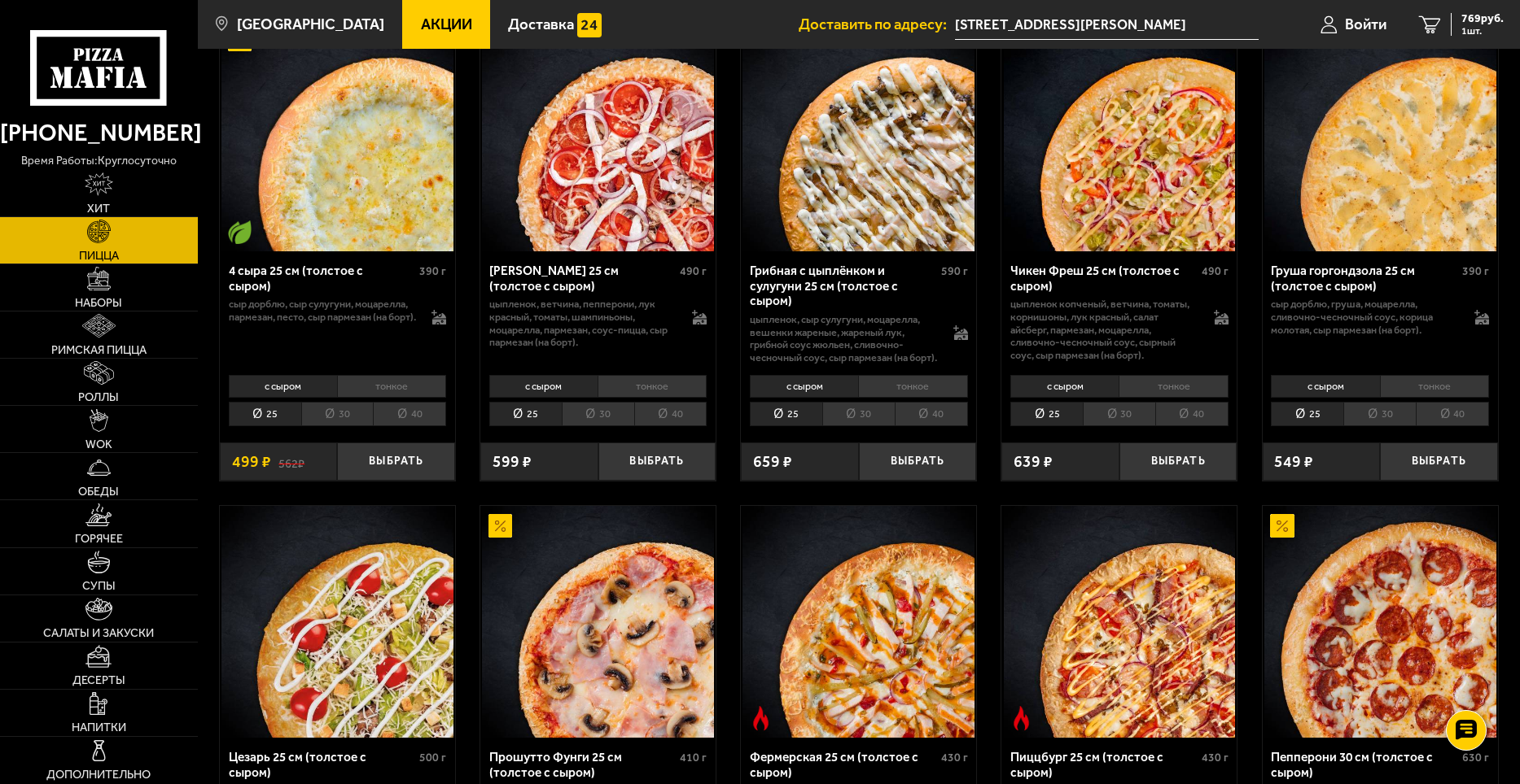
scroll to position [1020, 0]
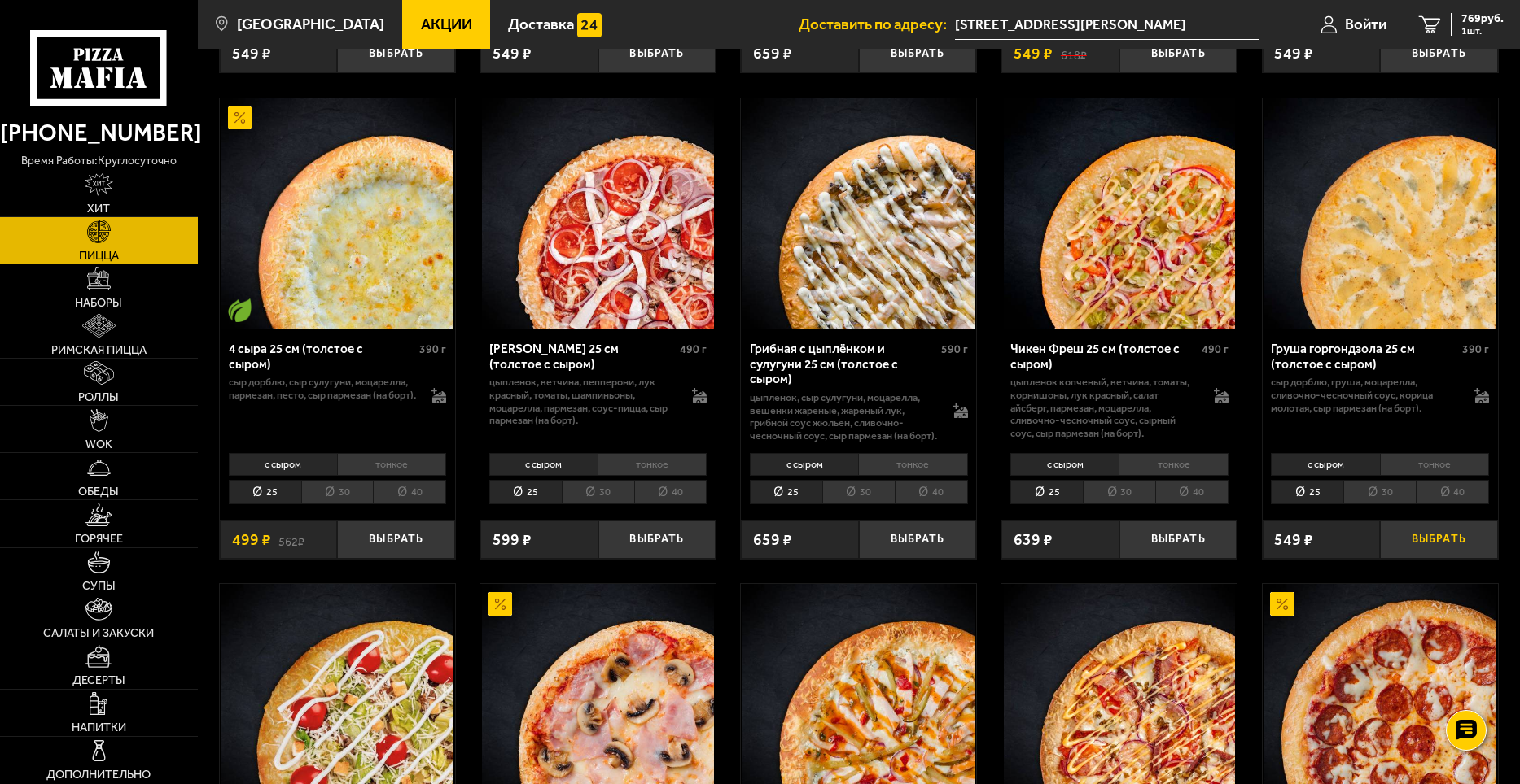
click at [1402, 538] on button "Выбрать" at bounding box center [1438, 539] width 118 height 39
click at [1435, 467] on li "тонкое" at bounding box center [1434, 465] width 109 height 23
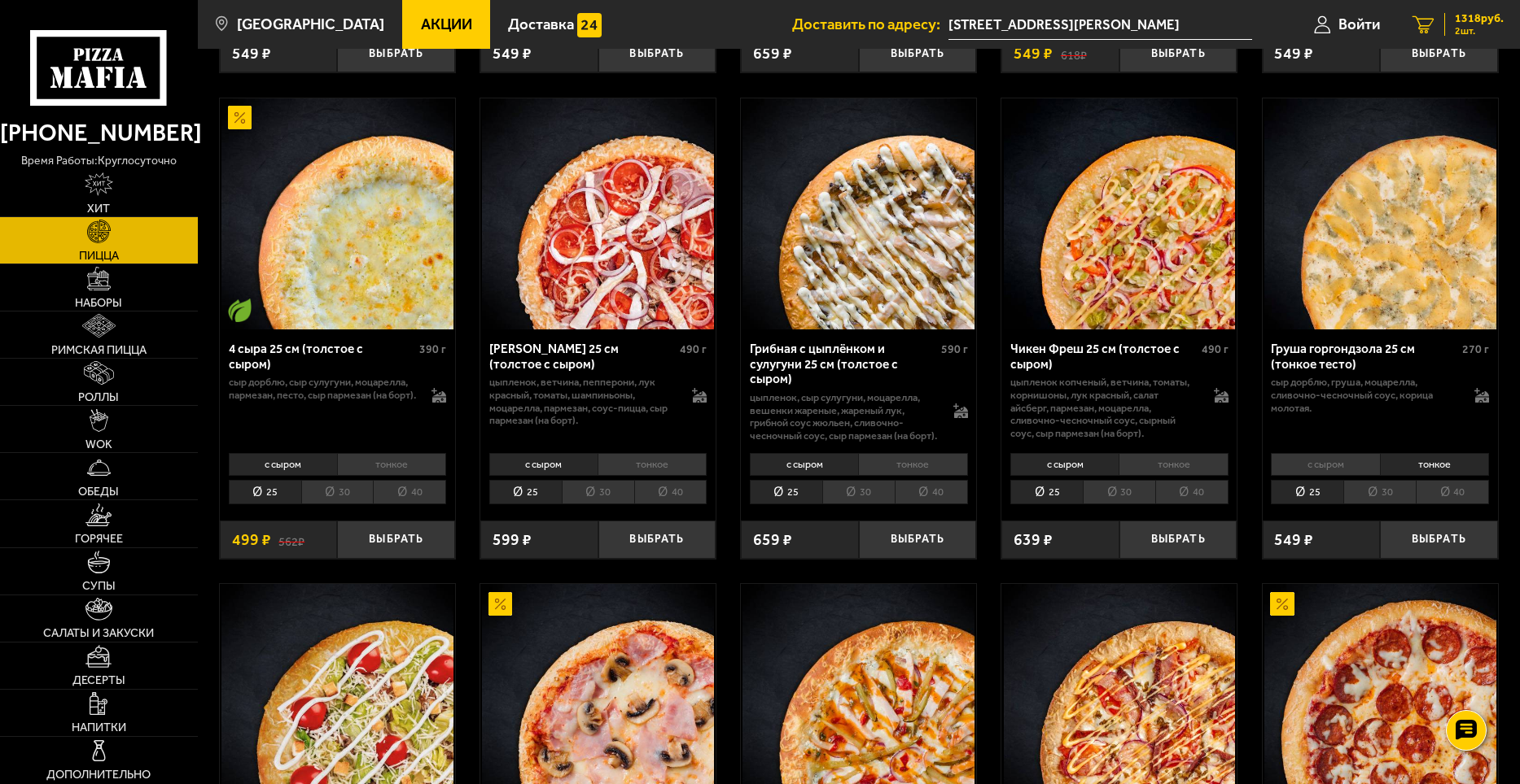
click at [1473, 26] on span "2 шт." at bounding box center [1479, 30] width 49 height 9
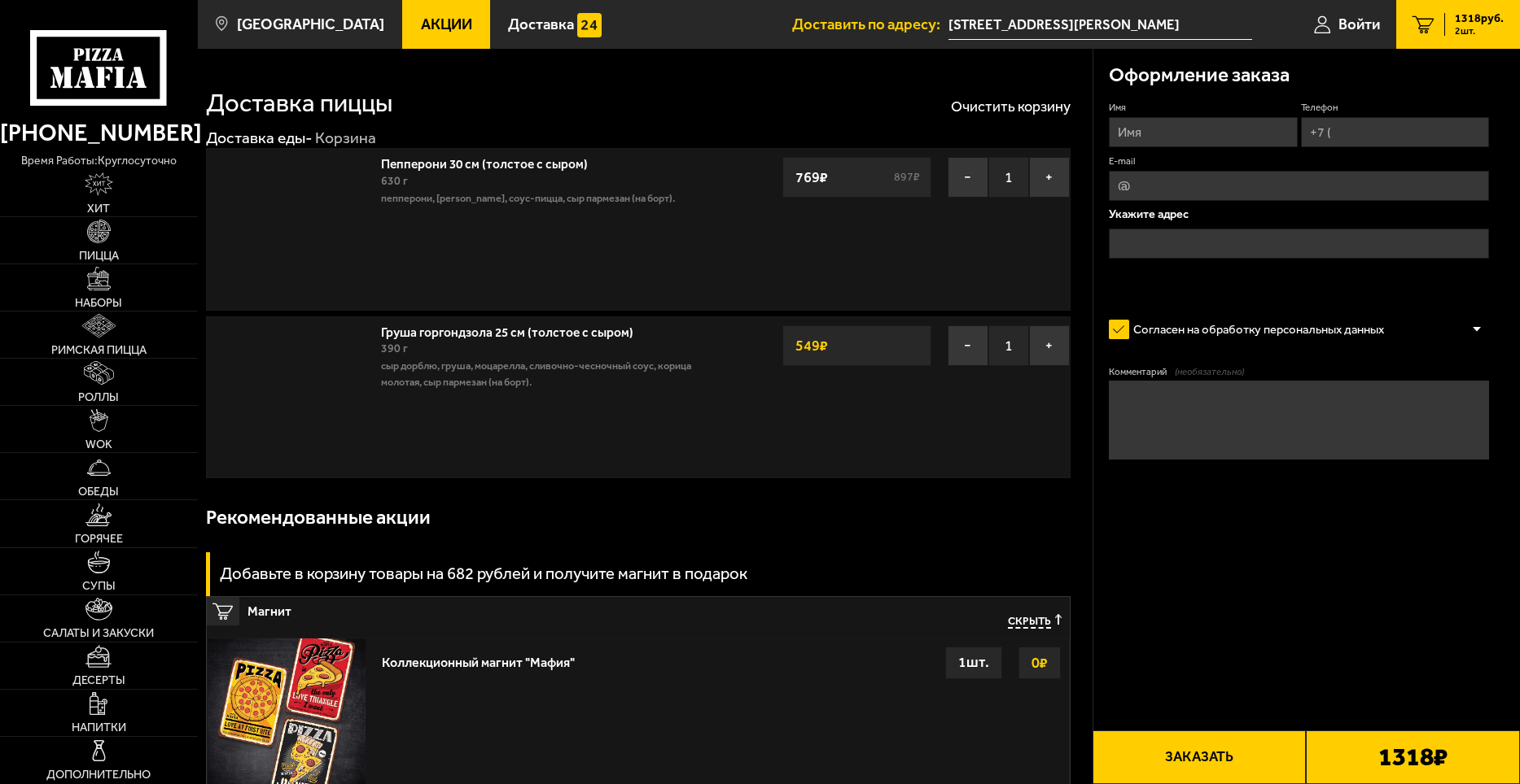
type input "[STREET_ADDRESS][PERSON_NAME]"
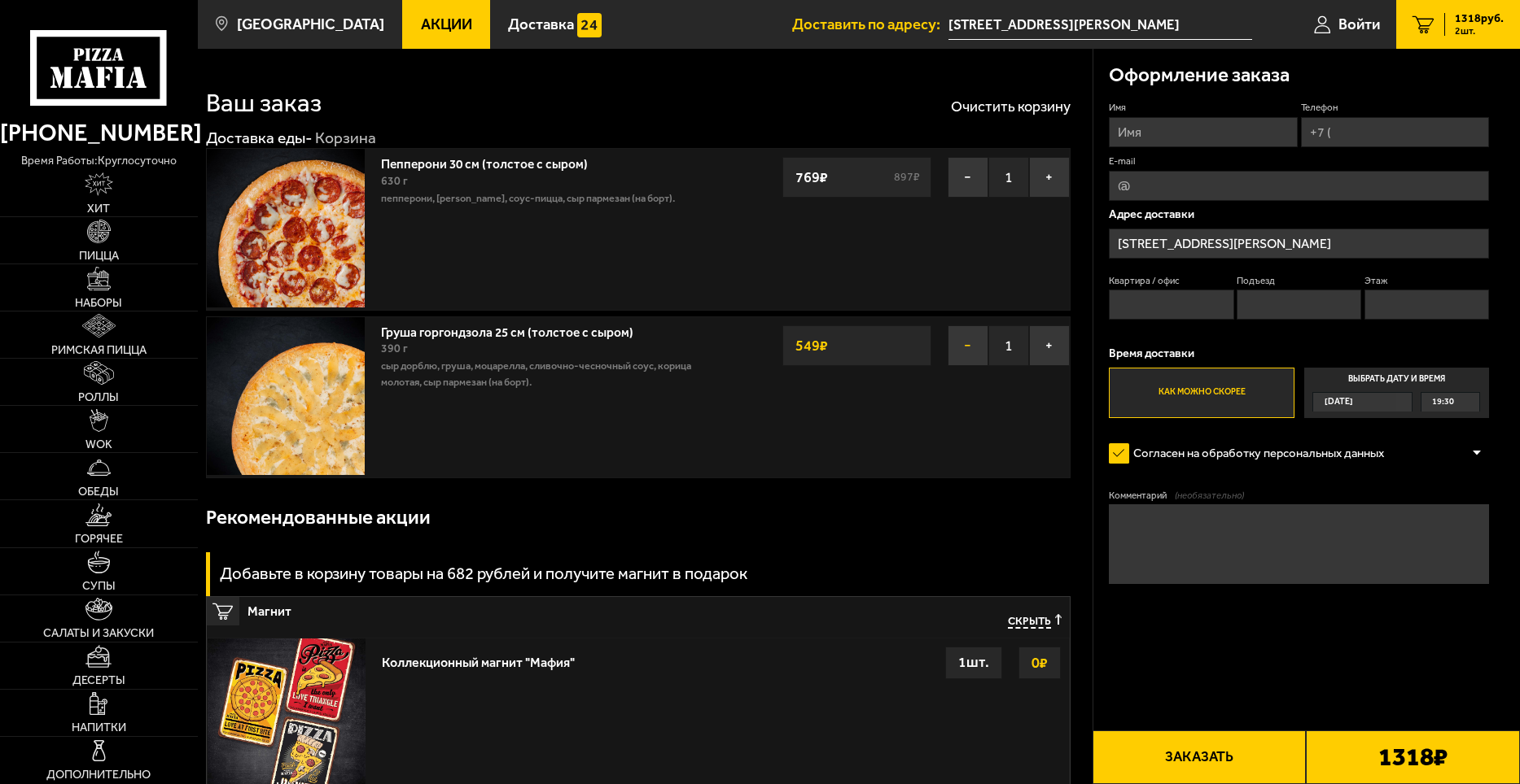
click at [963, 346] on button "−" at bounding box center [968, 345] width 40 height 40
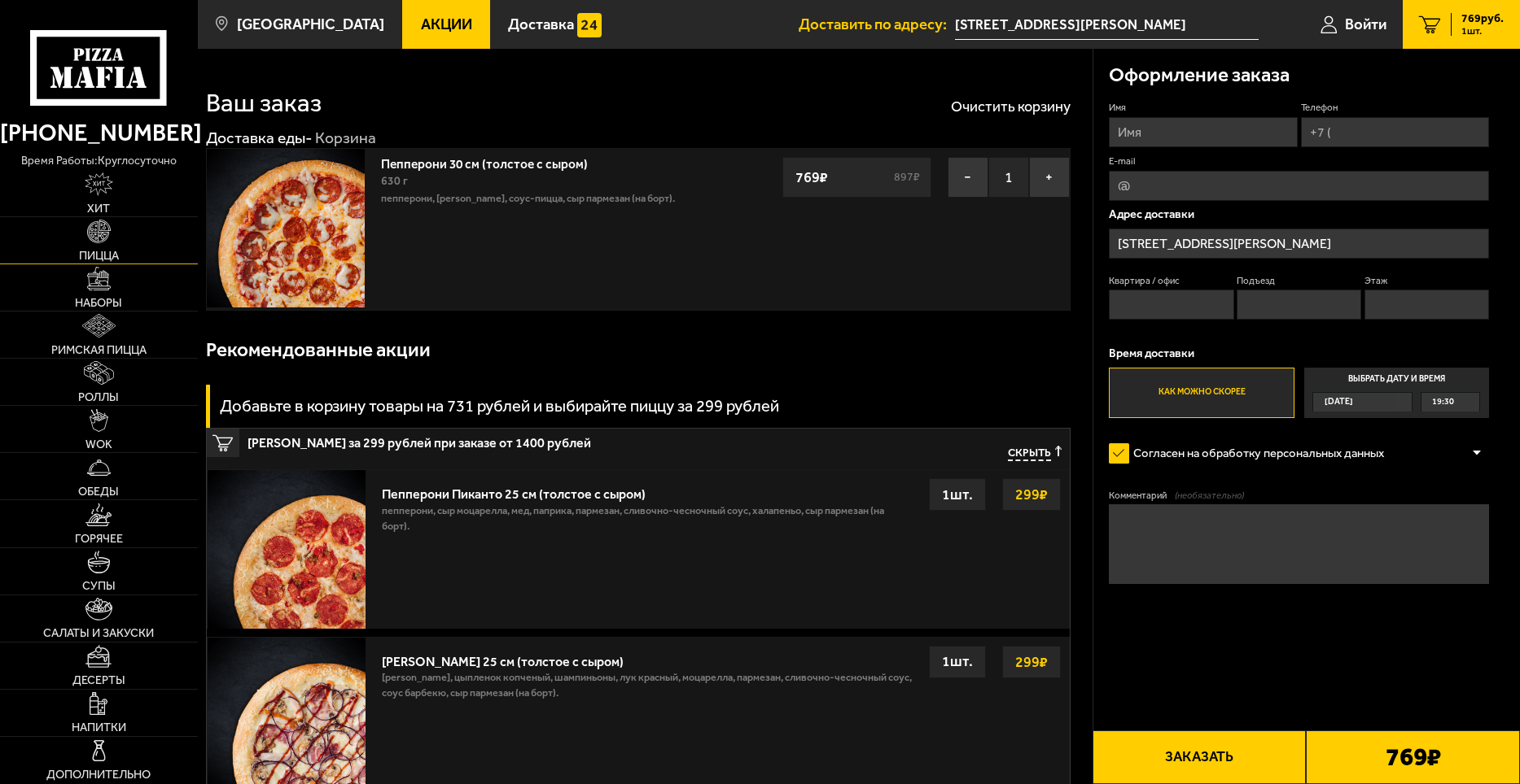
click at [103, 250] on span "Пицца" at bounding box center [99, 255] width 40 height 11
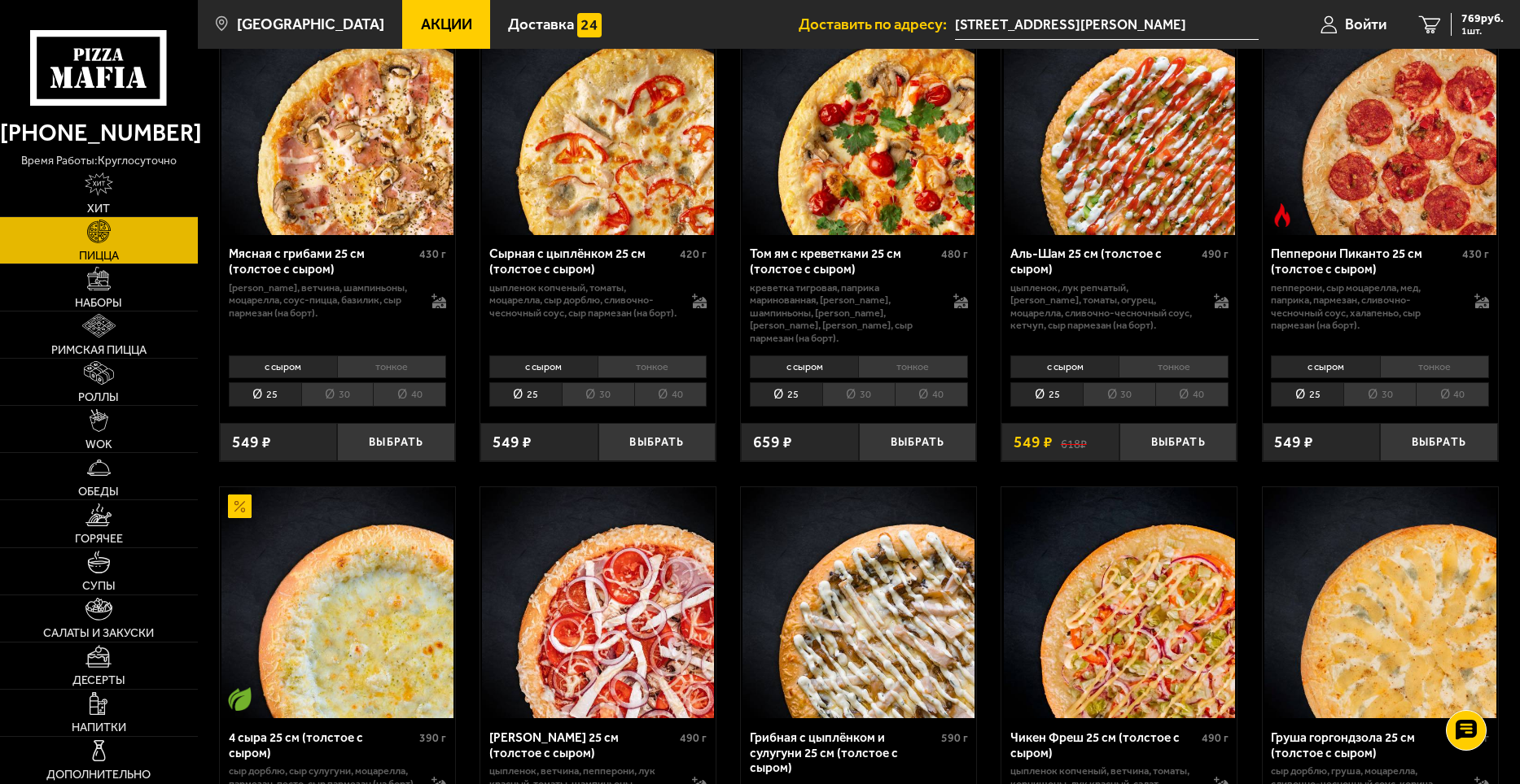
scroll to position [569, 0]
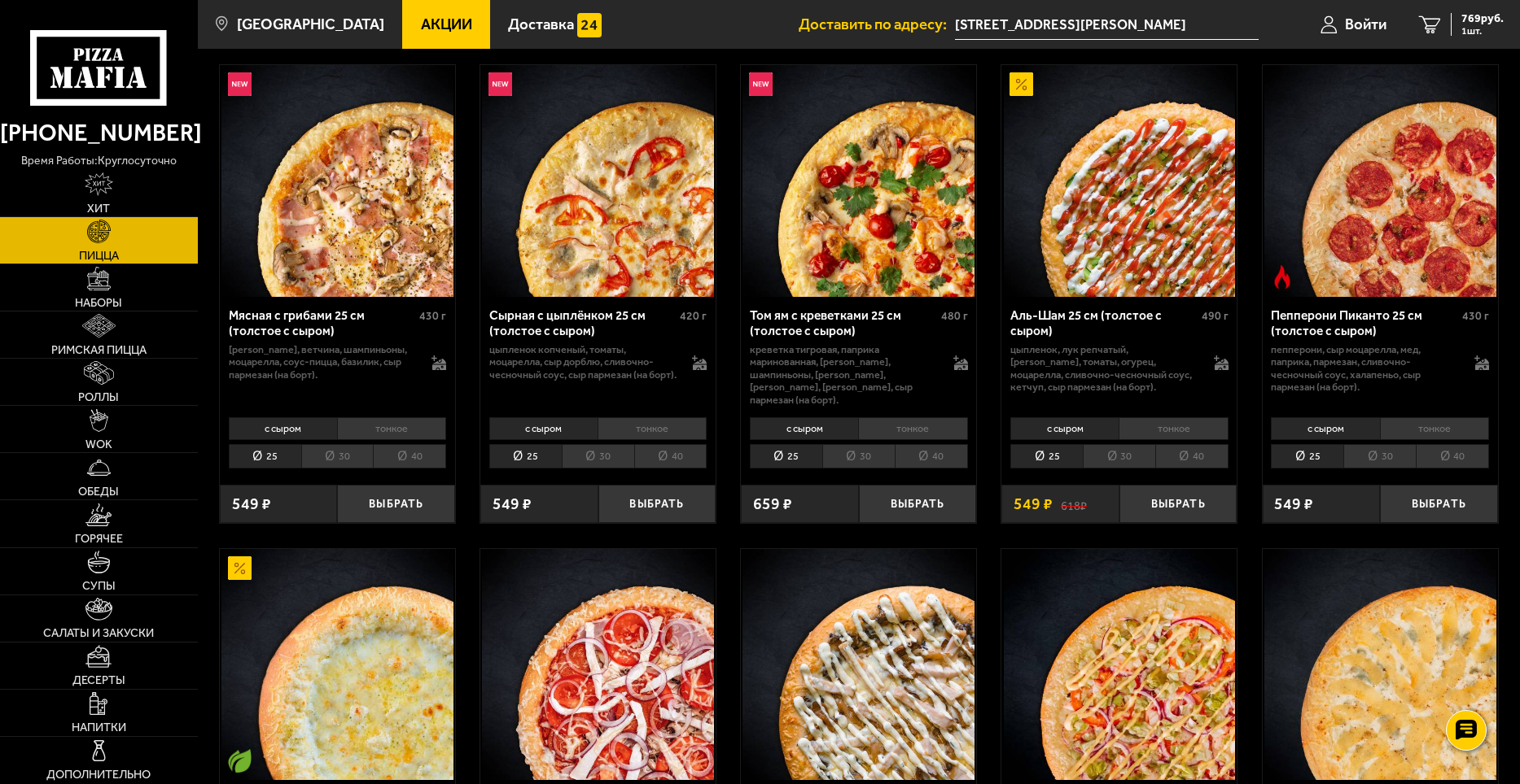
click at [1108, 445] on li "30" at bounding box center [1119, 456] width 72 height 25
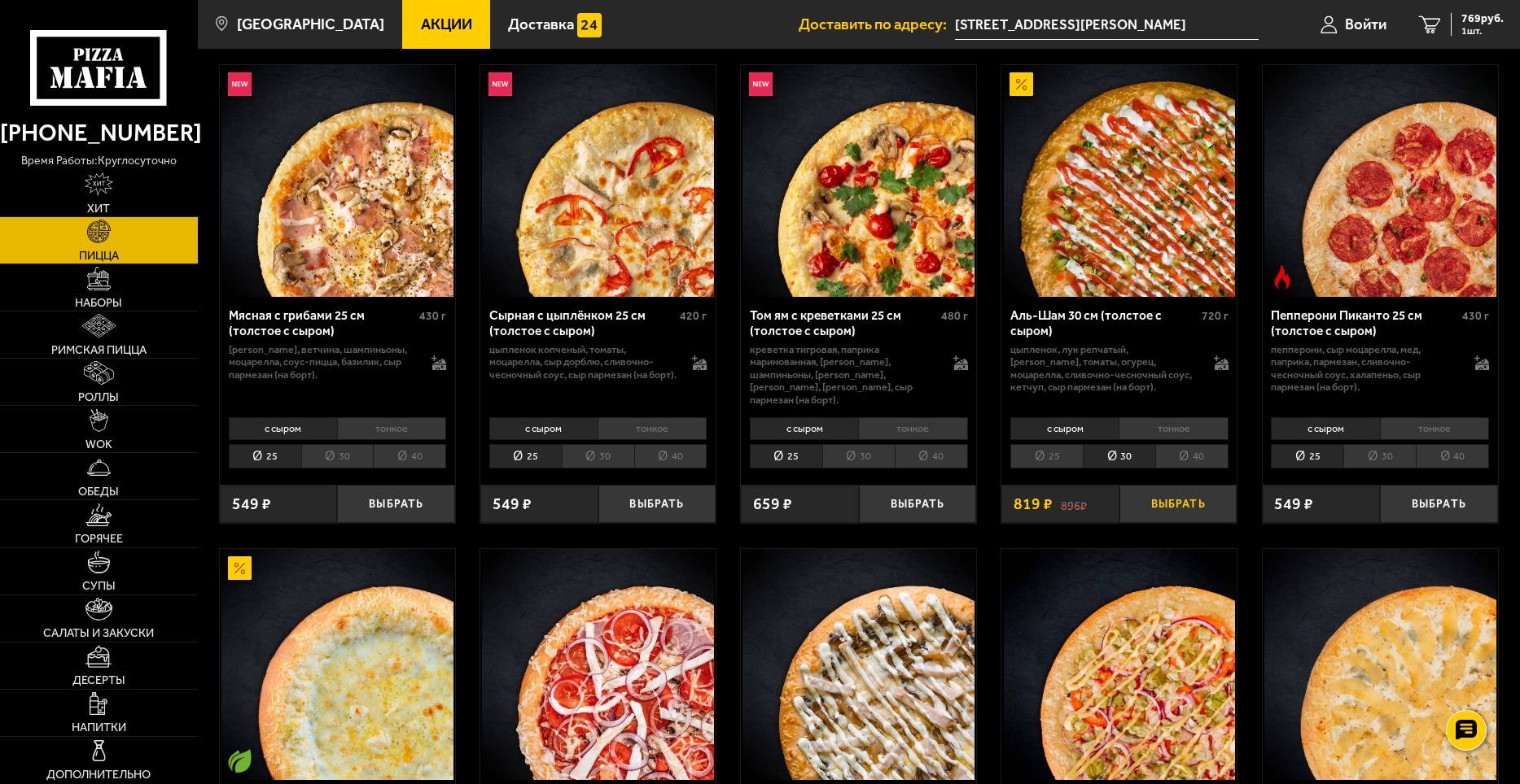
click at [1167, 489] on button "Выбрать" at bounding box center [1178, 504] width 118 height 39
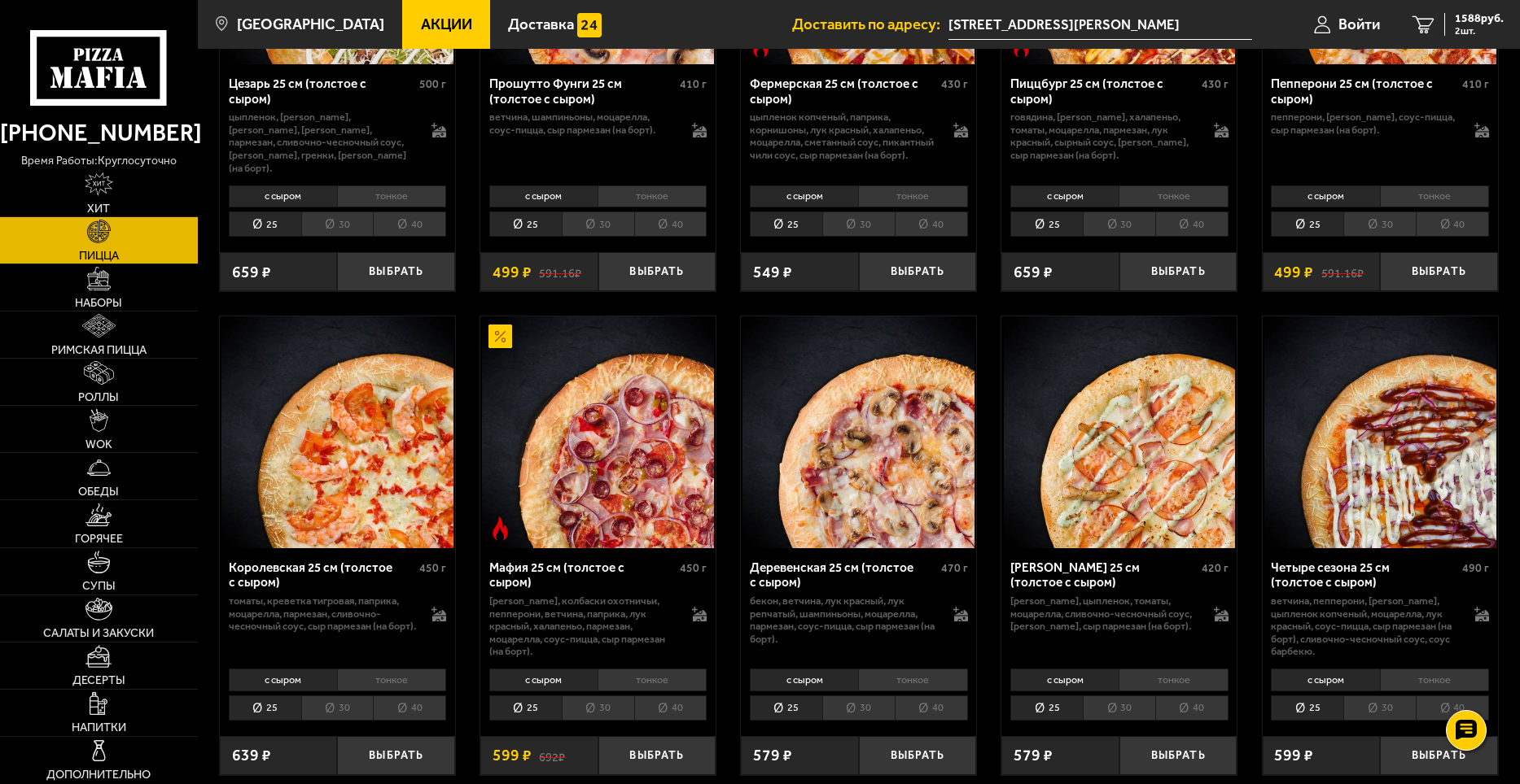
scroll to position [1790, 0]
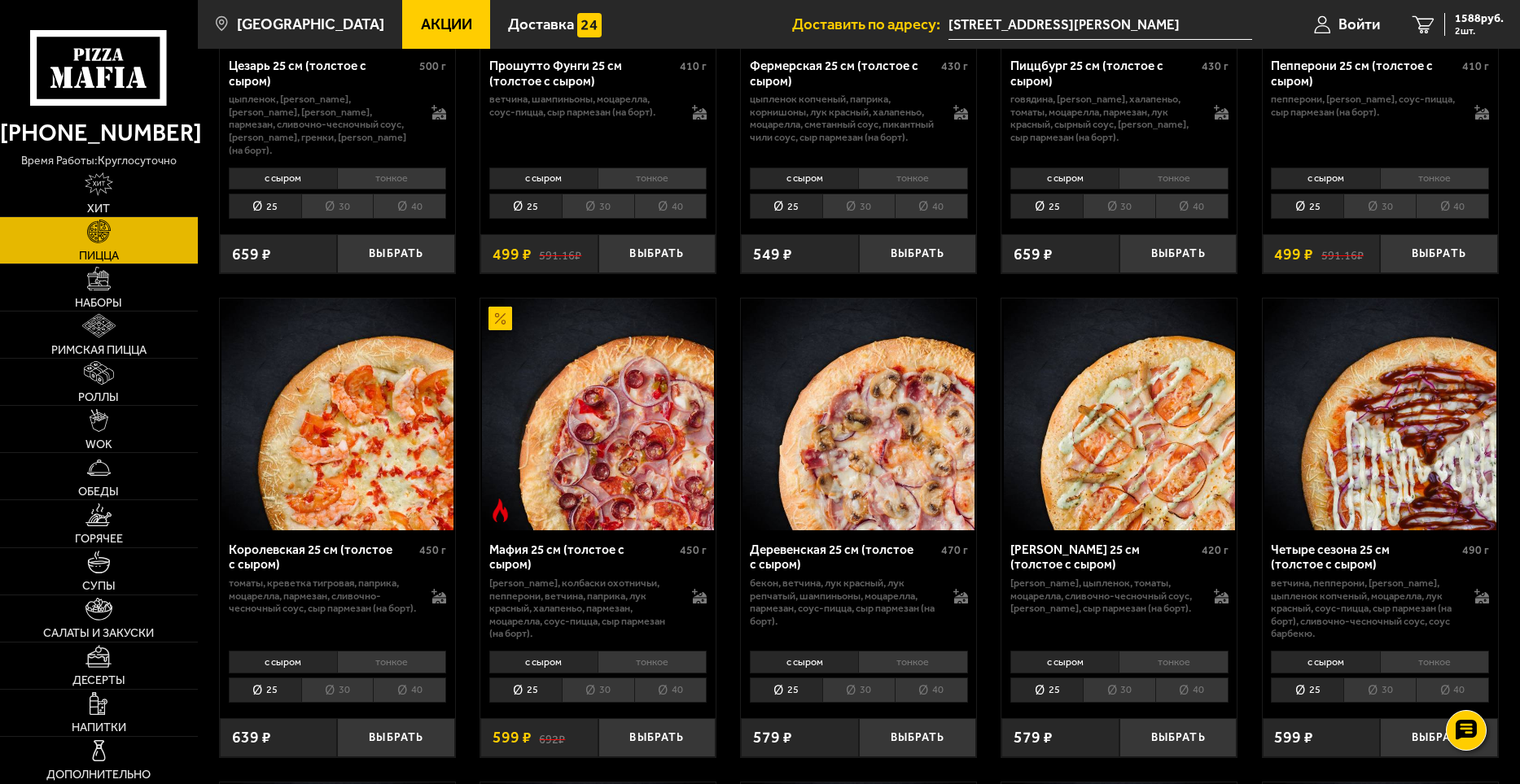
click at [405, 691] on li "40" at bounding box center [409, 690] width 73 height 25
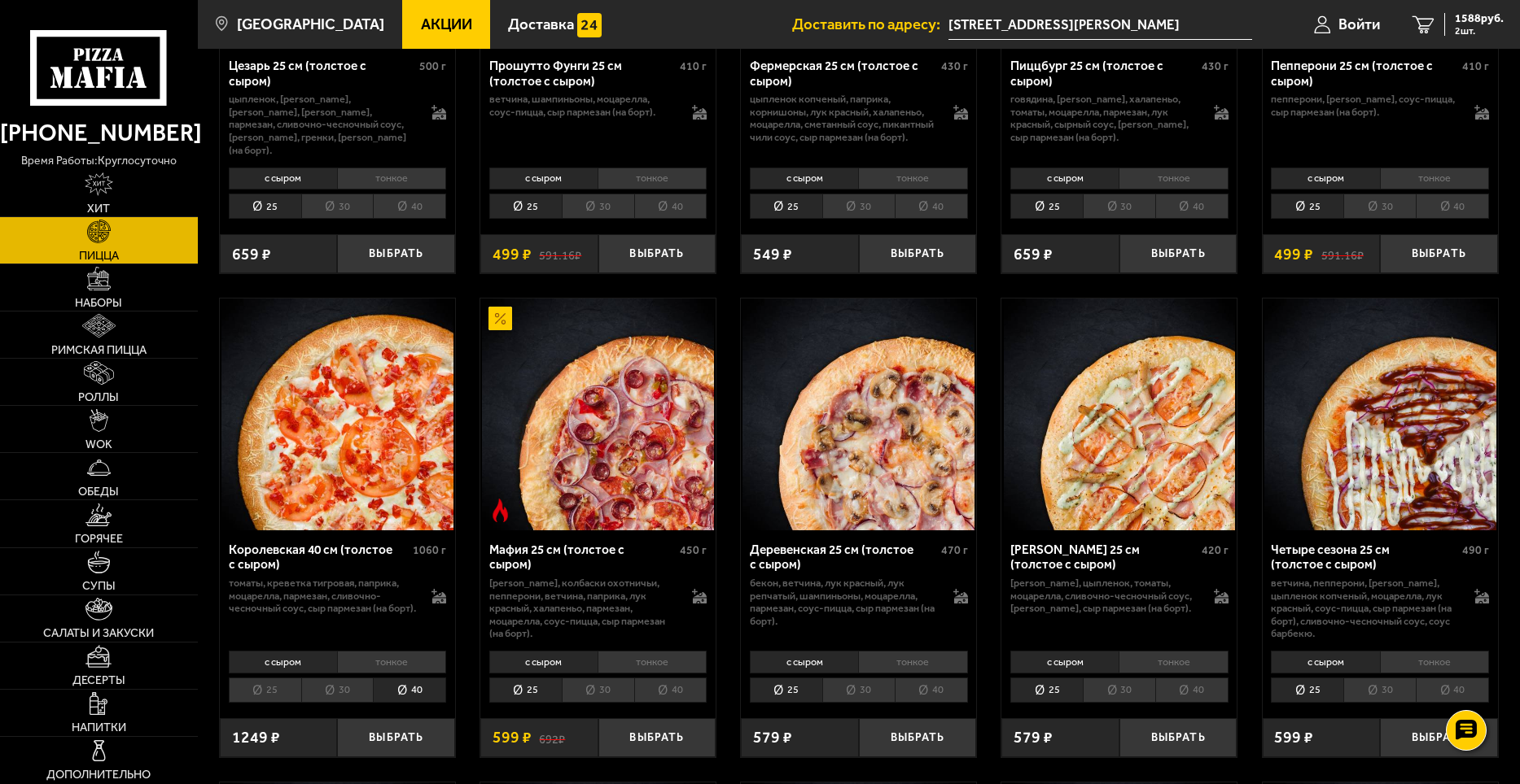
click at [346, 702] on li "30" at bounding box center [338, 690] width 72 height 25
click at [374, 674] on li "тонкое" at bounding box center [391, 662] width 109 height 23
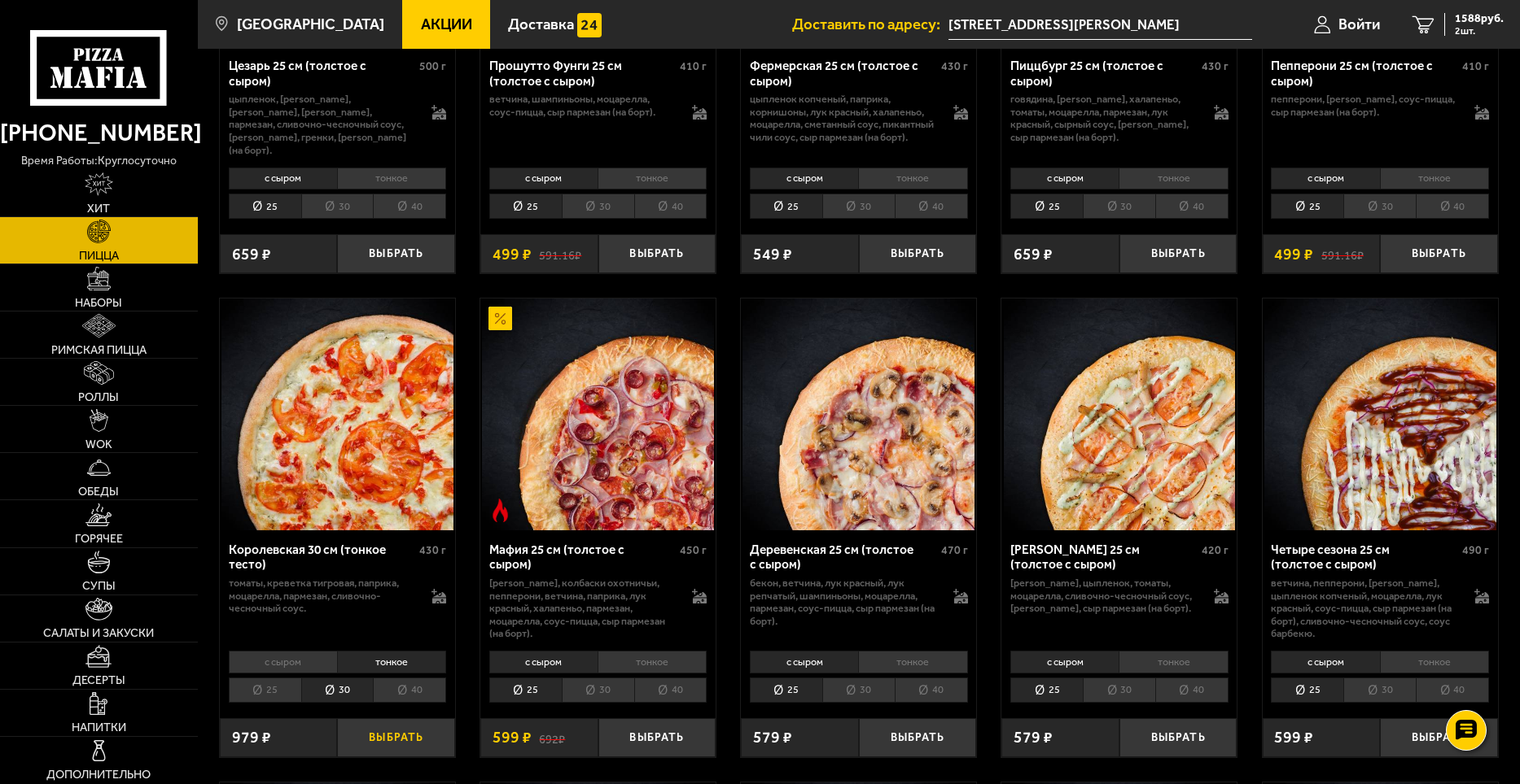
click at [376, 738] on button "Выбрать" at bounding box center [395, 738] width 118 height 39
click at [121, 388] on link "Роллы" at bounding box center [99, 382] width 198 height 46
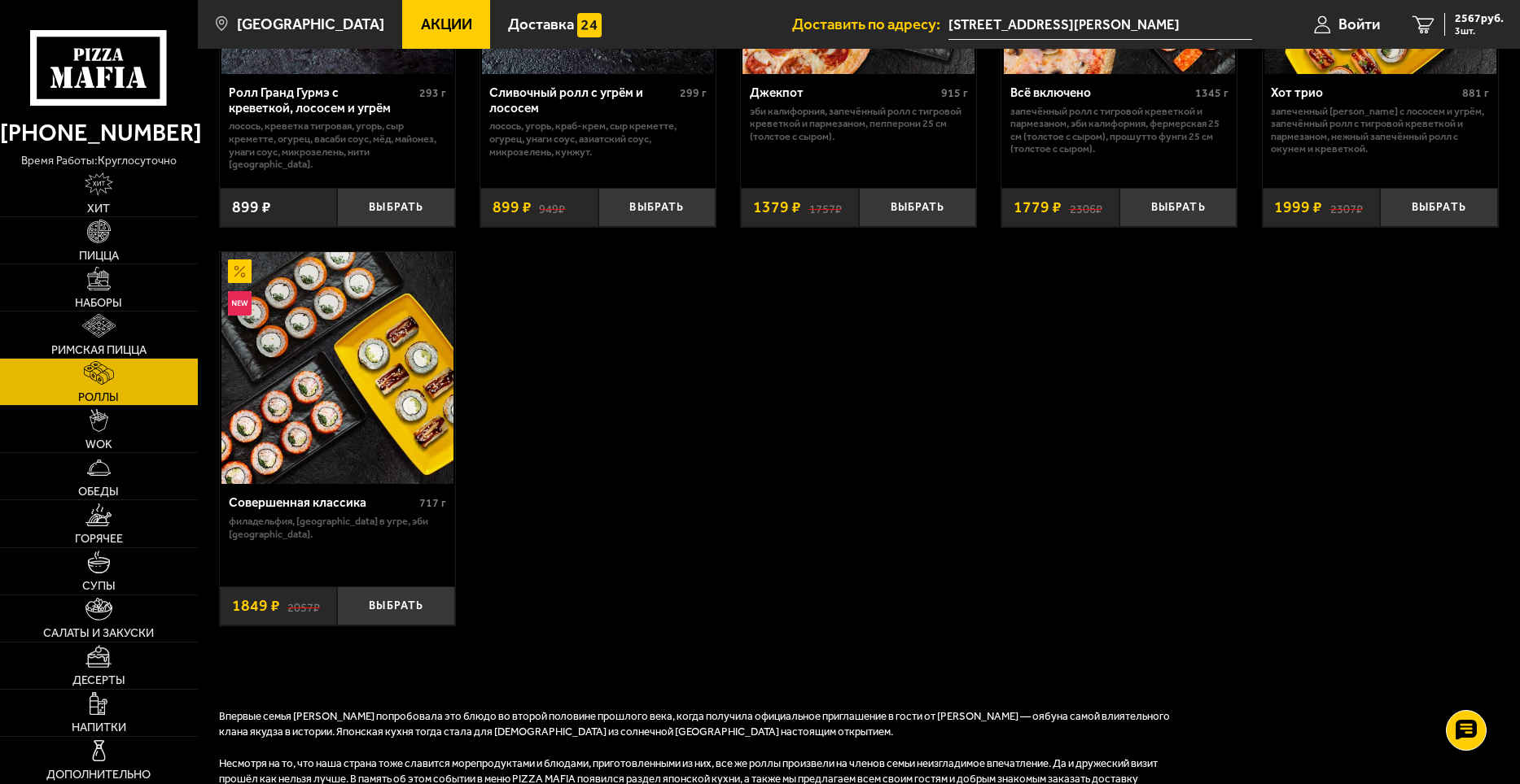
scroll to position [1140, 0]
